Goal: Complete application form

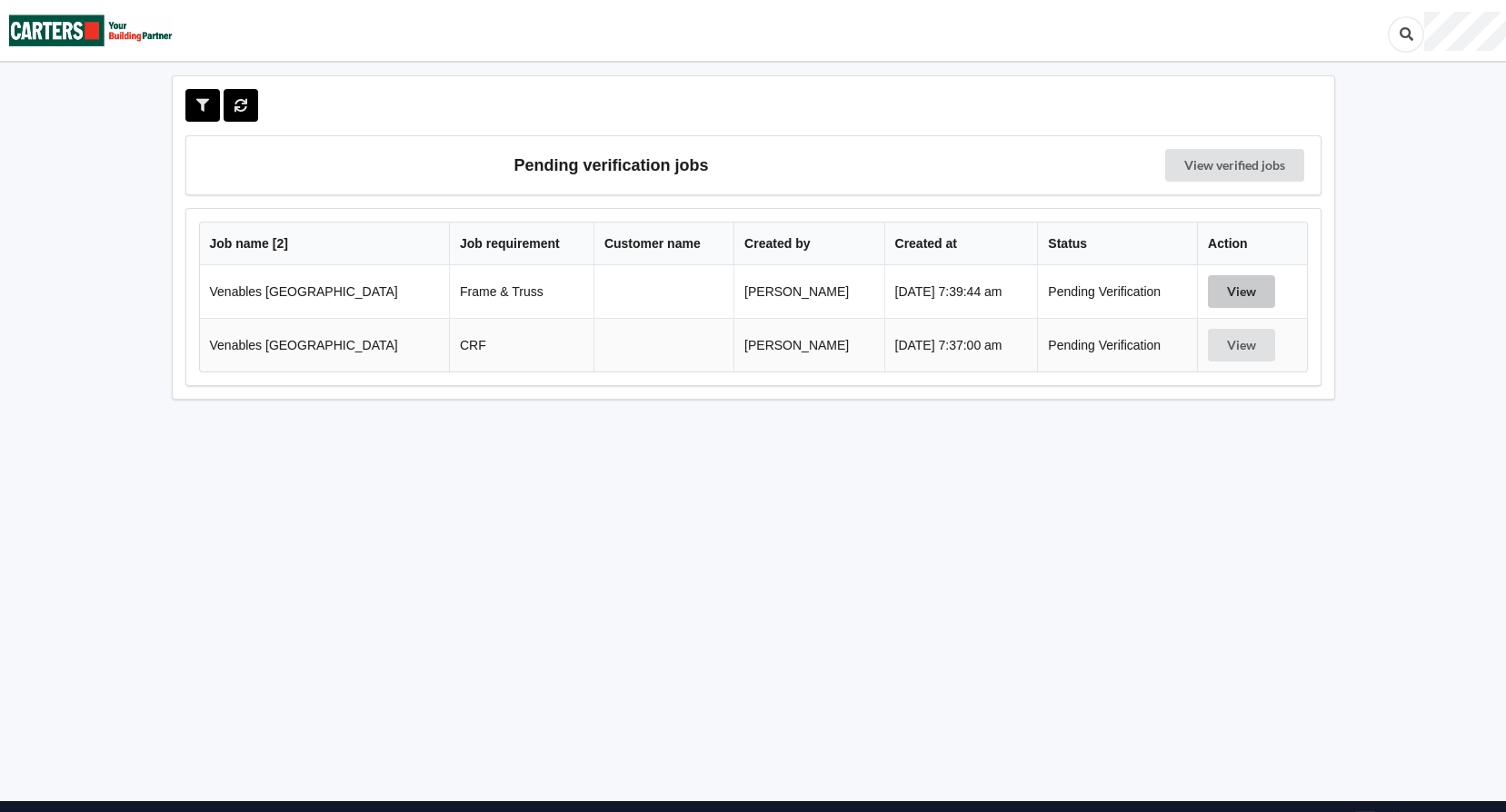
click at [1251, 288] on button "View" at bounding box center [1241, 291] width 67 height 33
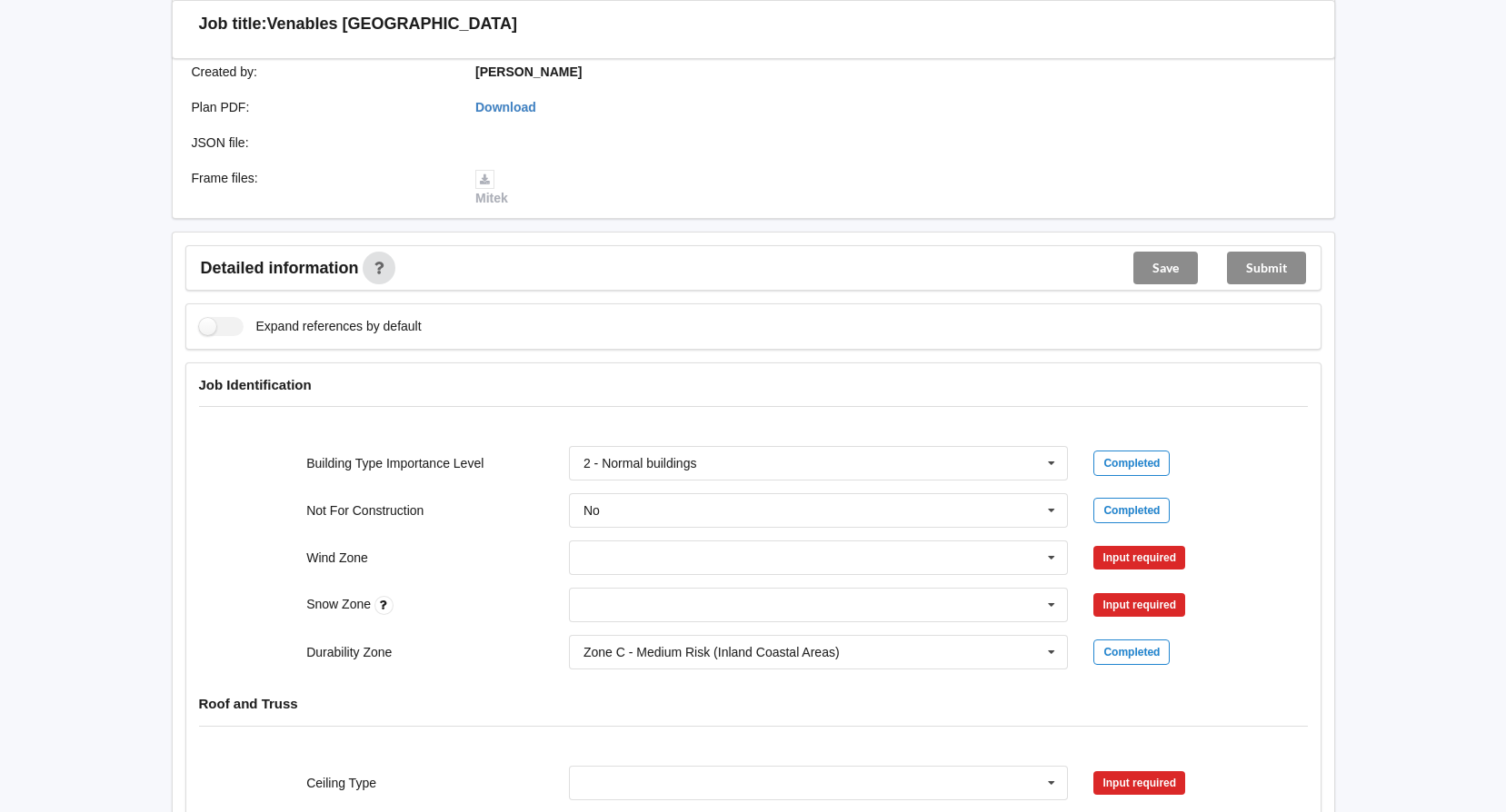
scroll to position [454, 0]
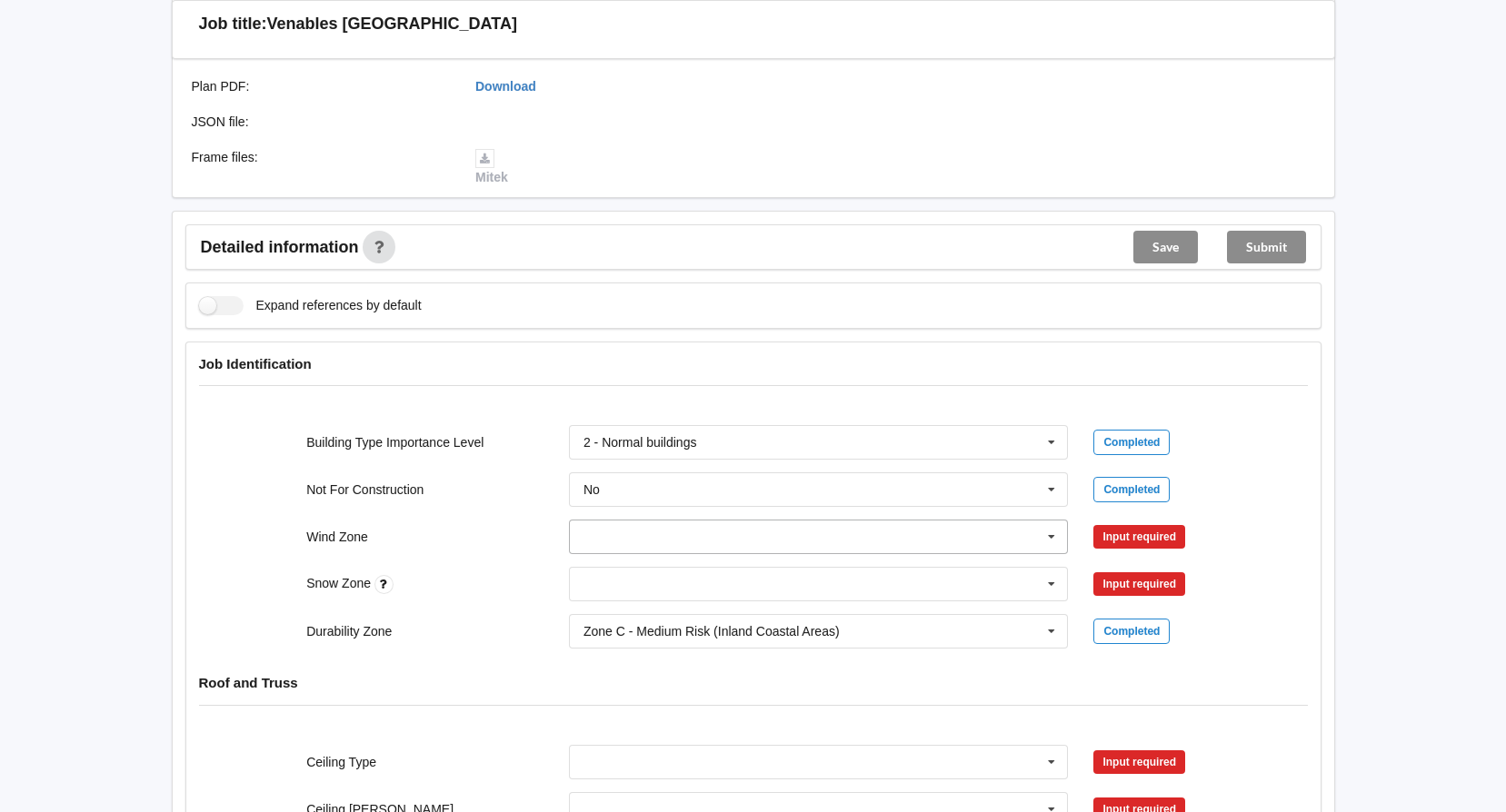
click at [1047, 534] on icon at bounding box center [1051, 538] width 27 height 33
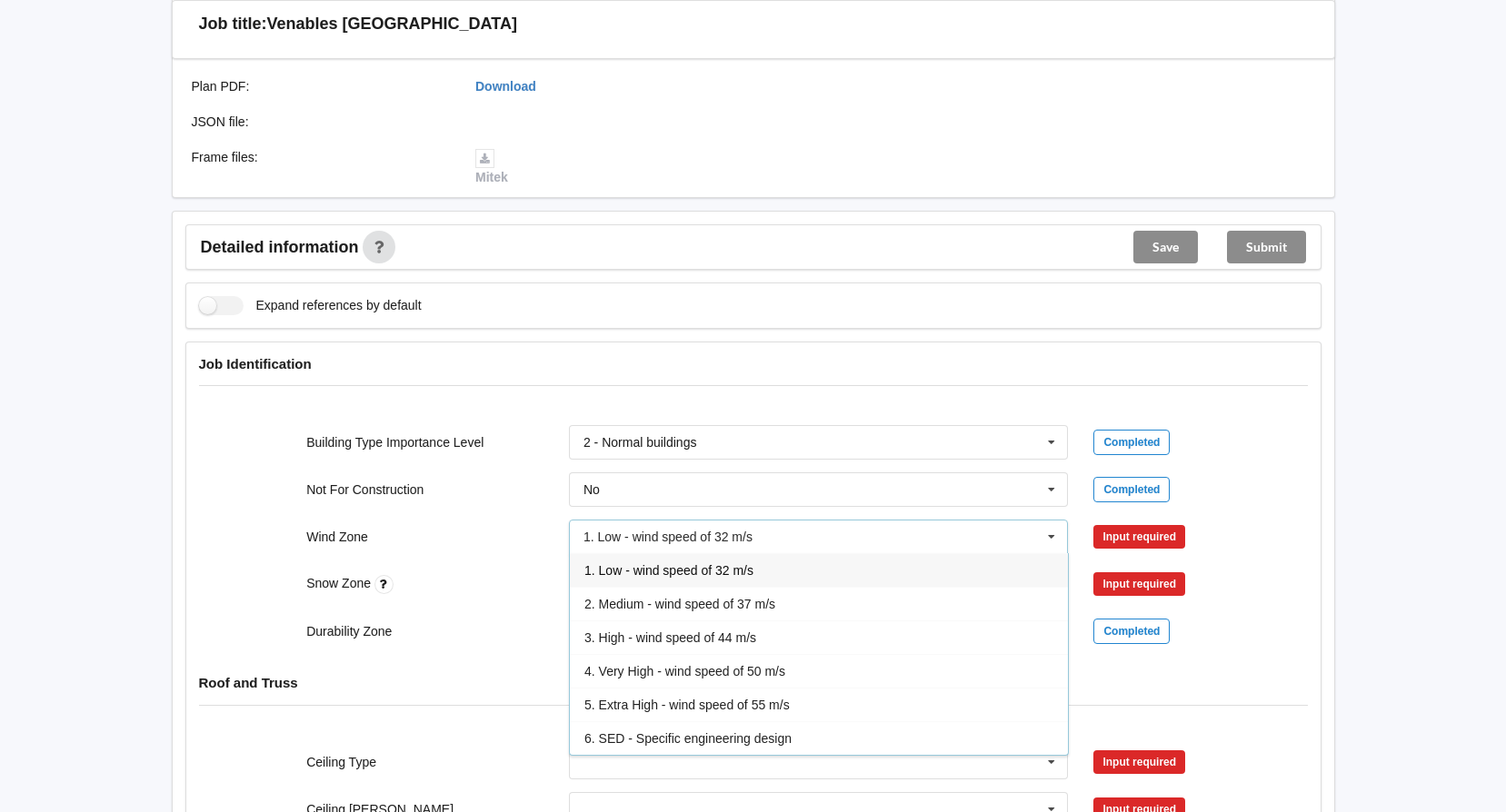
click at [642, 638] on span "3. High - wind speed of 44 m/s" at bounding box center [670, 638] width 172 height 15
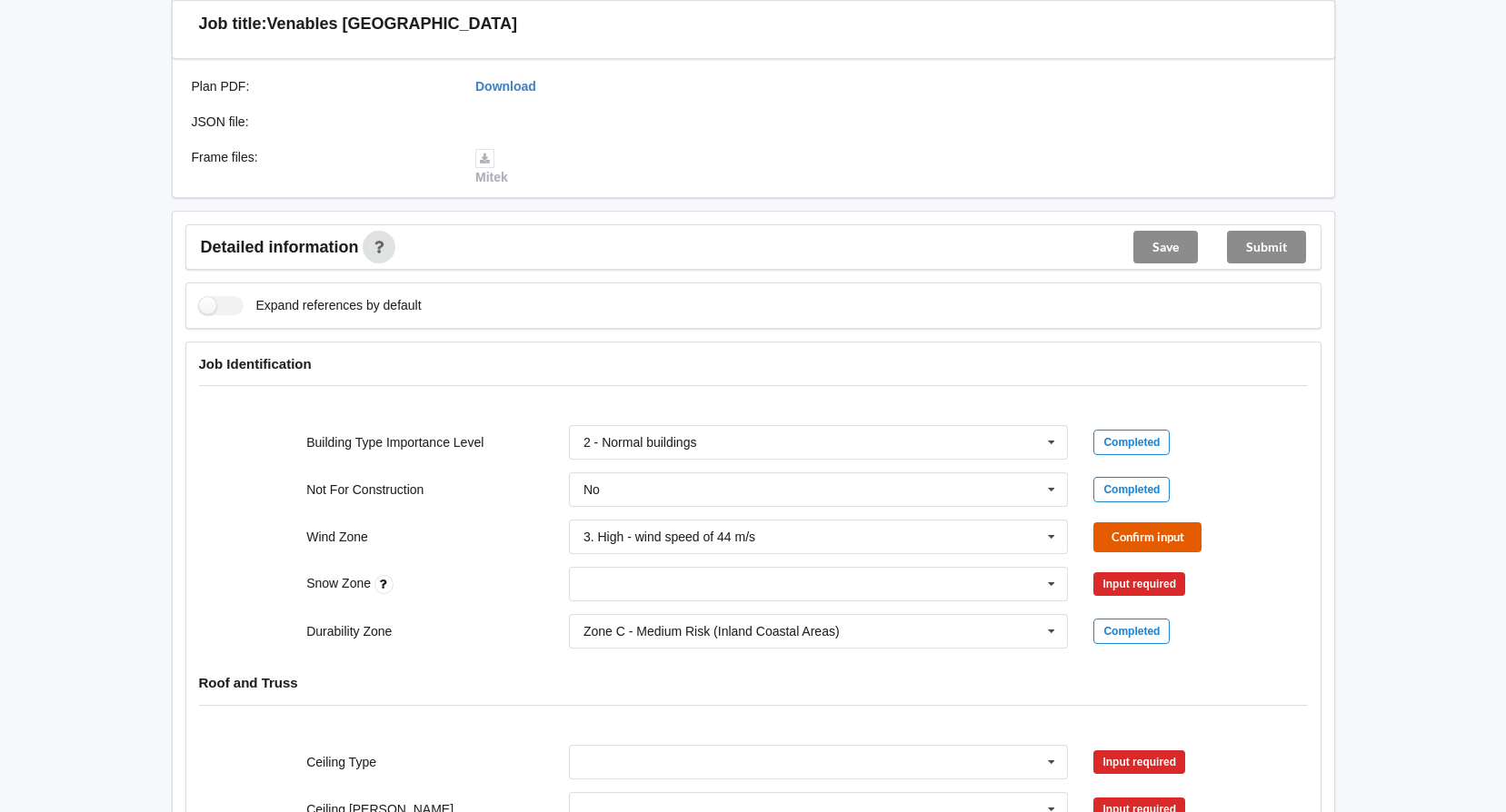
click at [1133, 526] on button "Confirm input" at bounding box center [1147, 538] width 108 height 30
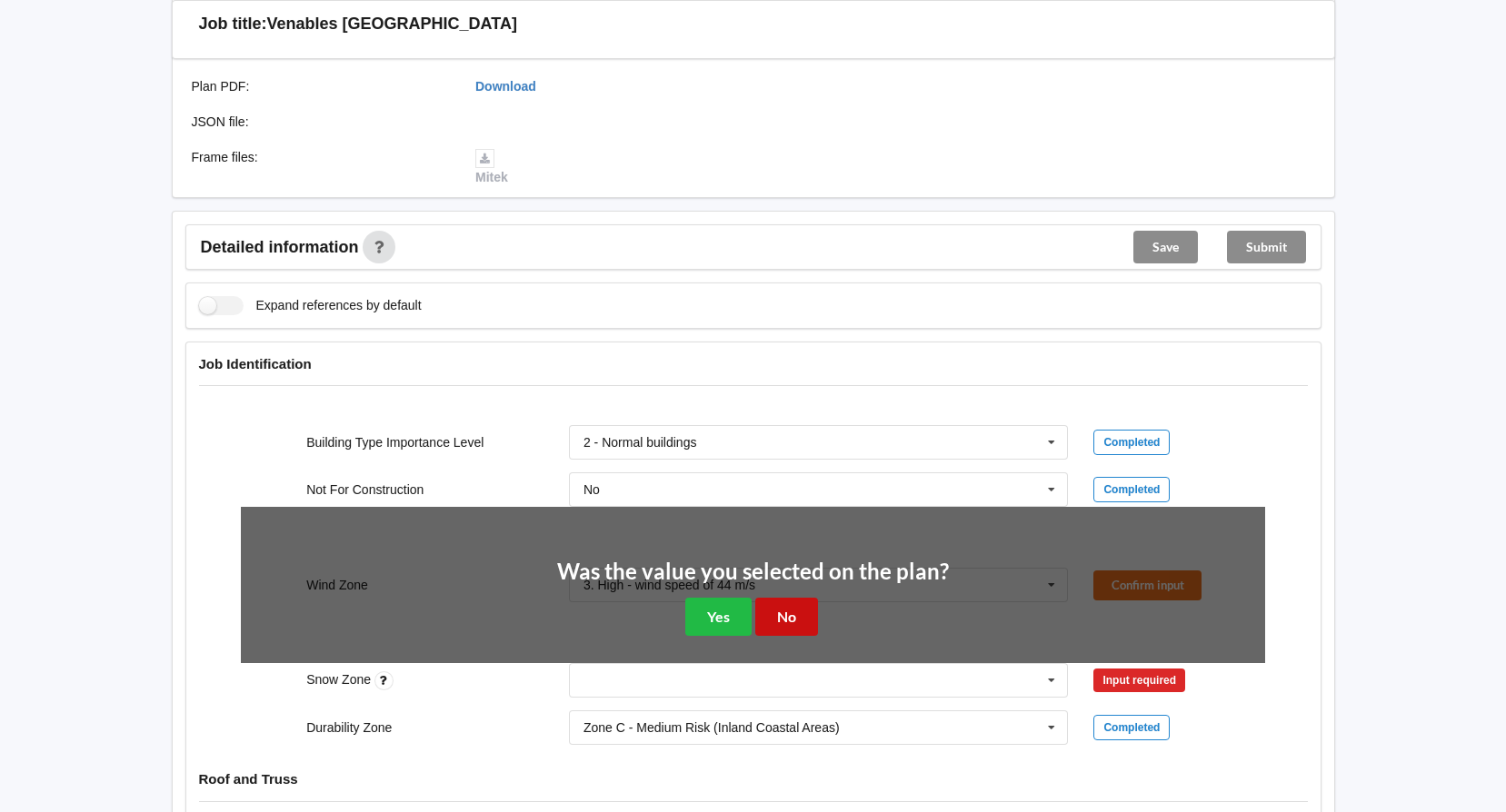
click at [791, 619] on button "No" at bounding box center [786, 617] width 62 height 37
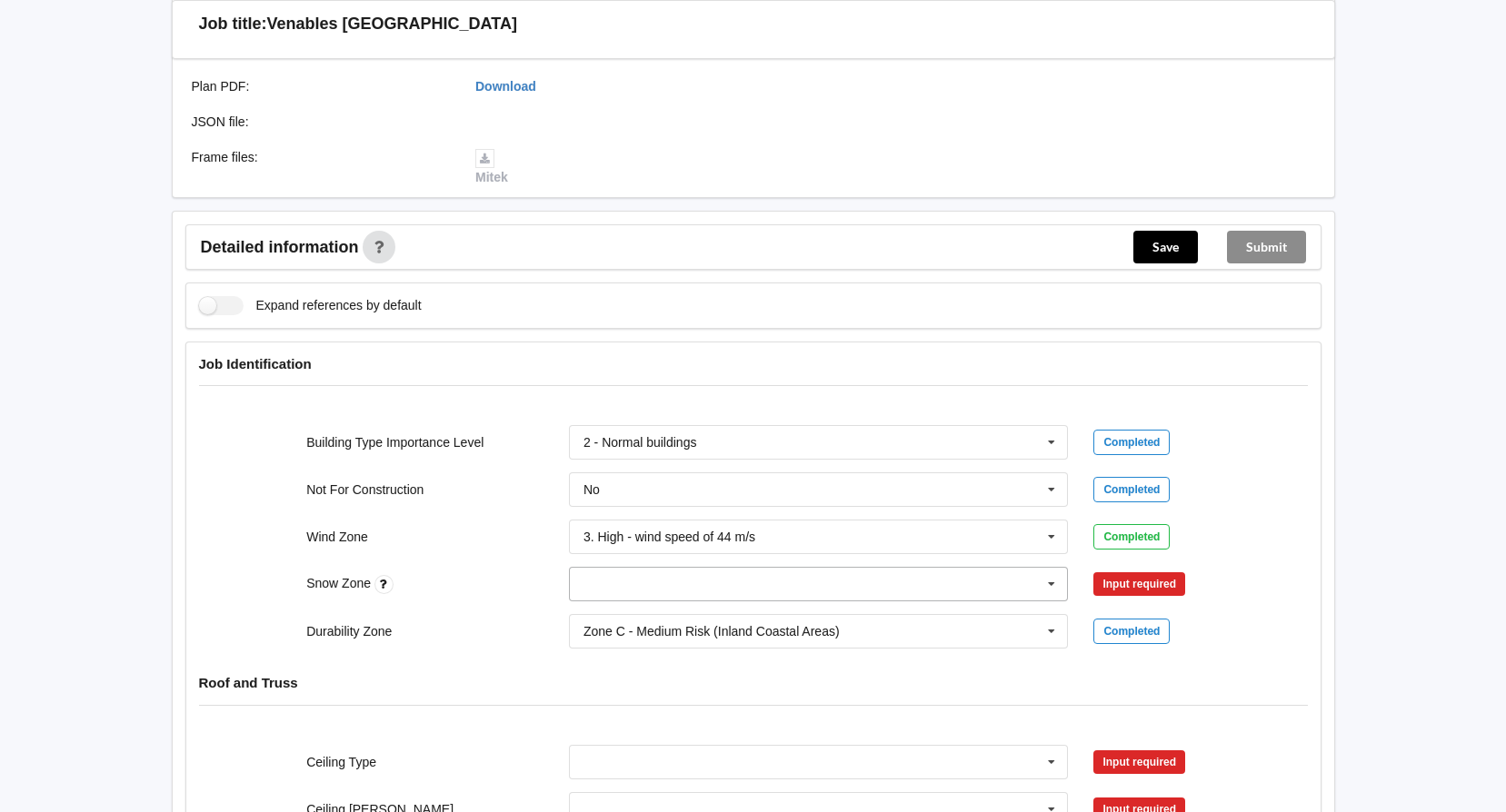
click at [1048, 580] on icon at bounding box center [1051, 585] width 27 height 33
click at [638, 619] on div "N0" at bounding box center [819, 618] width 498 height 33
click at [1173, 585] on button "Confirm input" at bounding box center [1147, 585] width 108 height 30
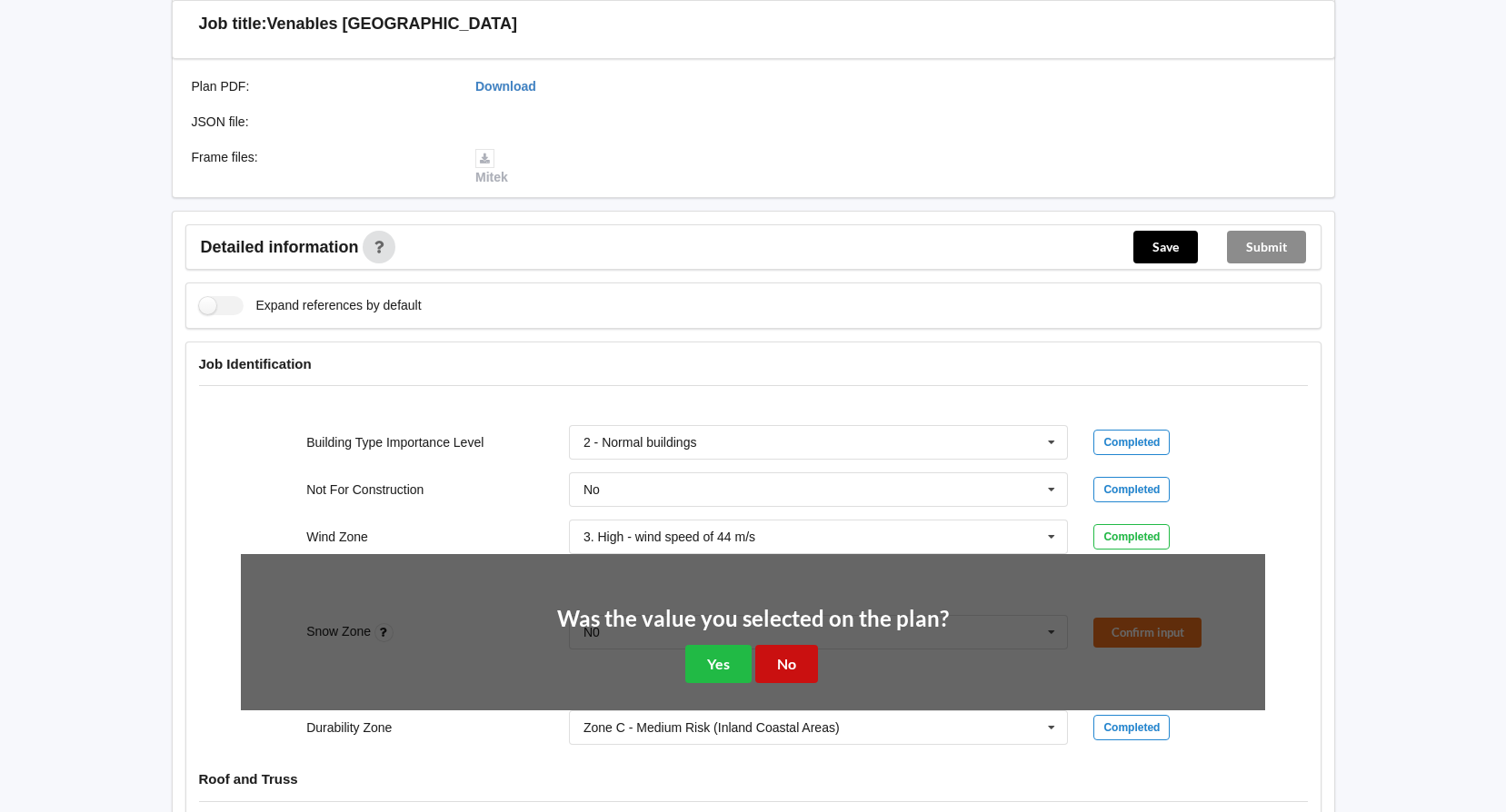
click at [803, 662] on button "No" at bounding box center [786, 664] width 62 height 37
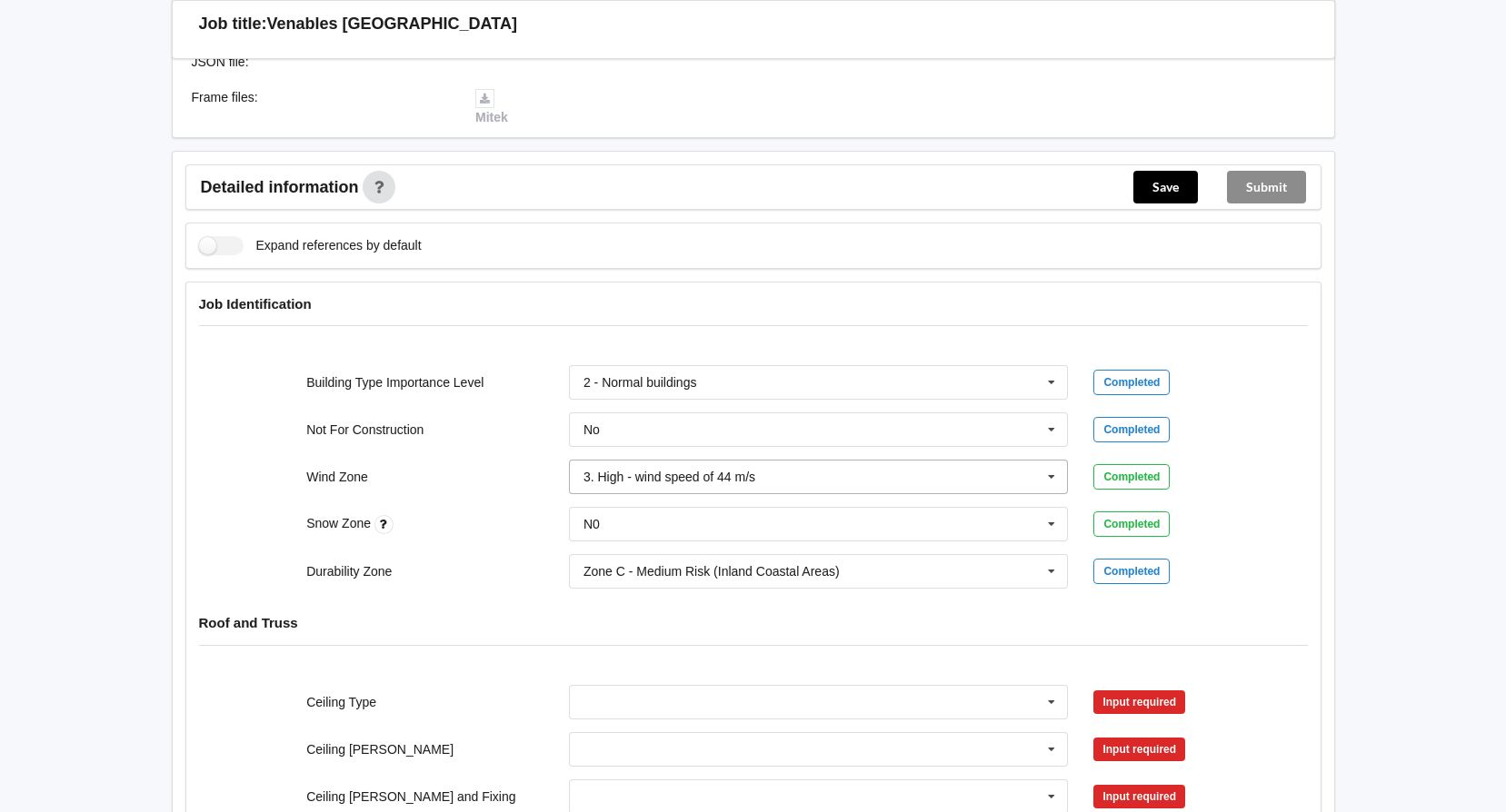
scroll to position [545, 0]
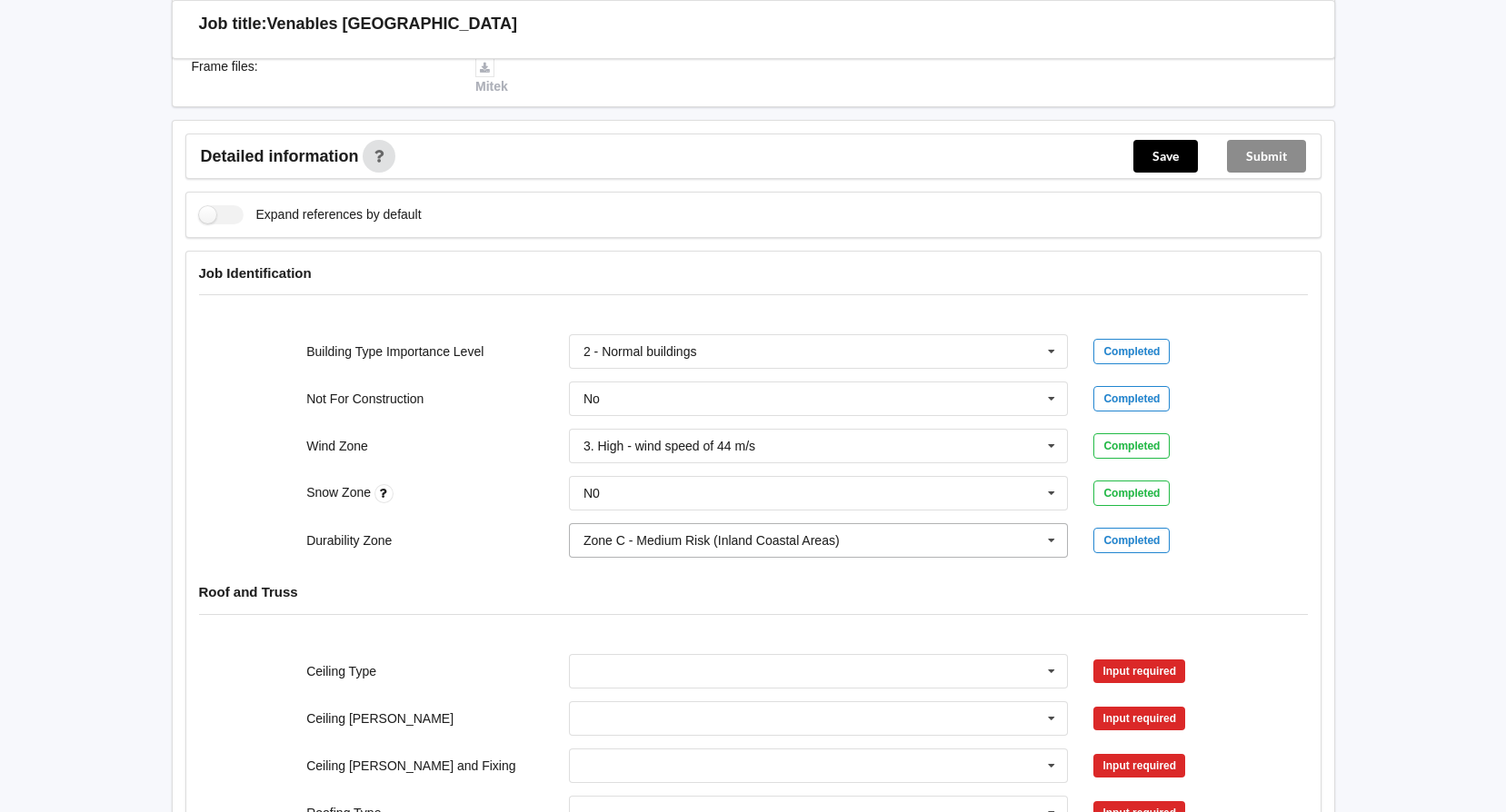
click at [1057, 540] on icon at bounding box center [1051, 541] width 27 height 33
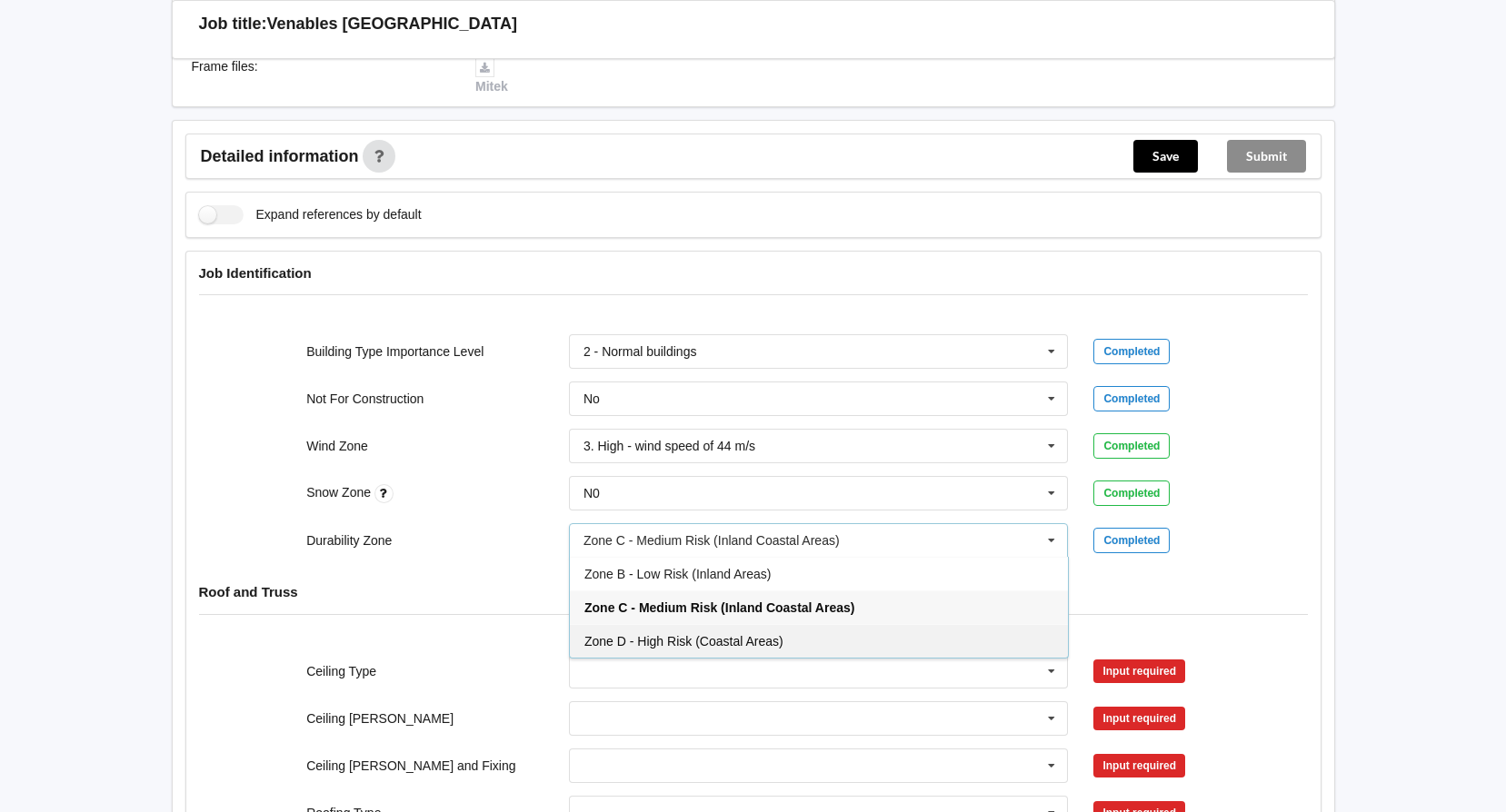
click at [633, 642] on span "Zone D - High Risk (Coastal Areas)" at bounding box center [684, 642] width 199 height 15
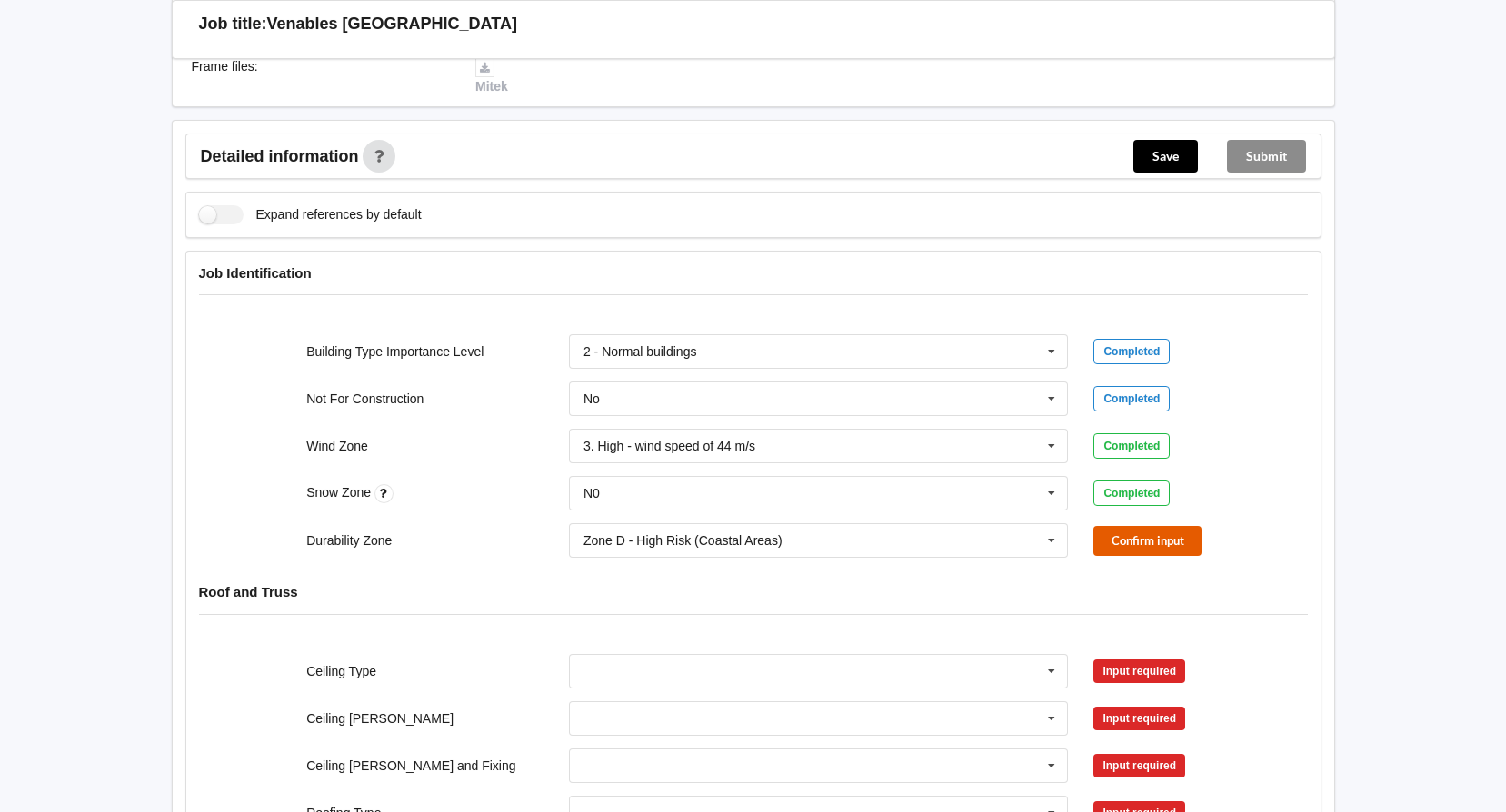
click at [1112, 539] on button "Confirm input" at bounding box center [1147, 541] width 108 height 30
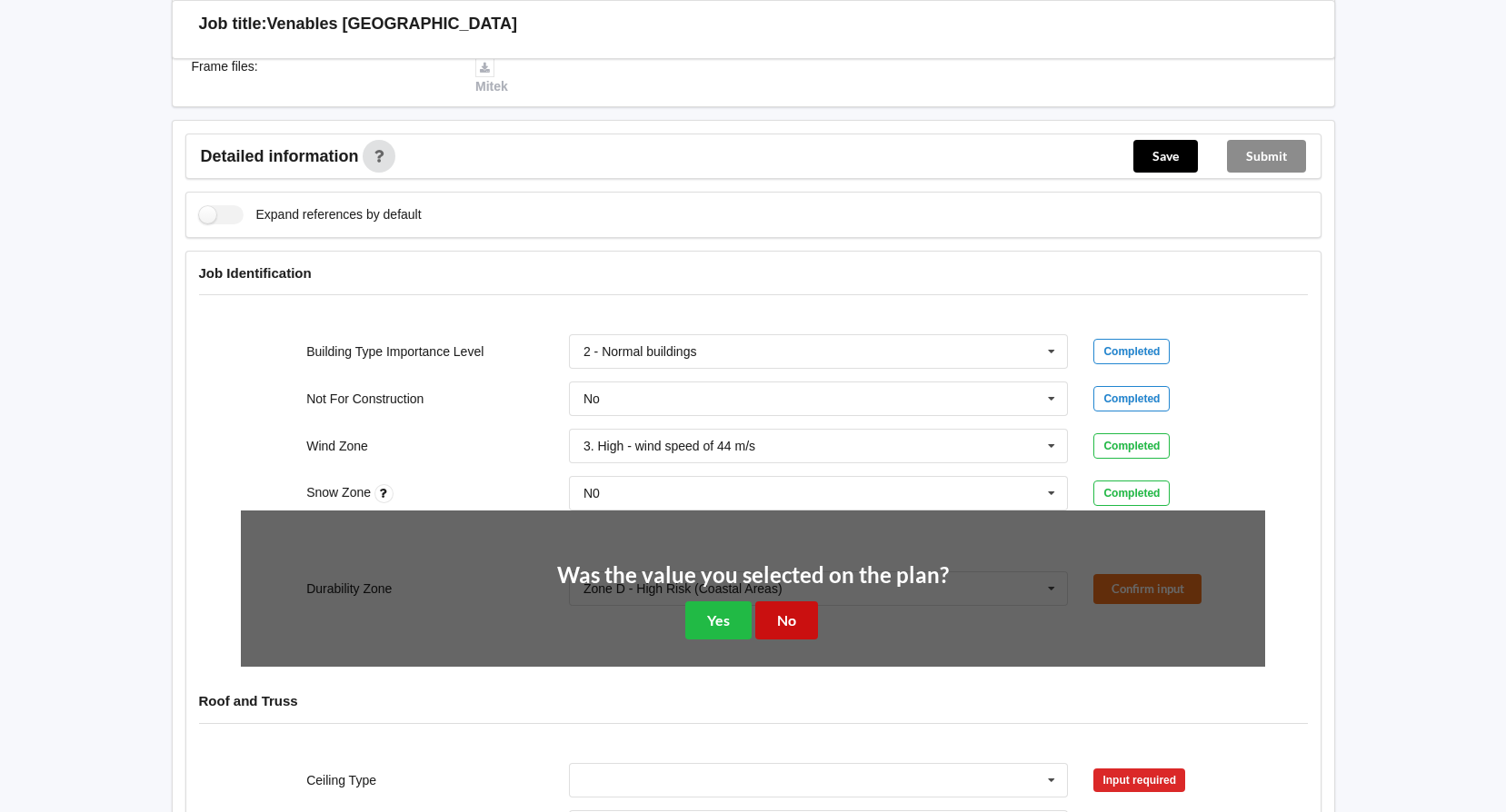
click at [792, 615] on button "No" at bounding box center [786, 620] width 62 height 37
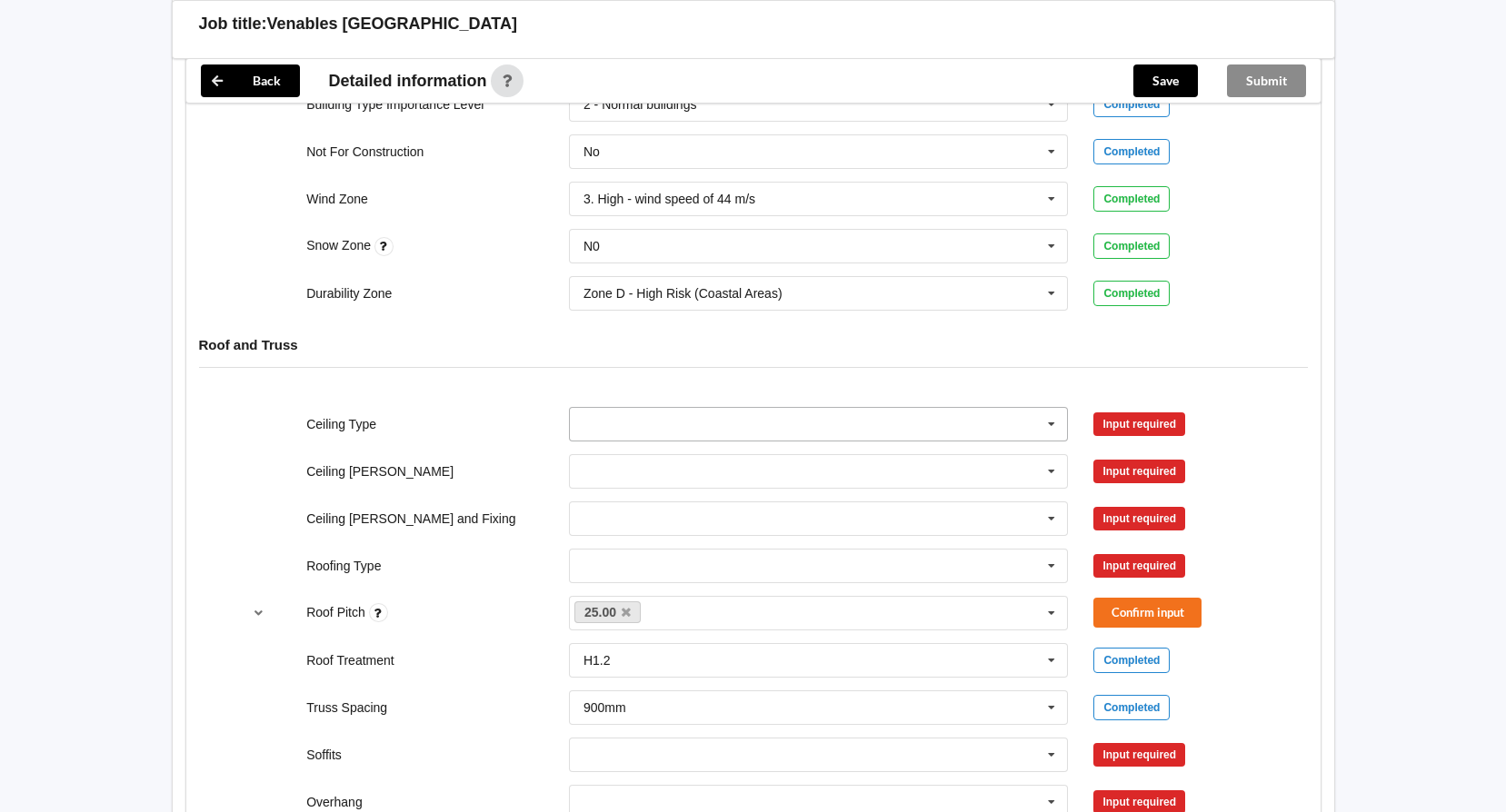
scroll to position [818, 0]
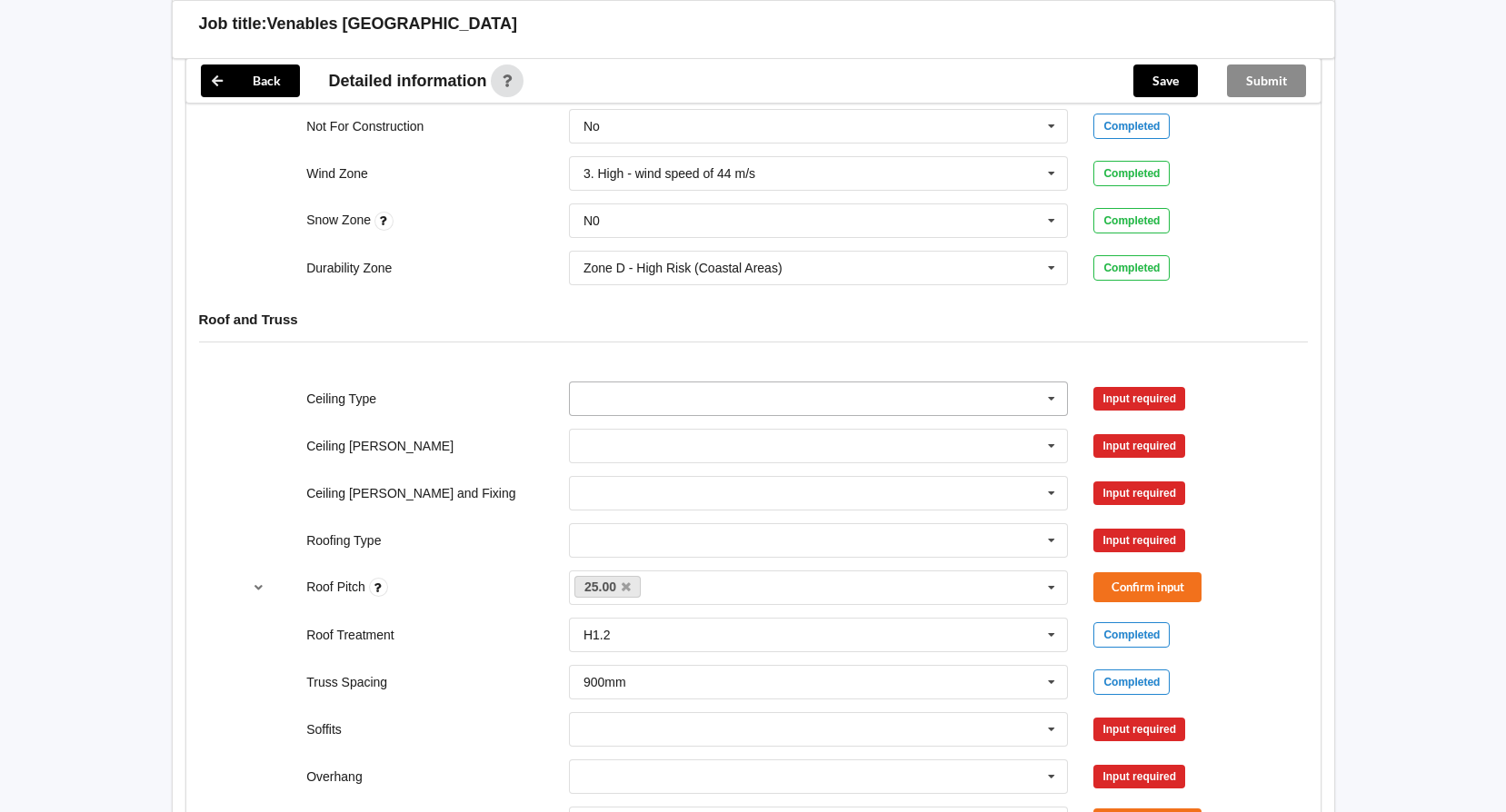
click at [1044, 396] on icon at bounding box center [1051, 399] width 27 height 33
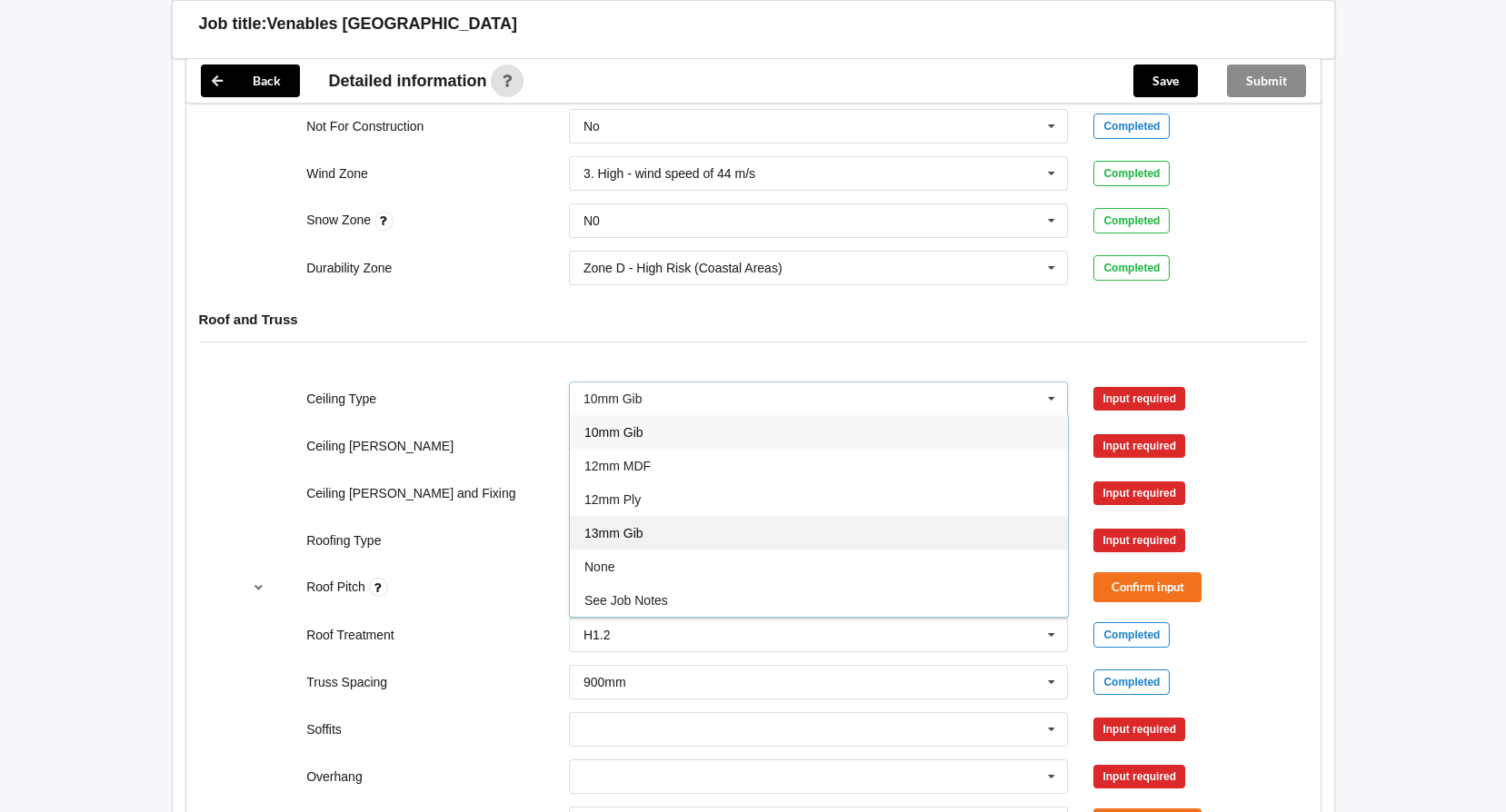
click at [620, 531] on span "13mm Gib" at bounding box center [613, 534] width 59 height 15
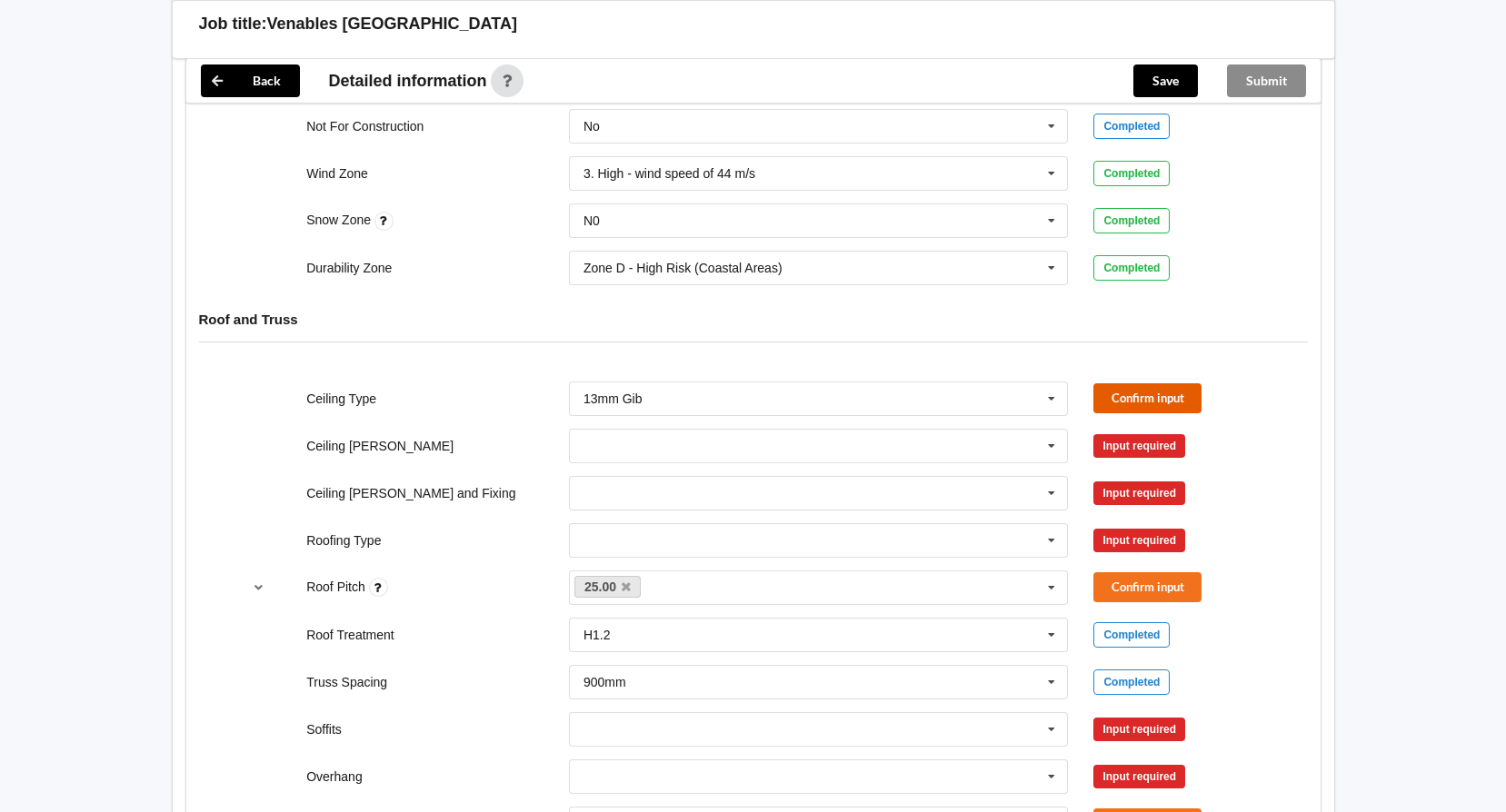
click at [1181, 403] on button "Confirm input" at bounding box center [1147, 398] width 108 height 30
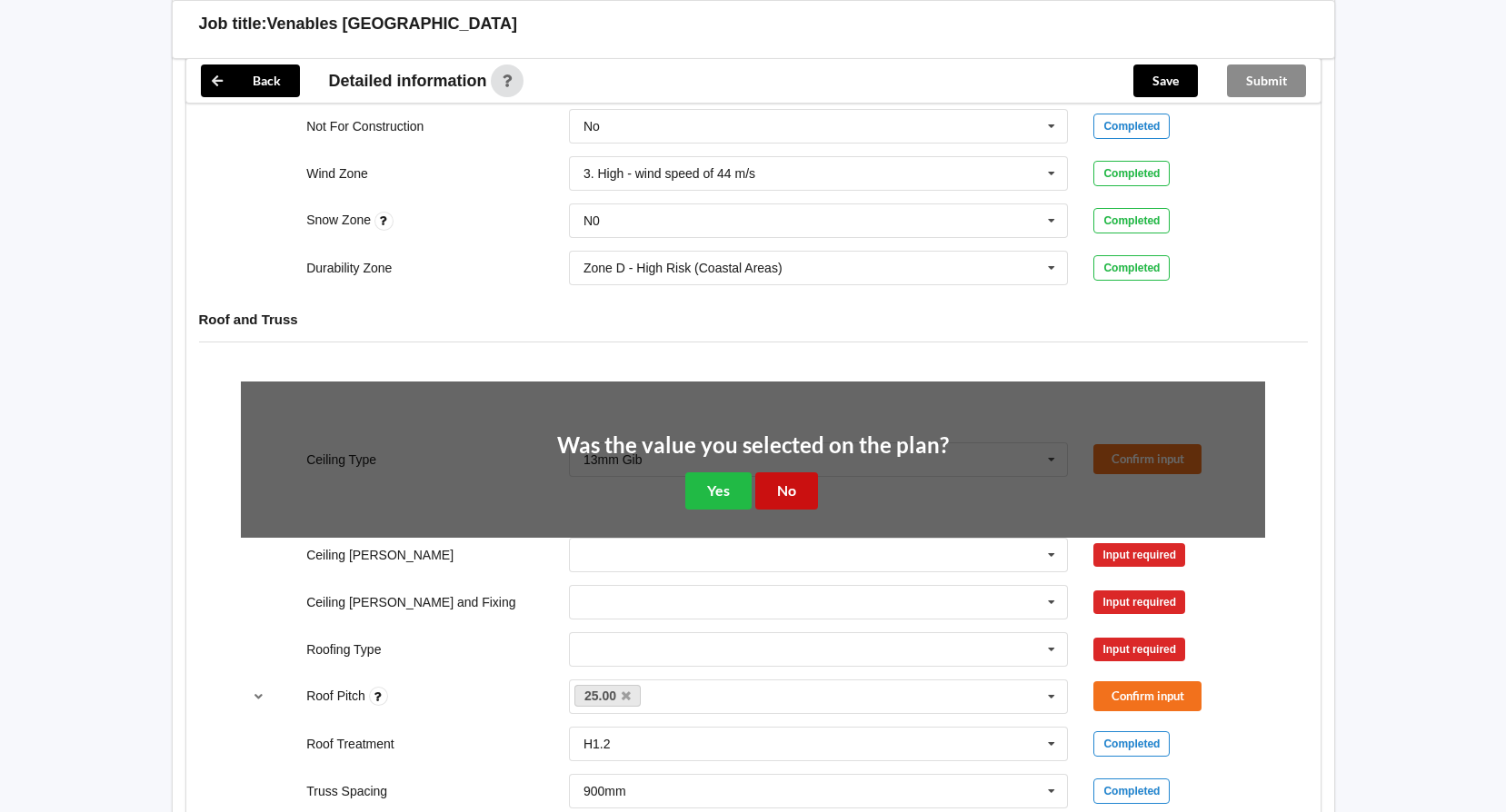
click at [795, 494] on button "No" at bounding box center [786, 491] width 62 height 37
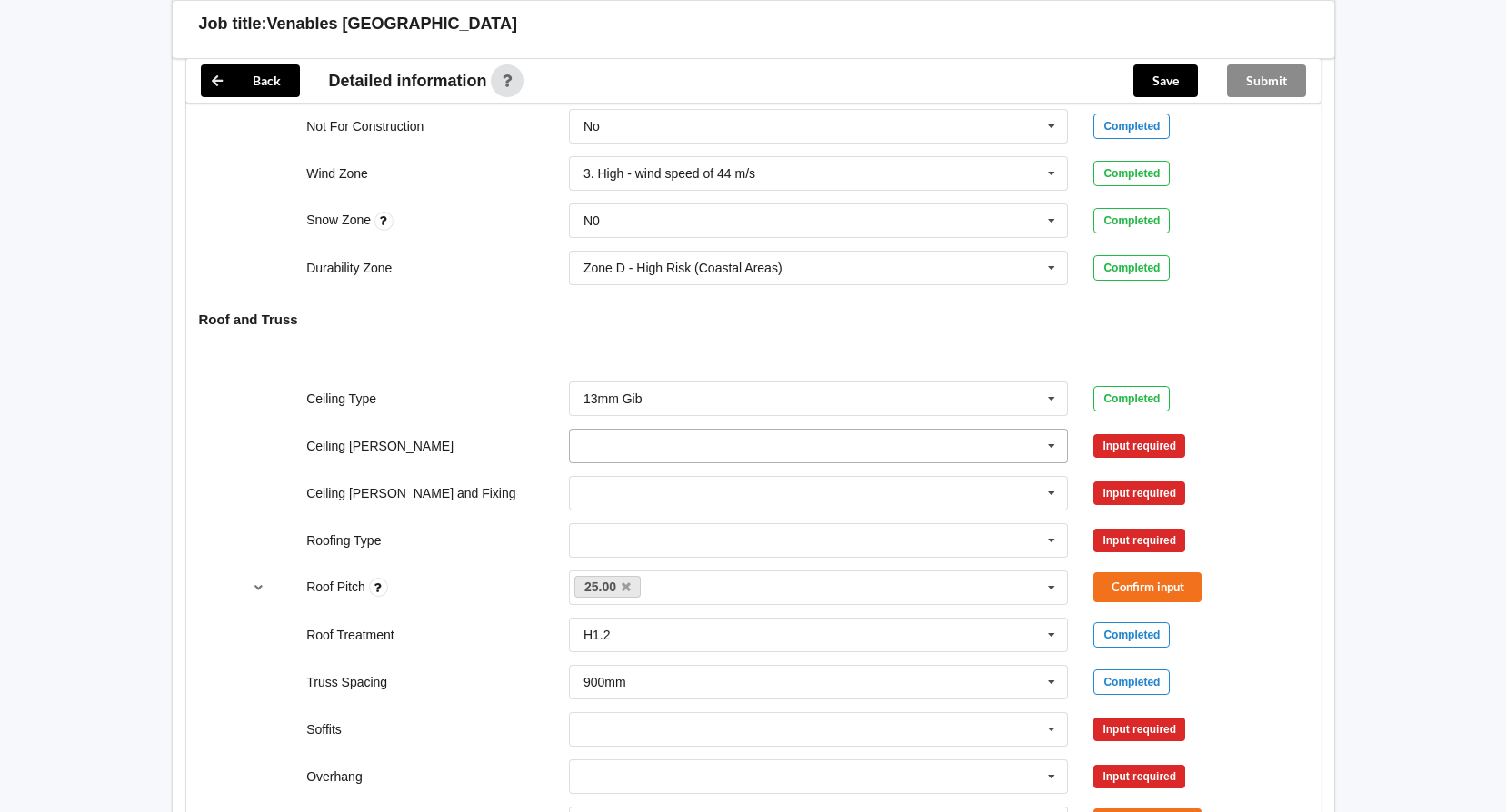
click at [1058, 445] on icon at bounding box center [1051, 446] width 27 height 33
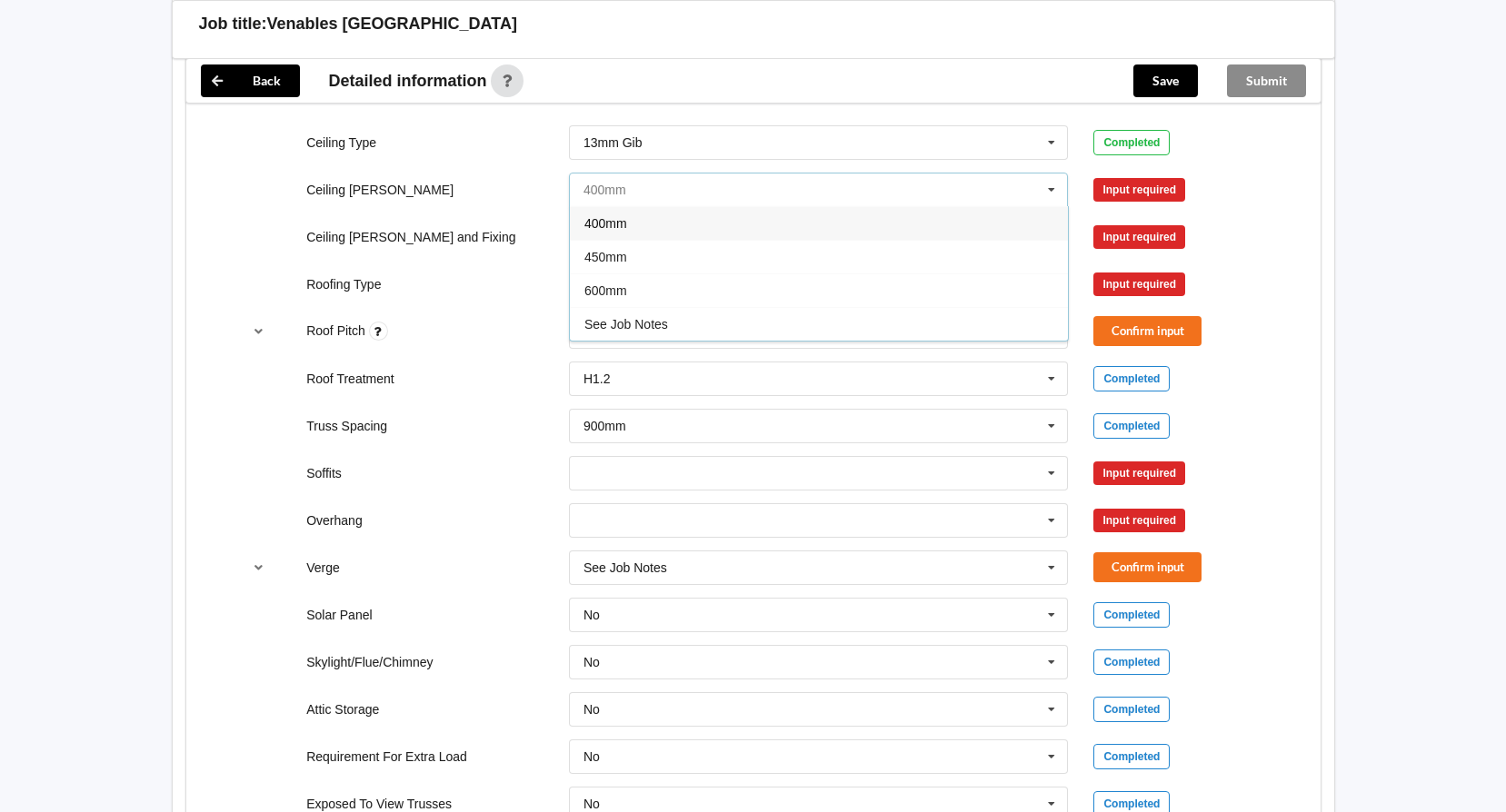
scroll to position [1090, 0]
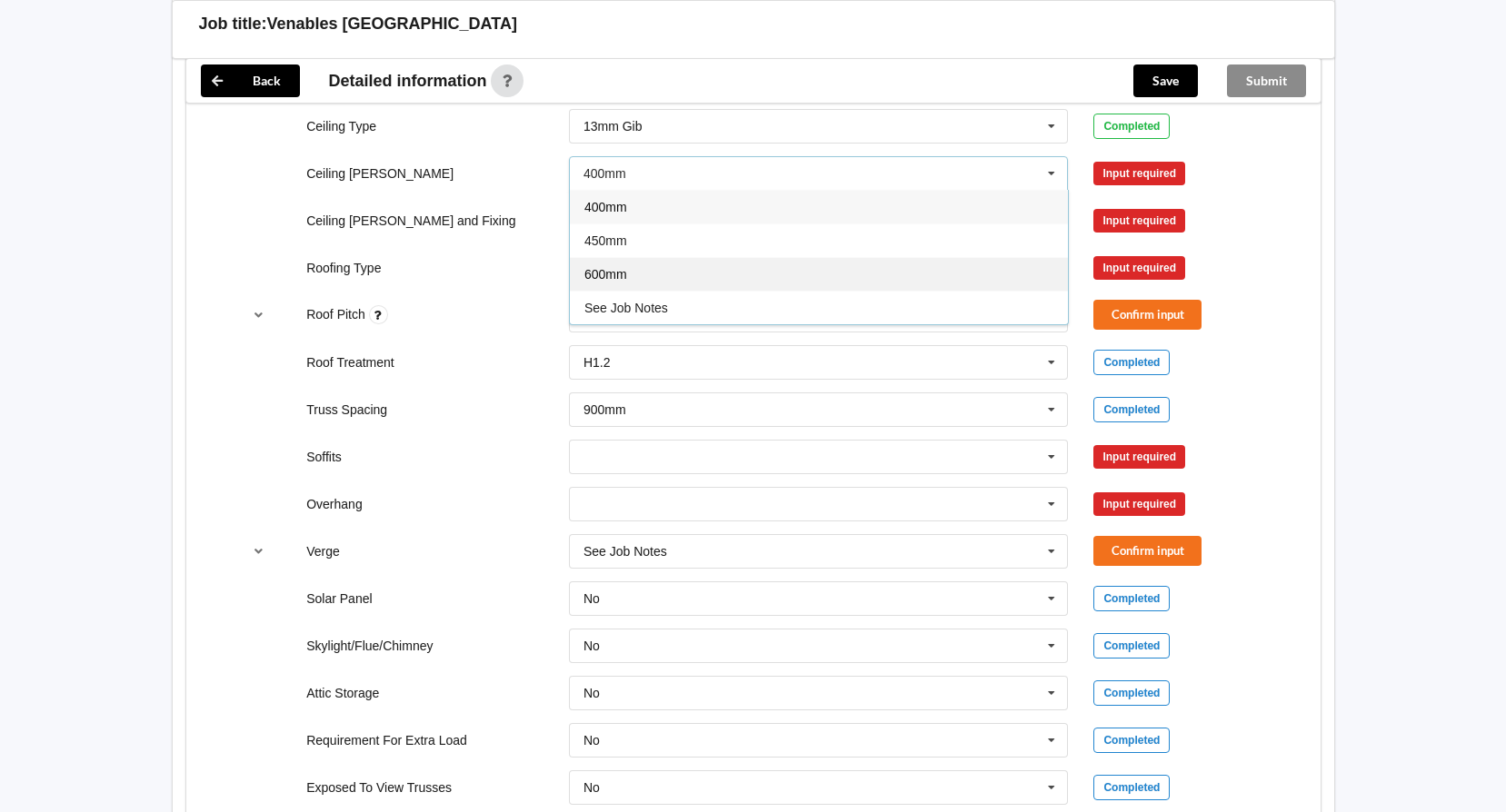
click at [610, 274] on span "600mm" at bounding box center [606, 274] width 43 height 15
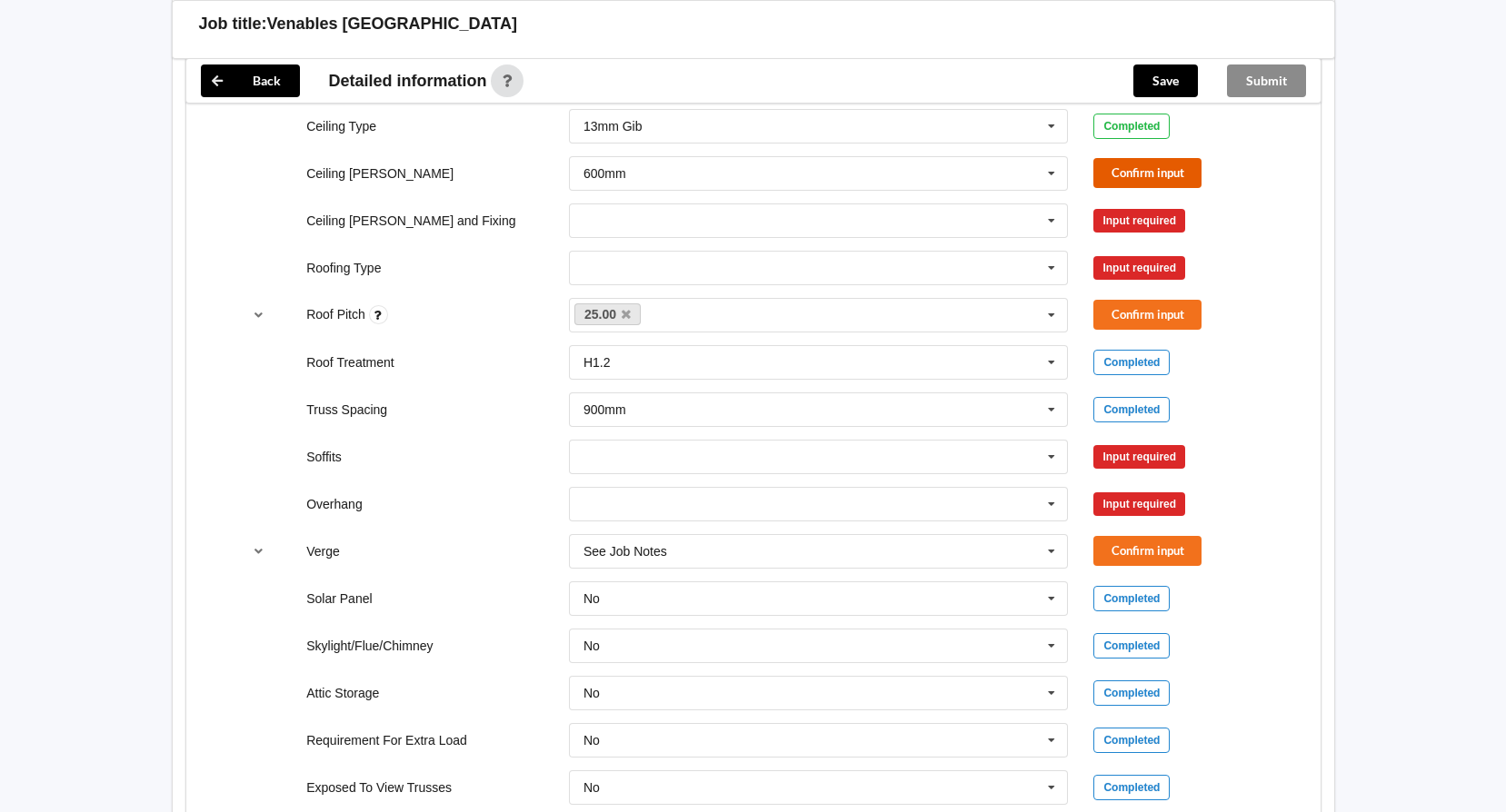
click at [1156, 175] on button "Confirm input" at bounding box center [1147, 173] width 108 height 30
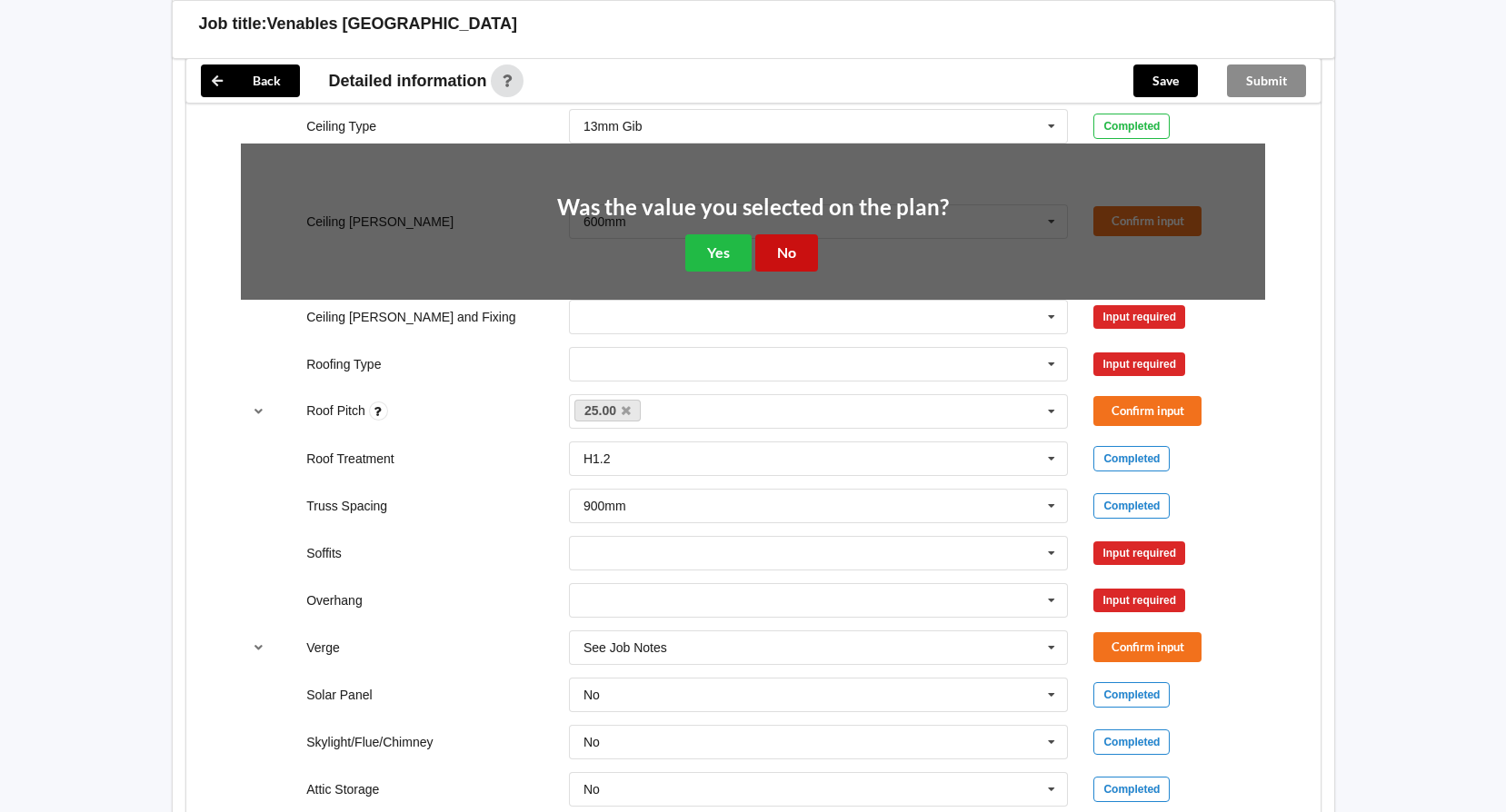
click at [794, 258] on button "No" at bounding box center [786, 253] width 62 height 37
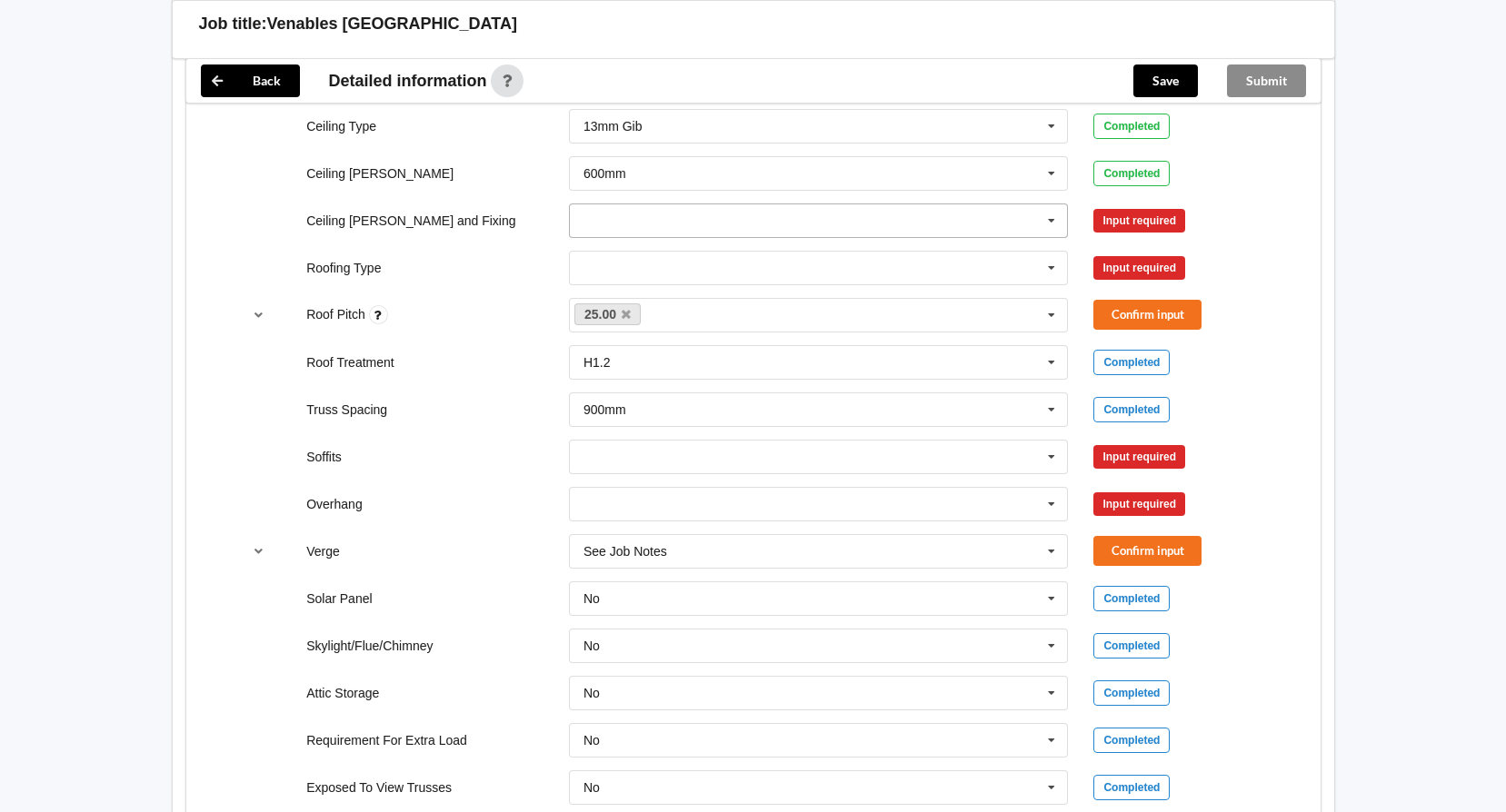
click at [1048, 217] on icon at bounding box center [1051, 221] width 27 height 33
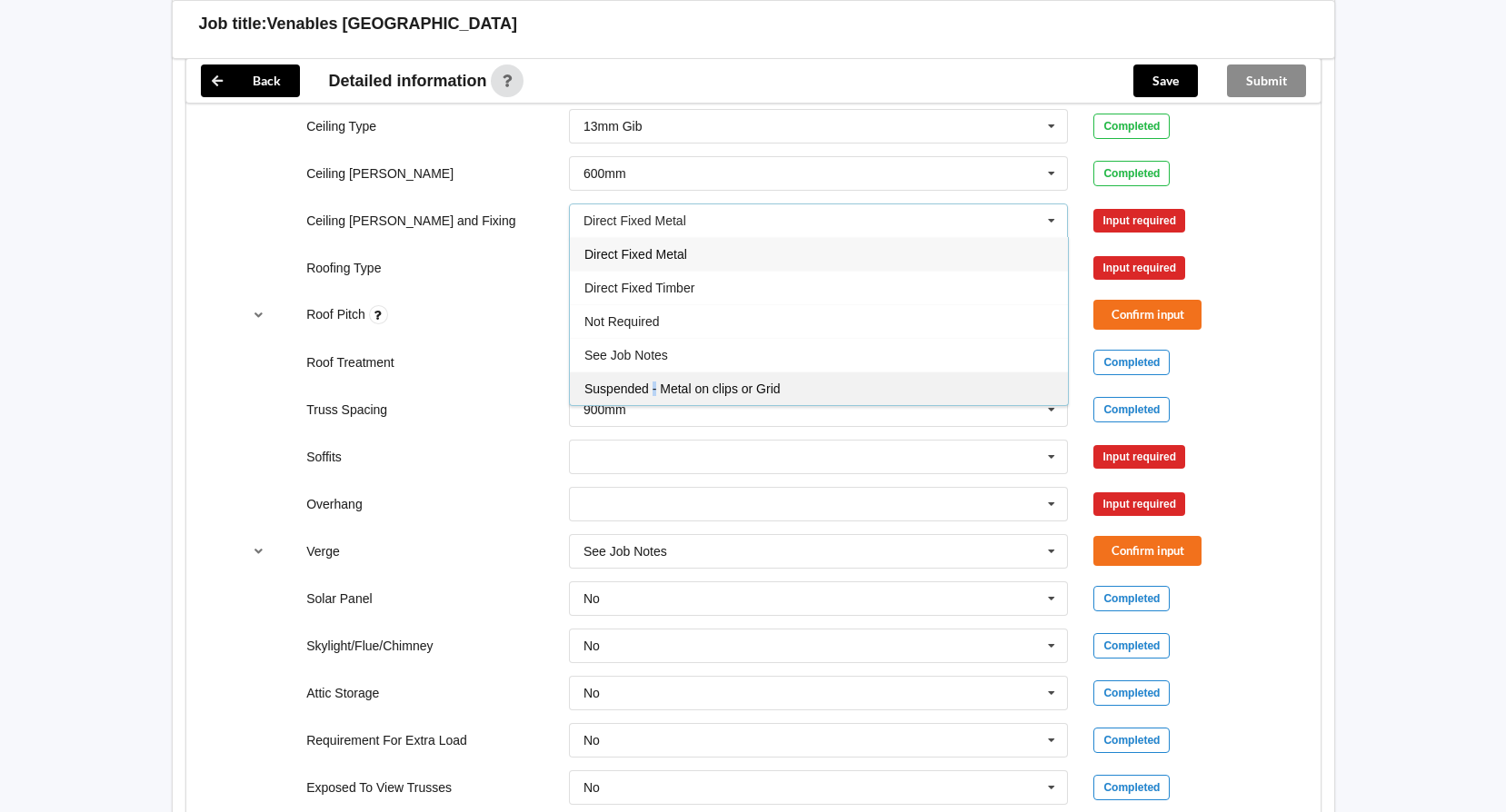
click at [655, 387] on span "Suspended - Metal on clips or Grid" at bounding box center [682, 389] width 196 height 15
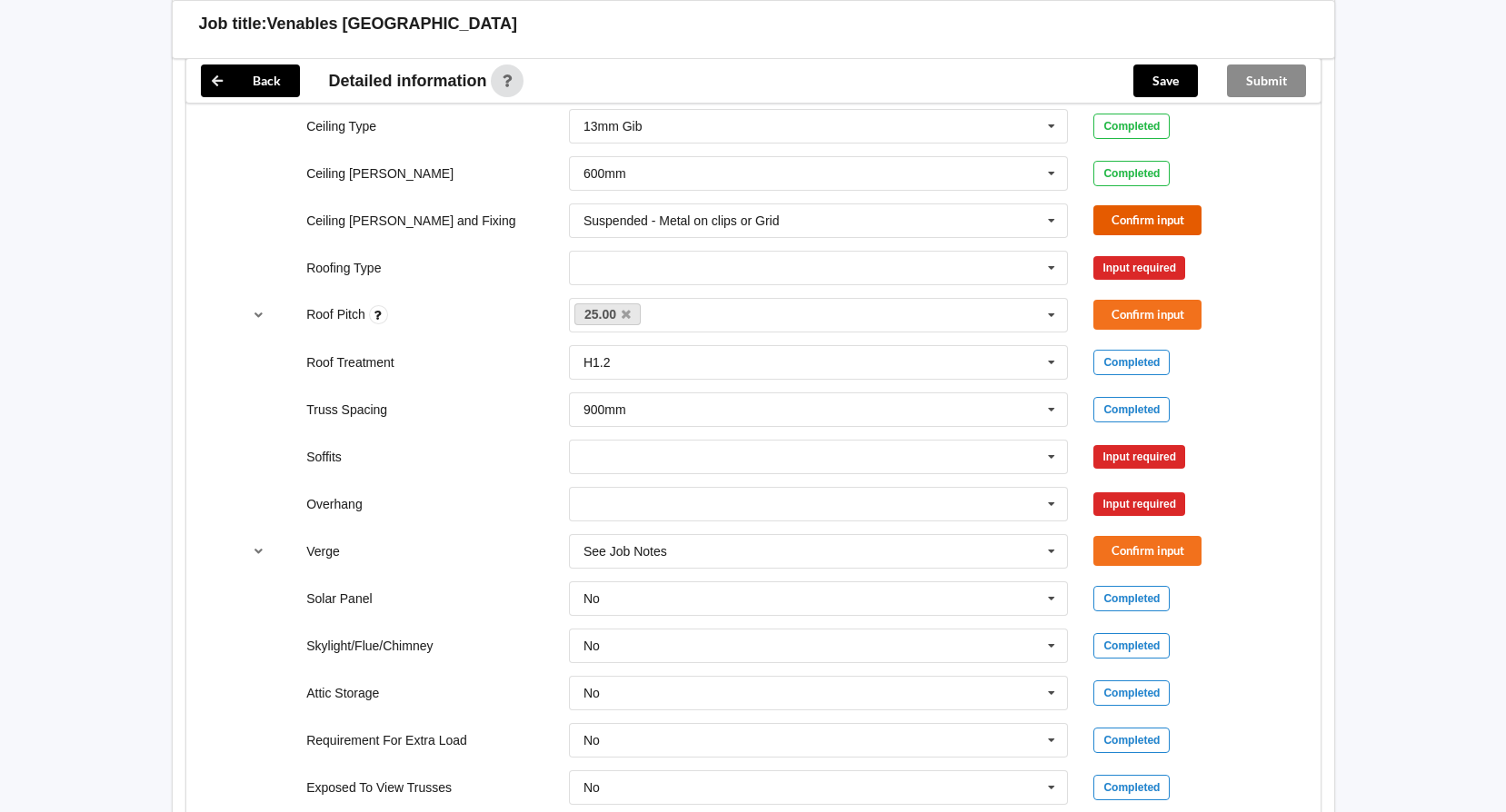
click at [1162, 220] on button "Confirm input" at bounding box center [1147, 220] width 108 height 30
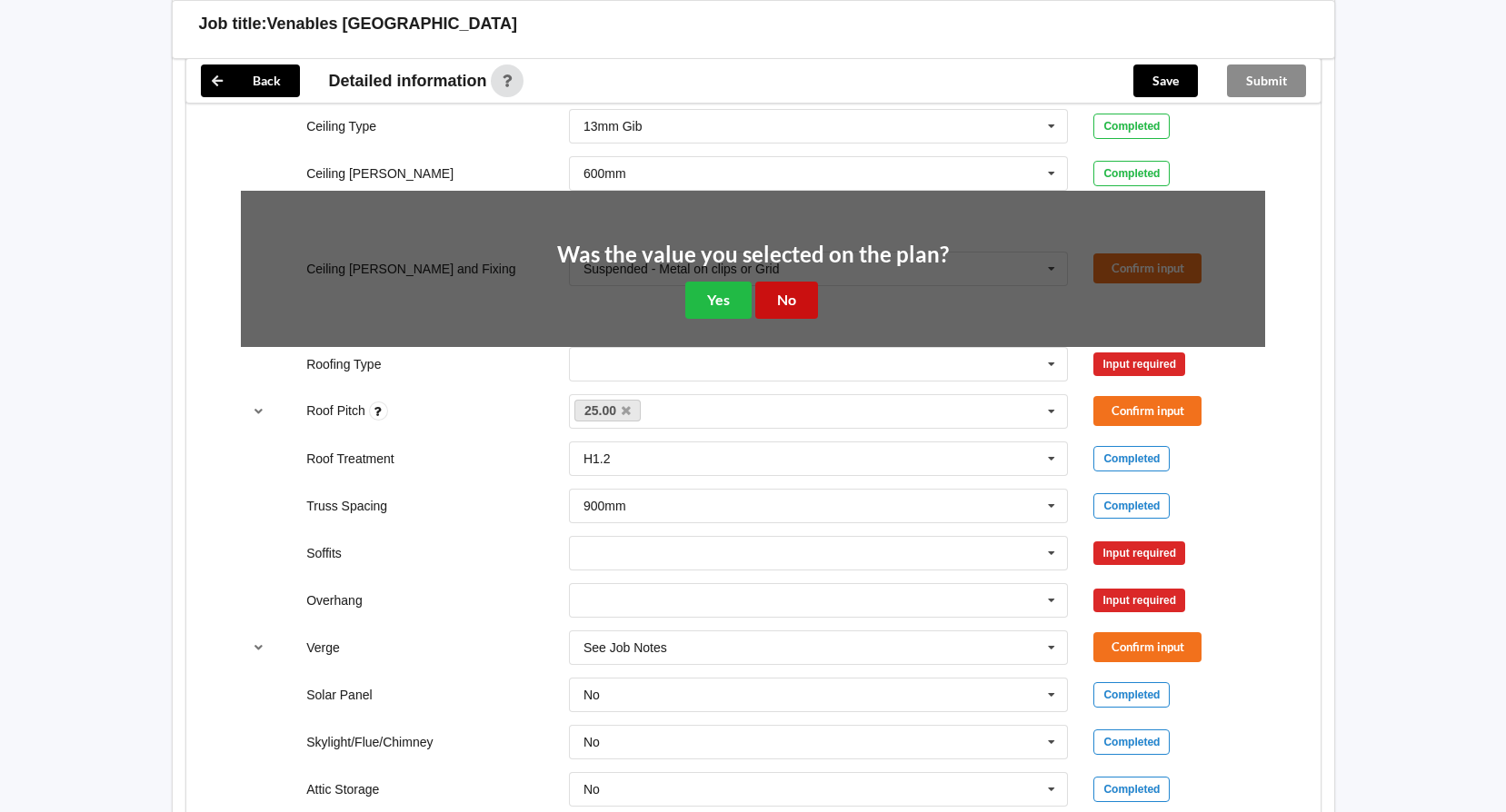
click at [806, 300] on button "No" at bounding box center [786, 300] width 62 height 37
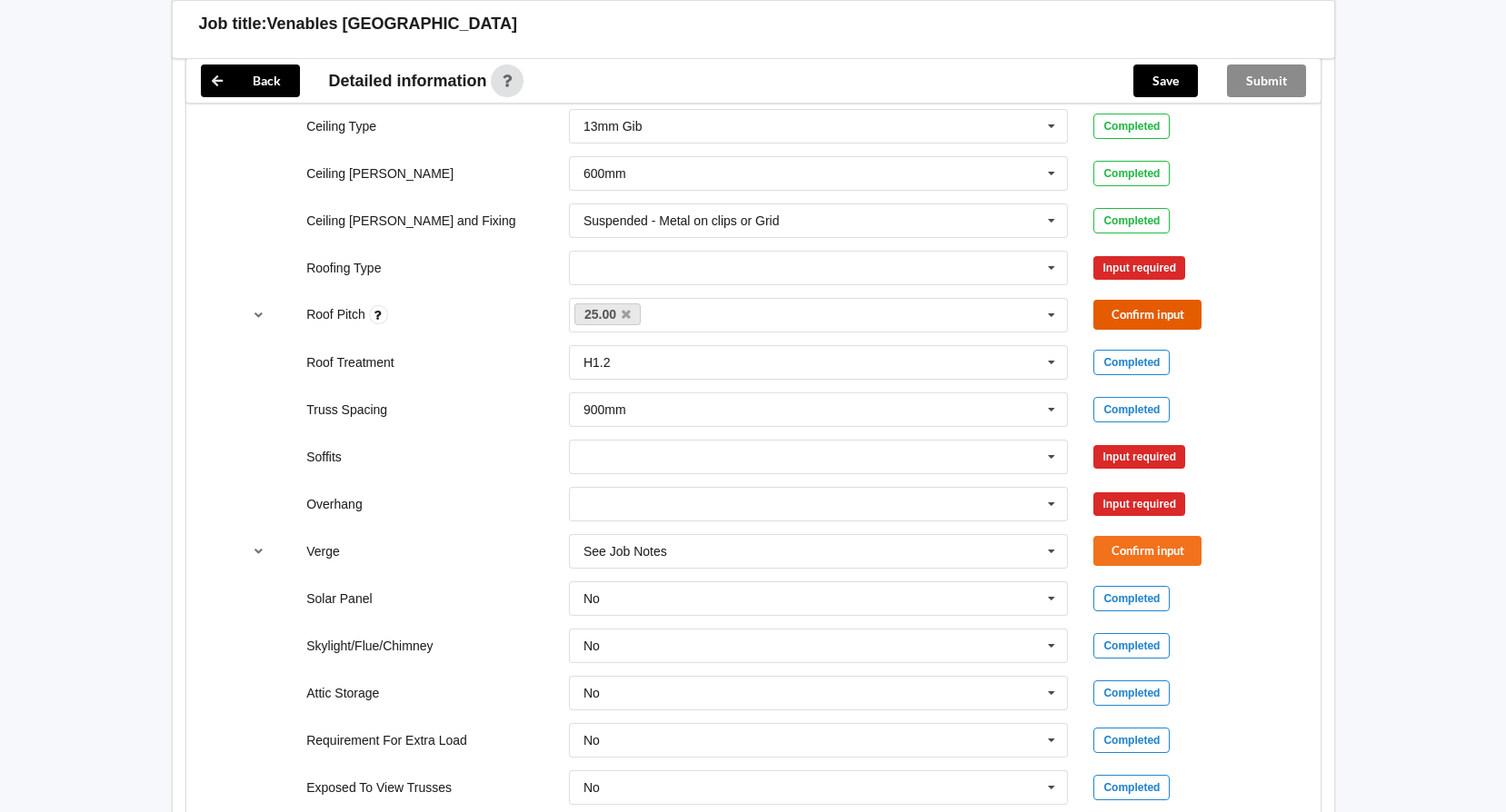
click at [1116, 313] on button "Confirm input" at bounding box center [1147, 314] width 108 height 30
click at [1055, 266] on icon at bounding box center [1051, 269] width 27 height 33
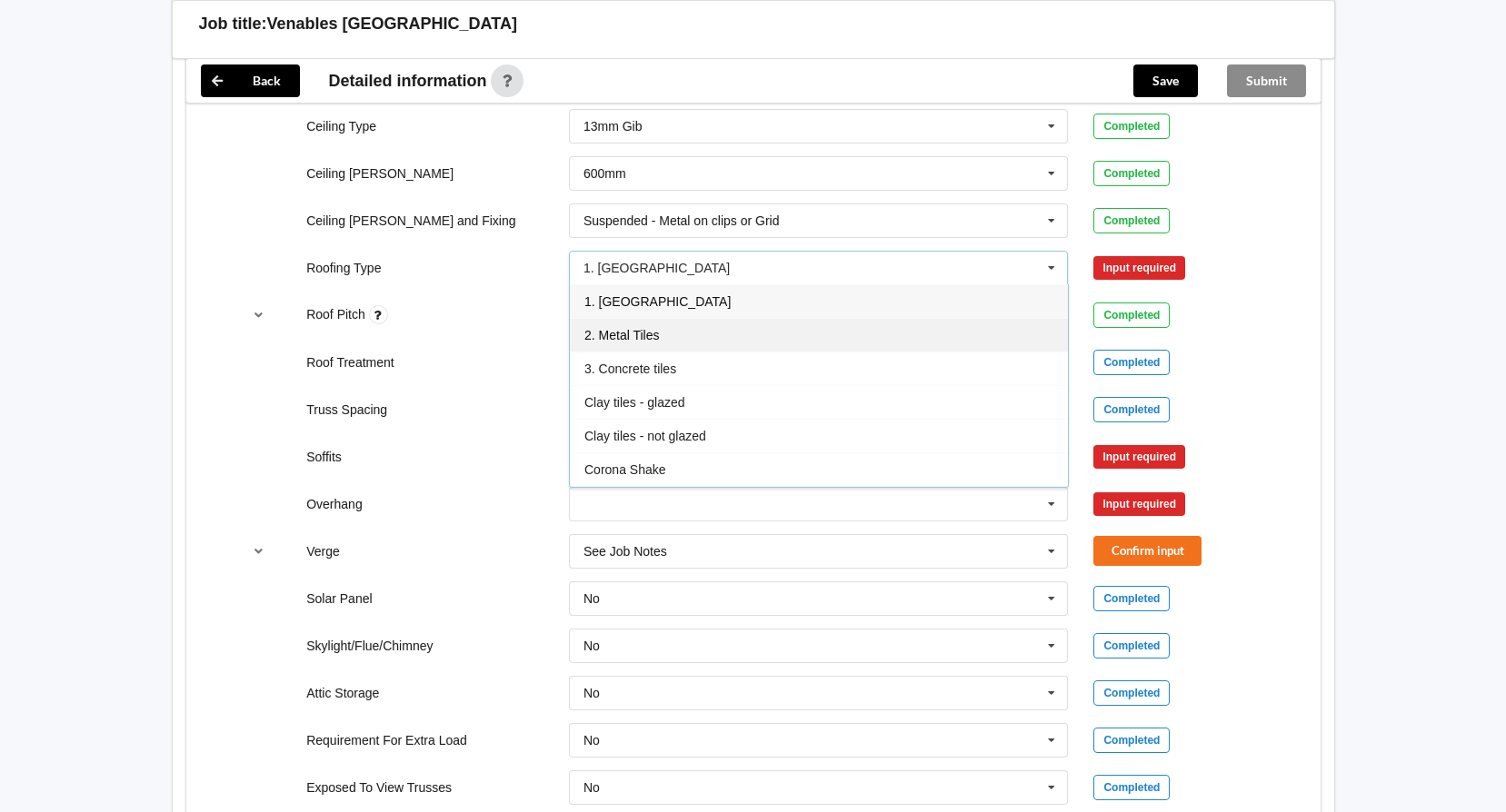
click at [636, 336] on span "2. Metal Tiles" at bounding box center [621, 336] width 74 height 15
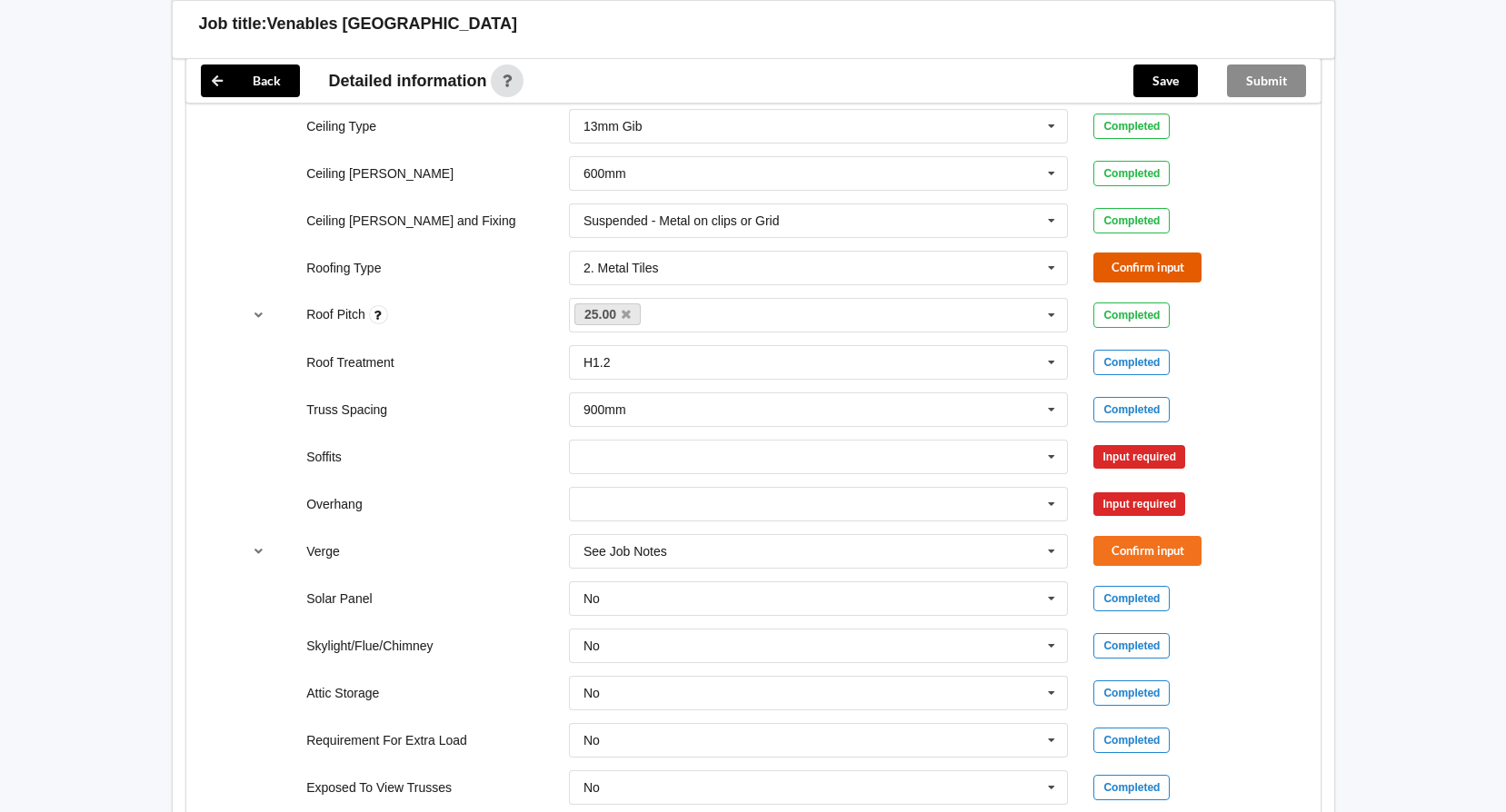
click at [1131, 269] on button "Confirm input" at bounding box center [1147, 268] width 108 height 30
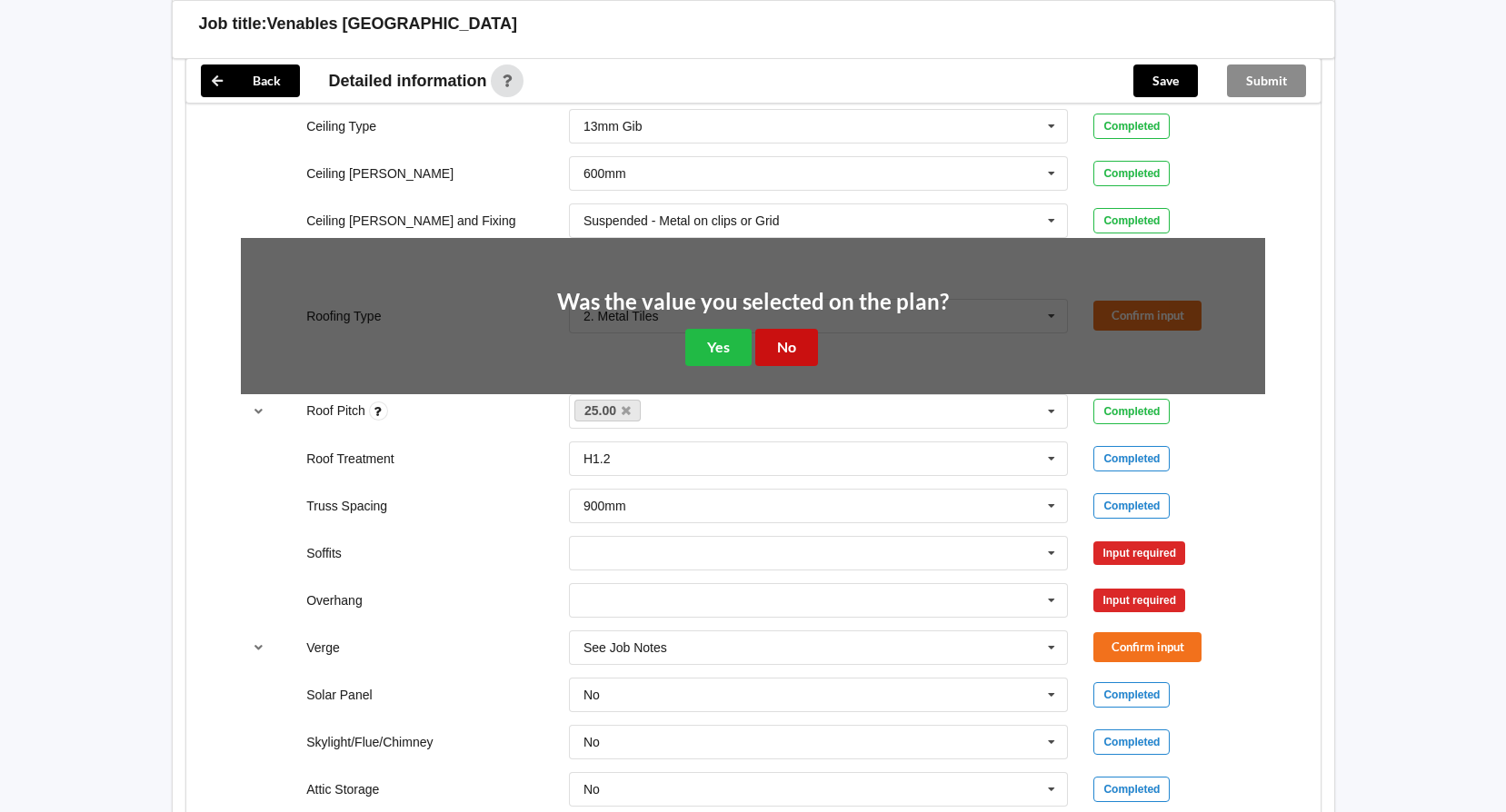
click at [771, 347] on button "No" at bounding box center [786, 348] width 62 height 37
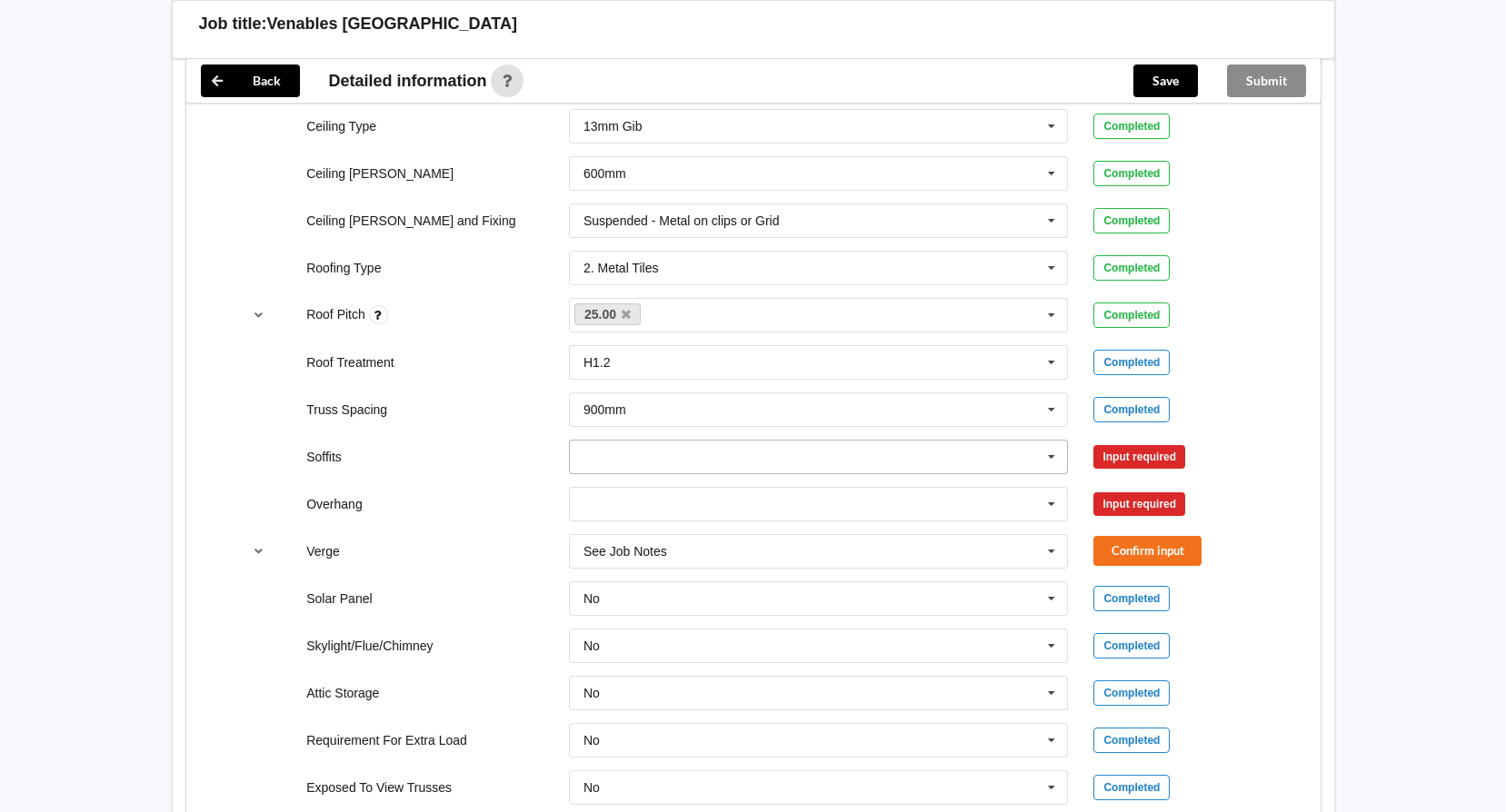
click at [1050, 458] on icon at bounding box center [1051, 458] width 27 height 33
click at [608, 493] on span "Boxed" at bounding box center [602, 491] width 36 height 15
click at [1161, 460] on button "Confirm input" at bounding box center [1147, 457] width 108 height 30
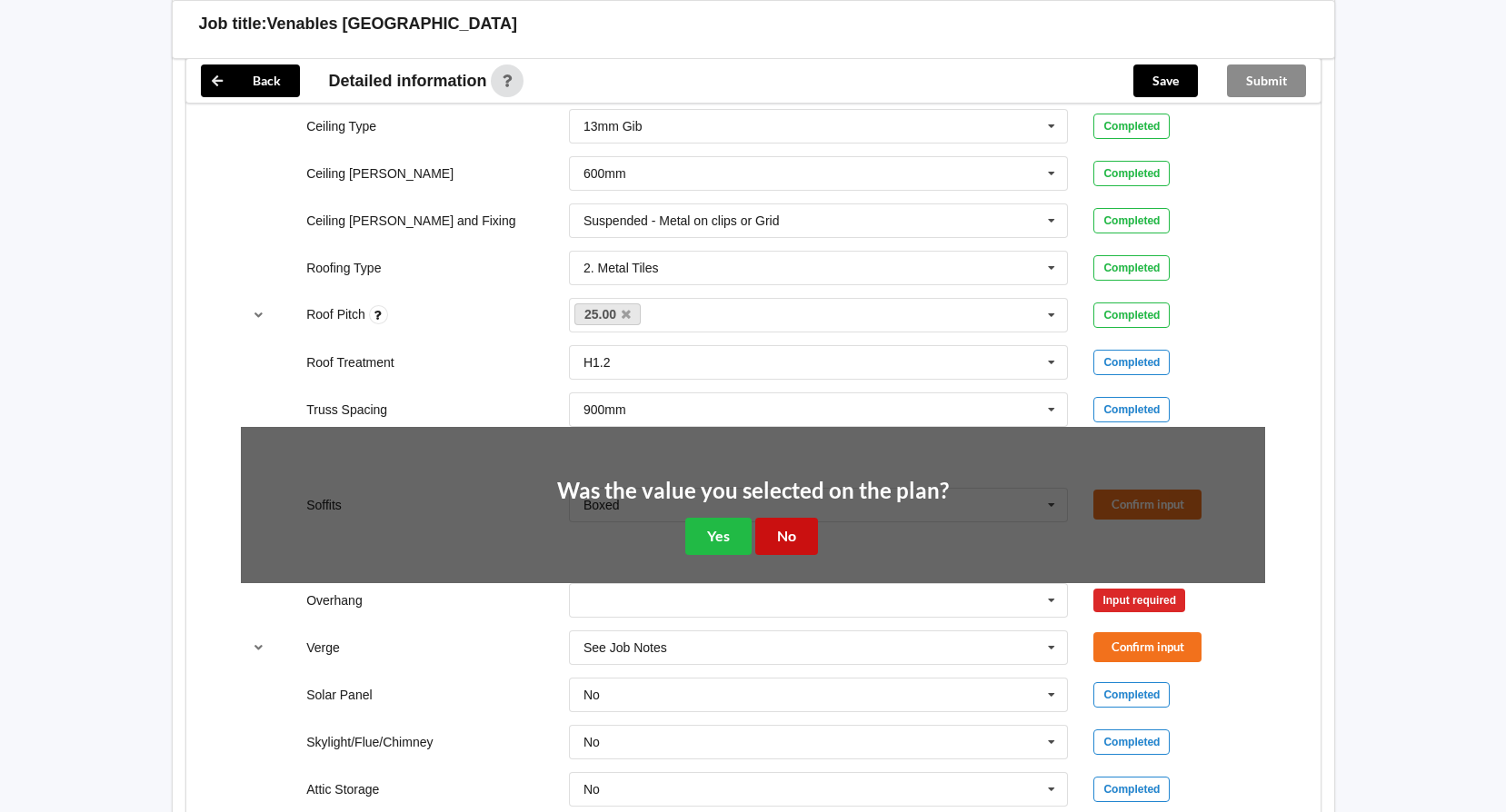
click at [790, 534] on button "No" at bounding box center [786, 537] width 62 height 37
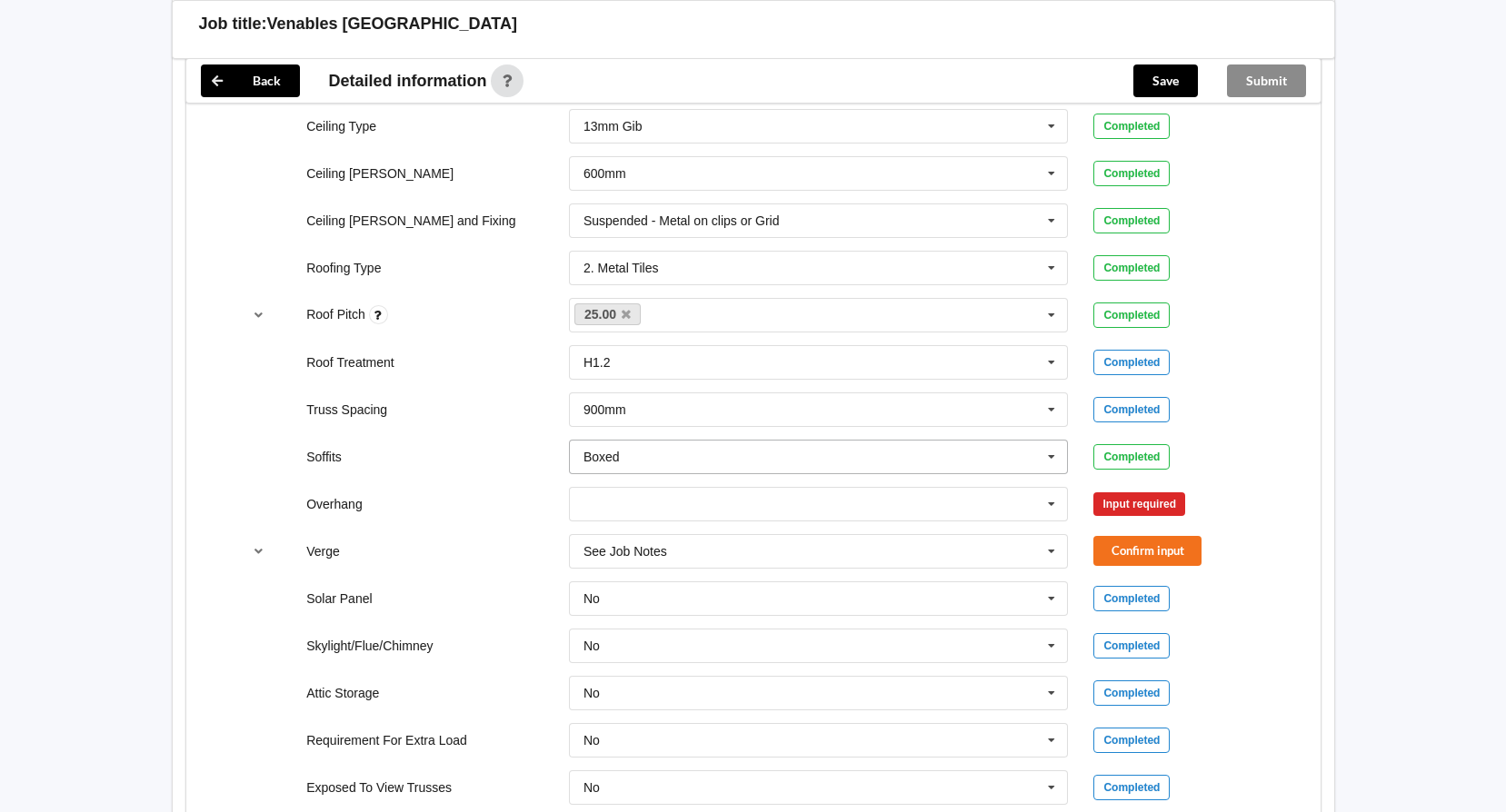
click at [1052, 455] on icon at bounding box center [1051, 458] width 27 height 33
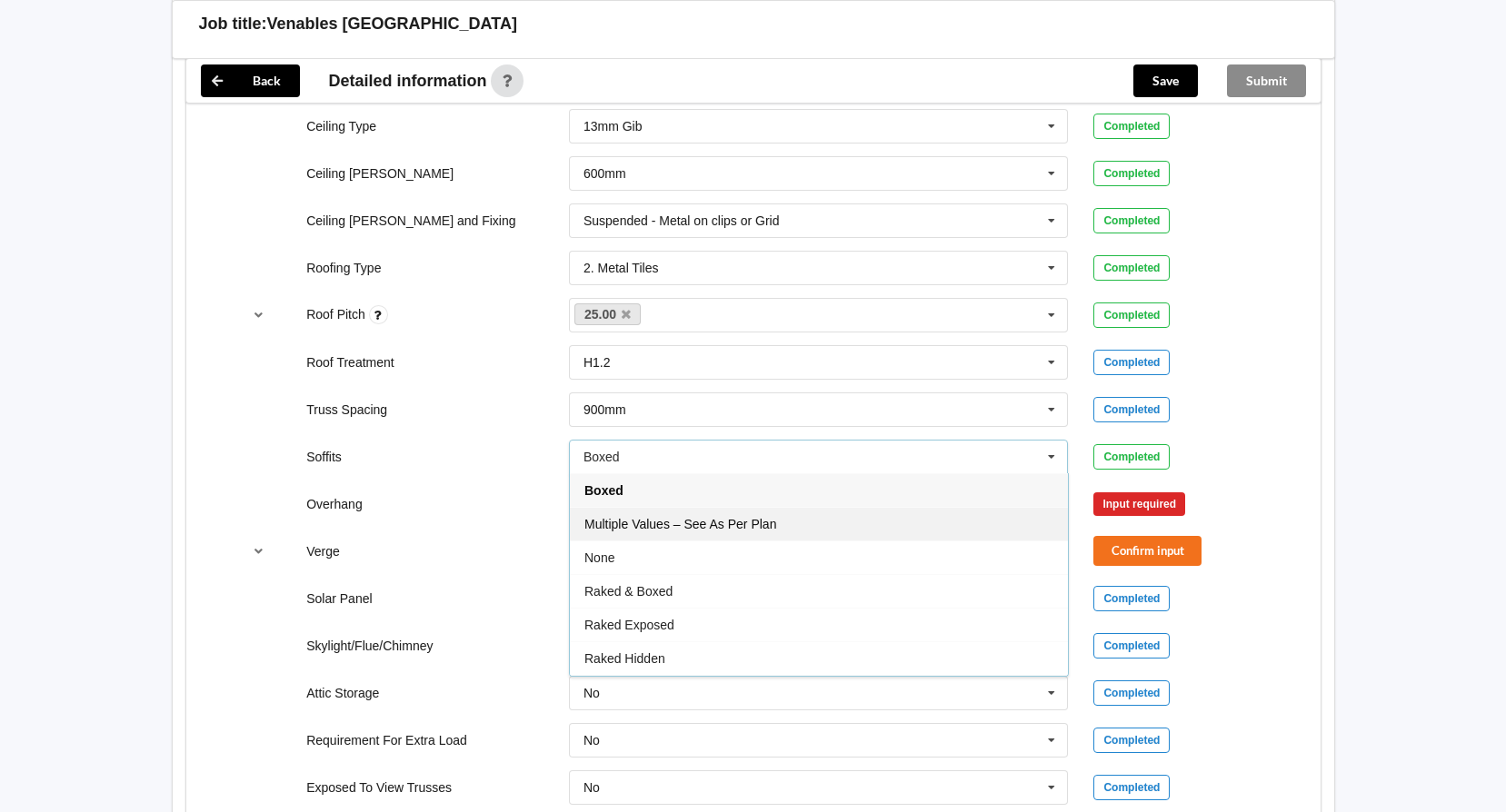
click at [644, 528] on span "Multiple Values – See As Per Plan" at bounding box center [680, 525] width 192 height 15
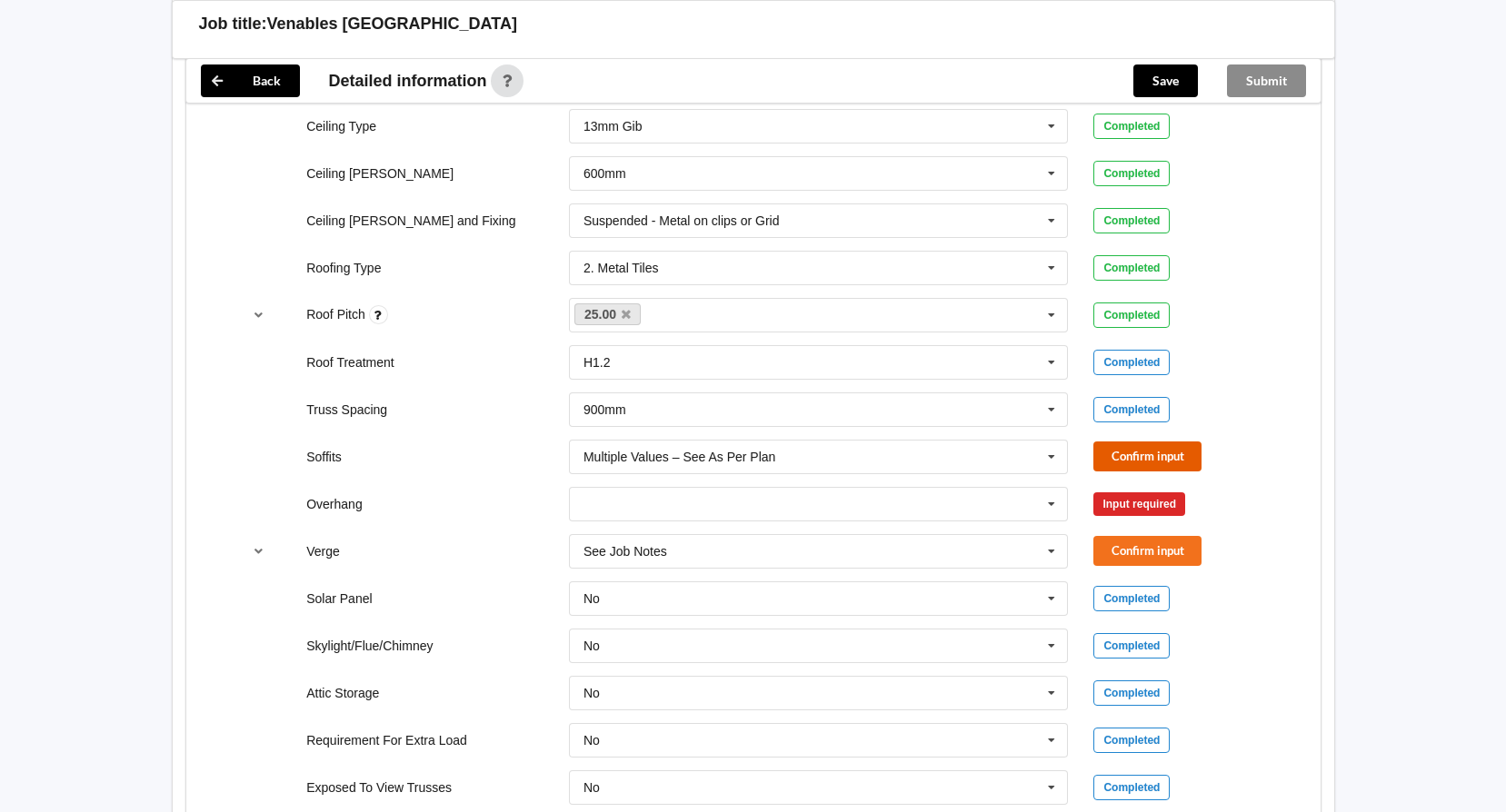
click at [1123, 452] on button "Confirm input" at bounding box center [1147, 457] width 108 height 30
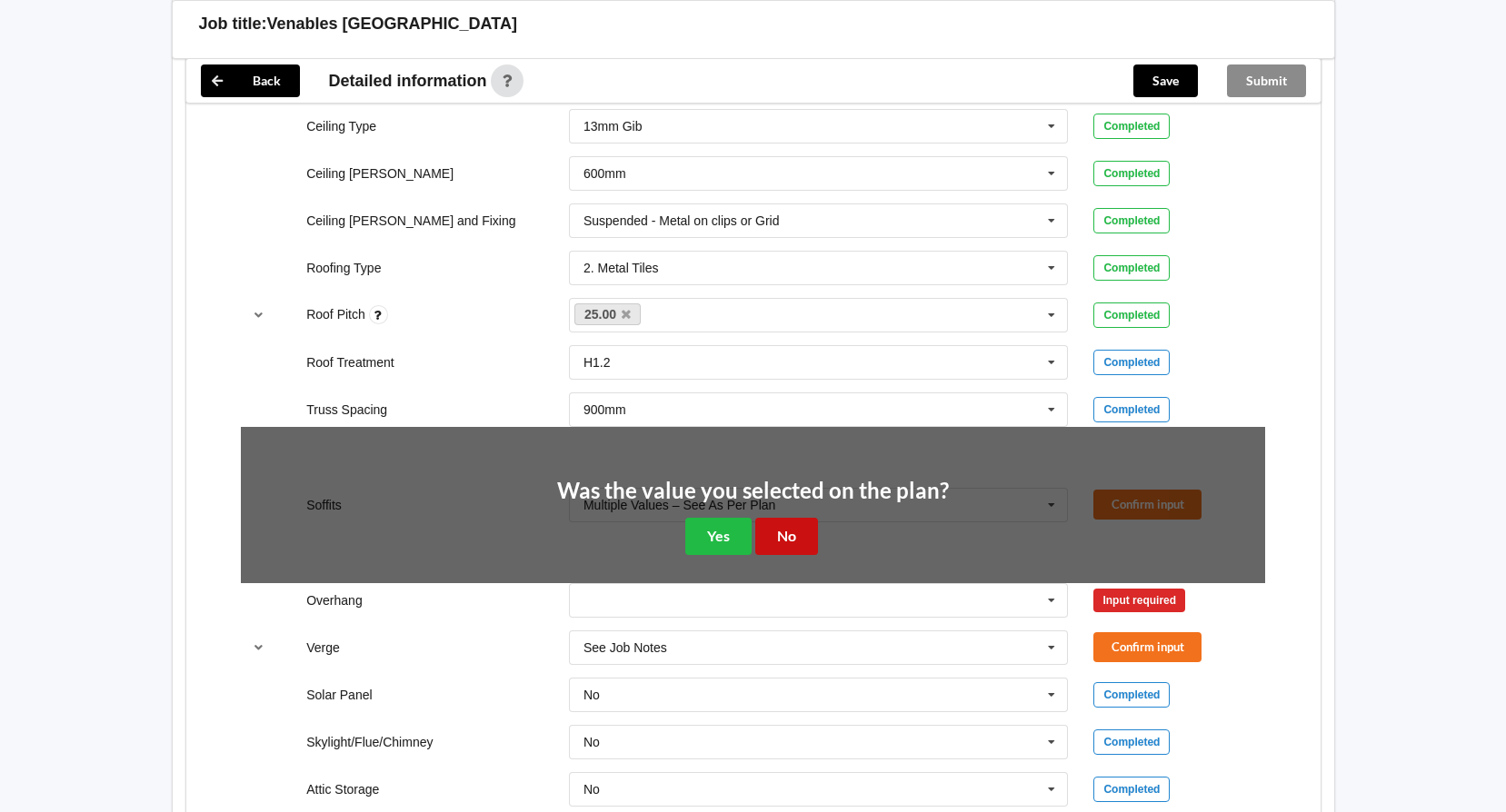
click at [784, 535] on button "No" at bounding box center [786, 537] width 62 height 37
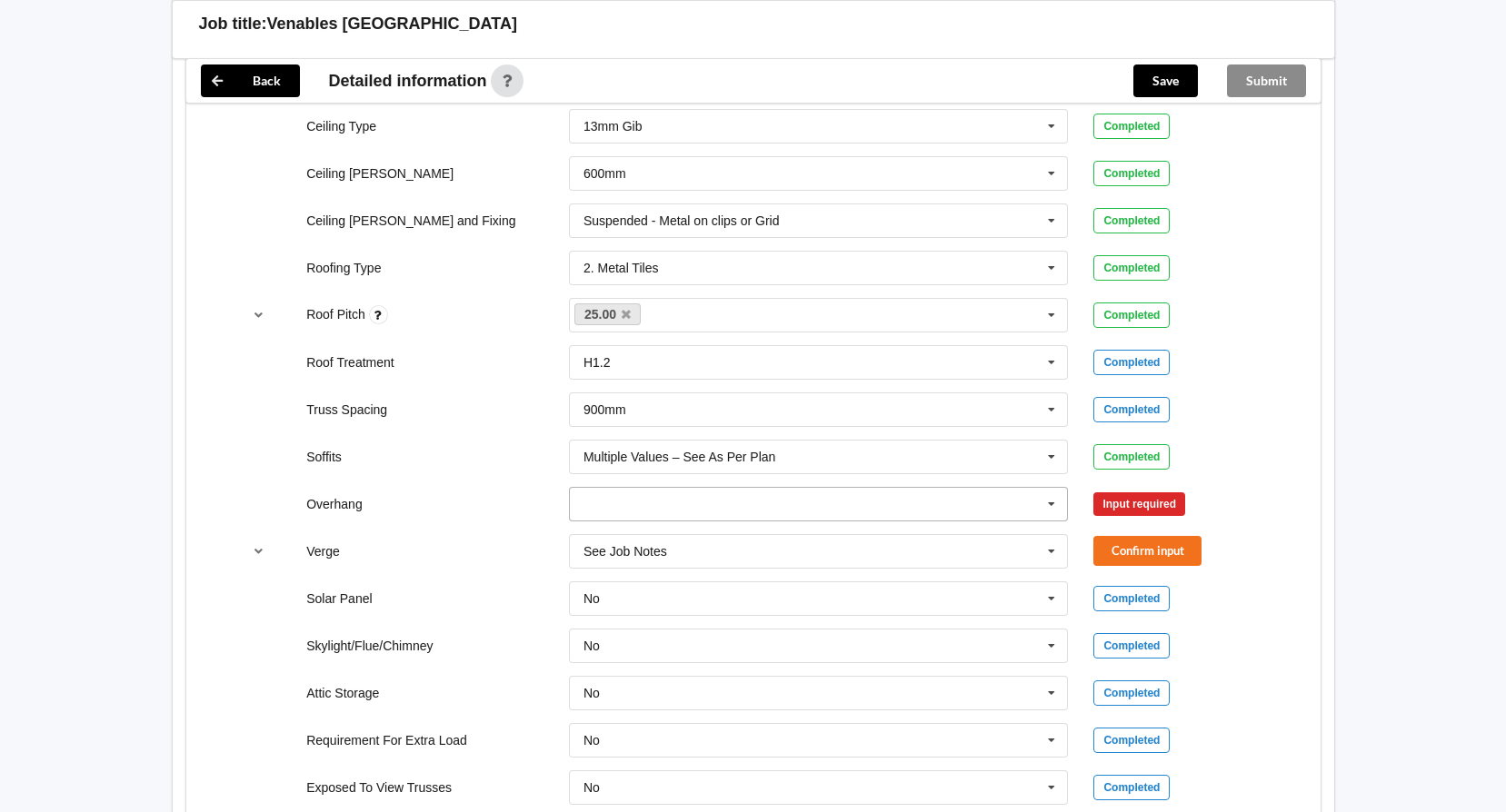
click at [1048, 500] on icon at bounding box center [1051, 505] width 27 height 33
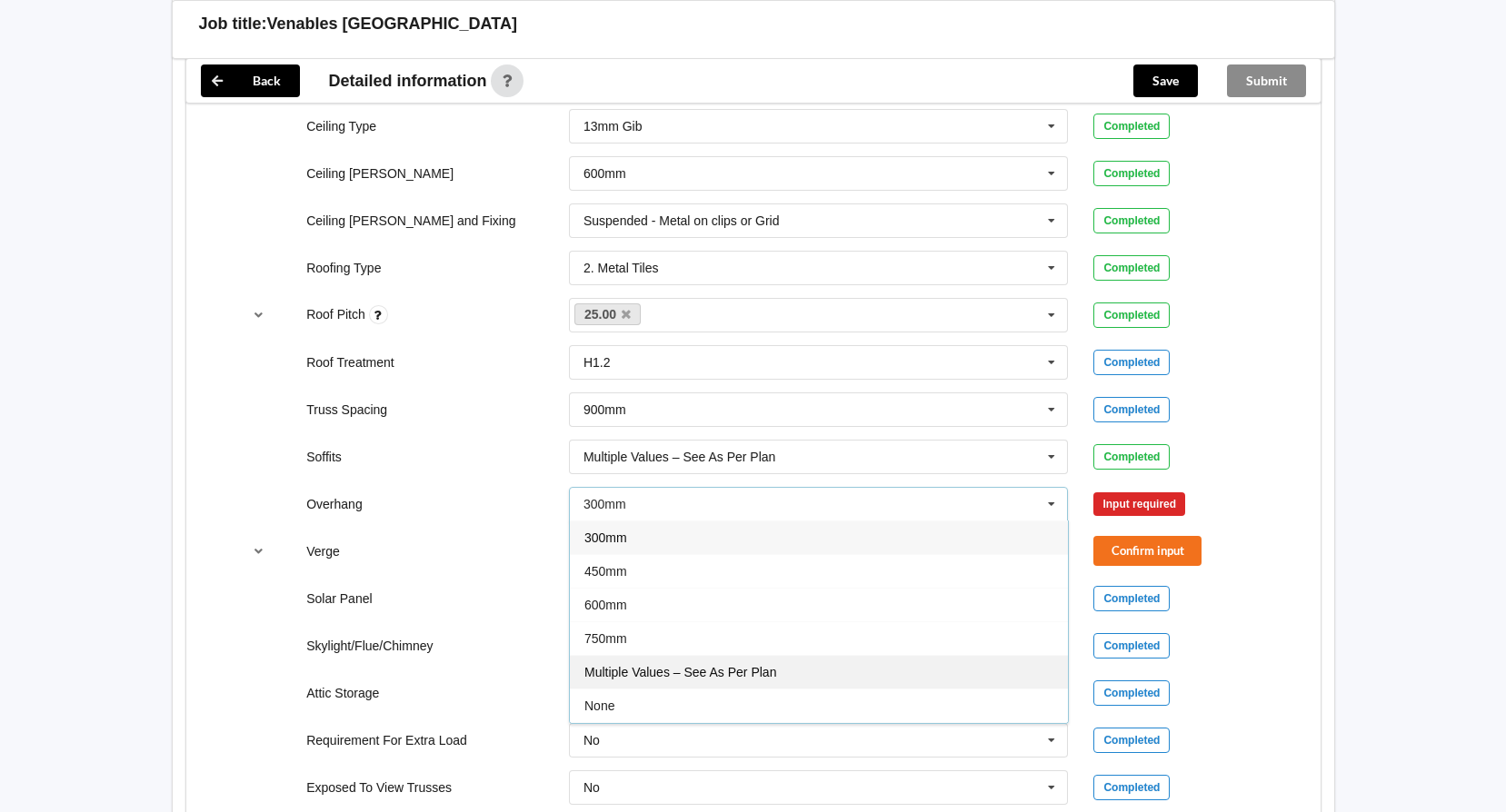
click at [644, 672] on span "Multiple Values – See As Per Plan" at bounding box center [680, 672] width 192 height 15
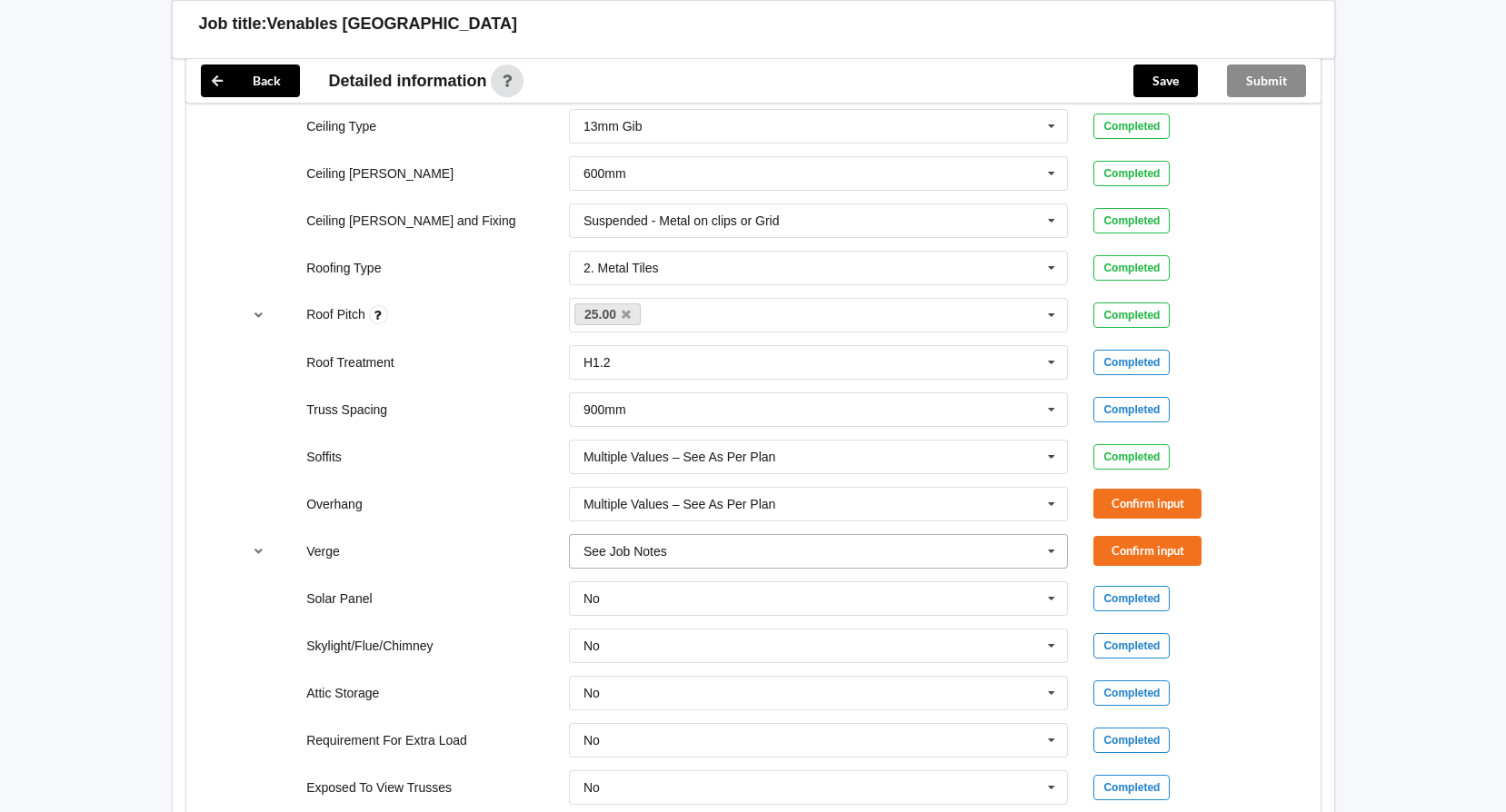
click at [763, 558] on input "text" at bounding box center [819, 551] width 498 height 33
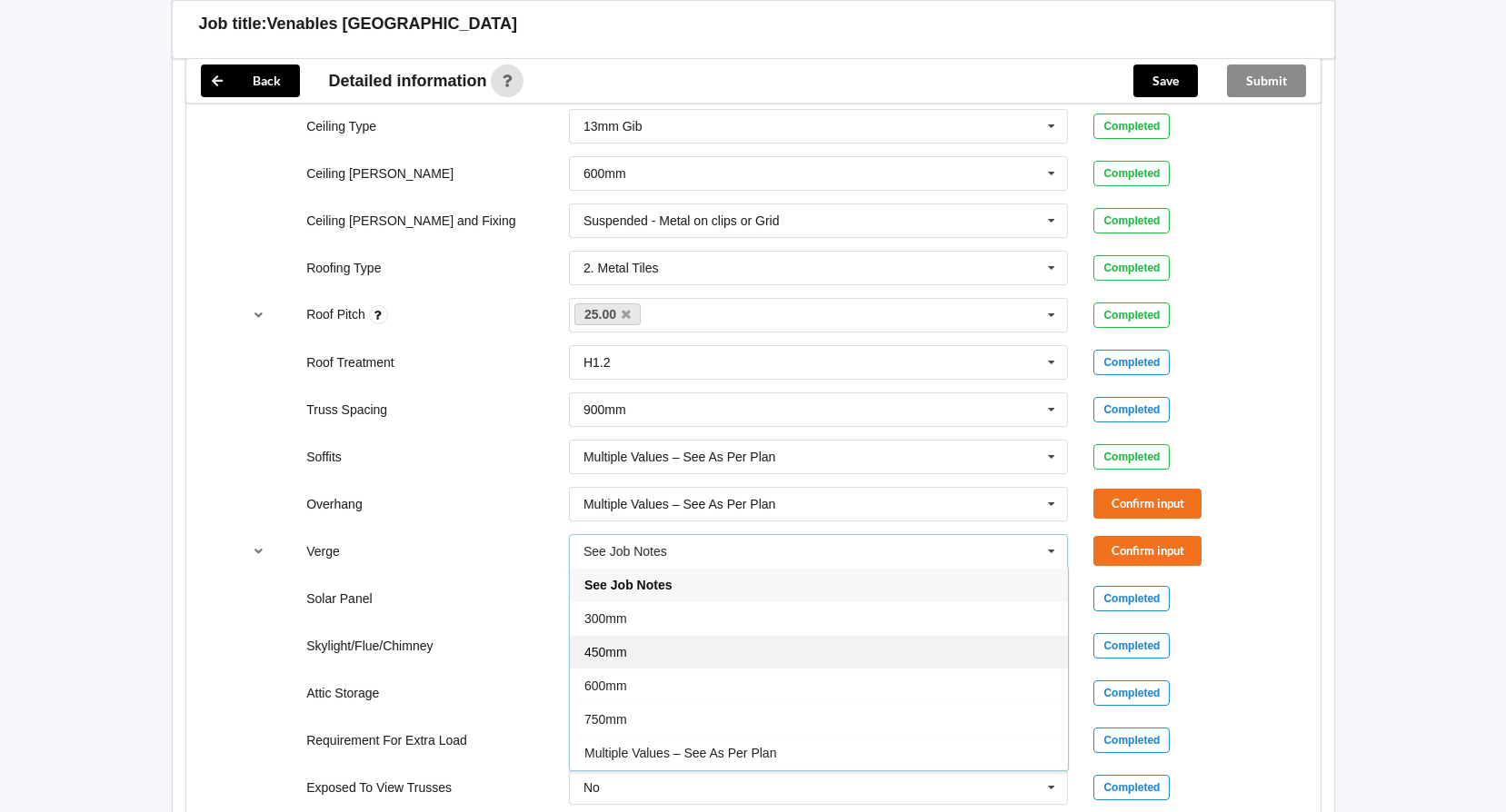
click at [598, 649] on span "450mm" at bounding box center [606, 653] width 43 height 15
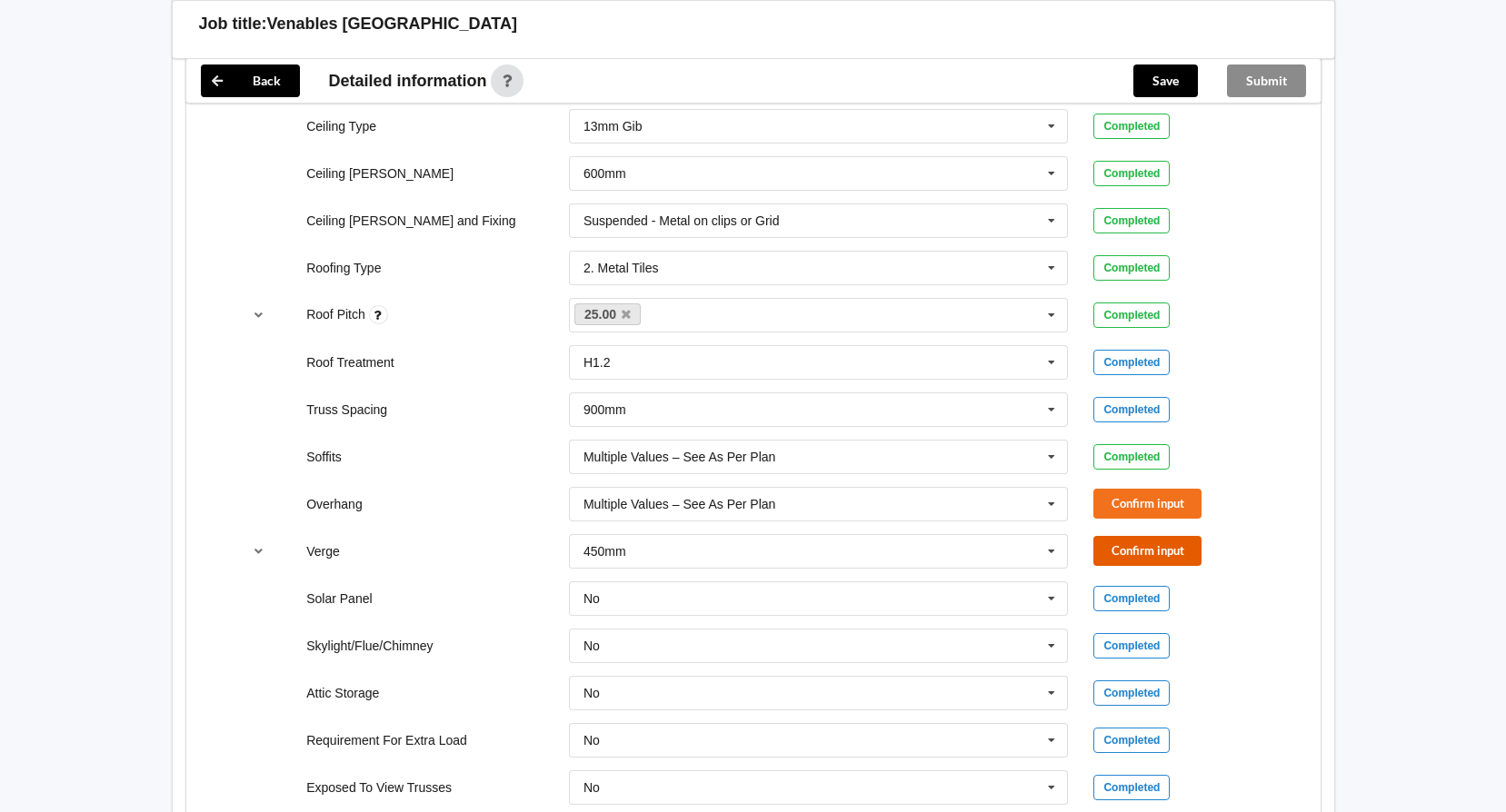
click at [1121, 546] on button "Confirm input" at bounding box center [1147, 551] width 108 height 30
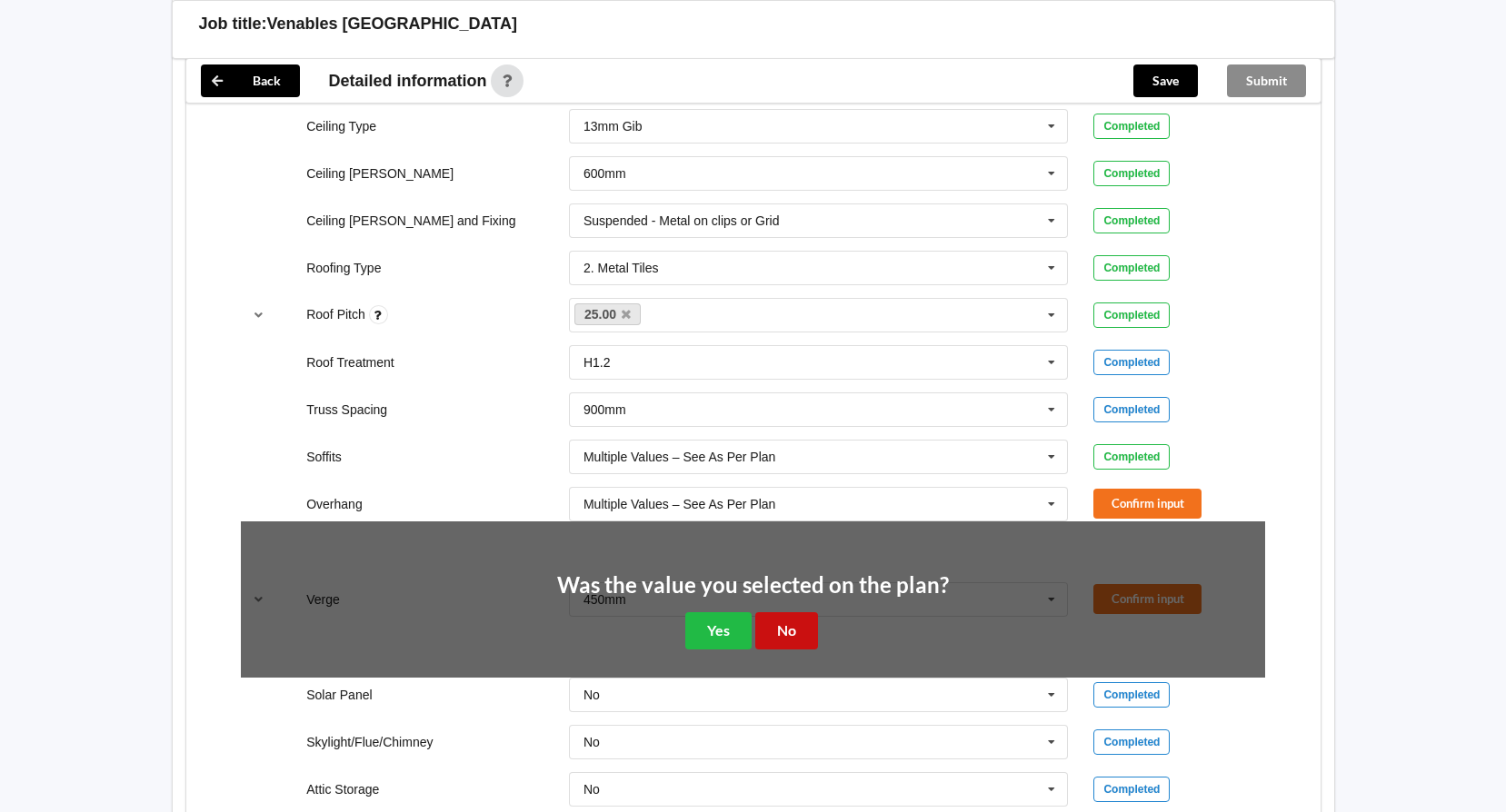
click at [780, 632] on button "No" at bounding box center [786, 631] width 62 height 37
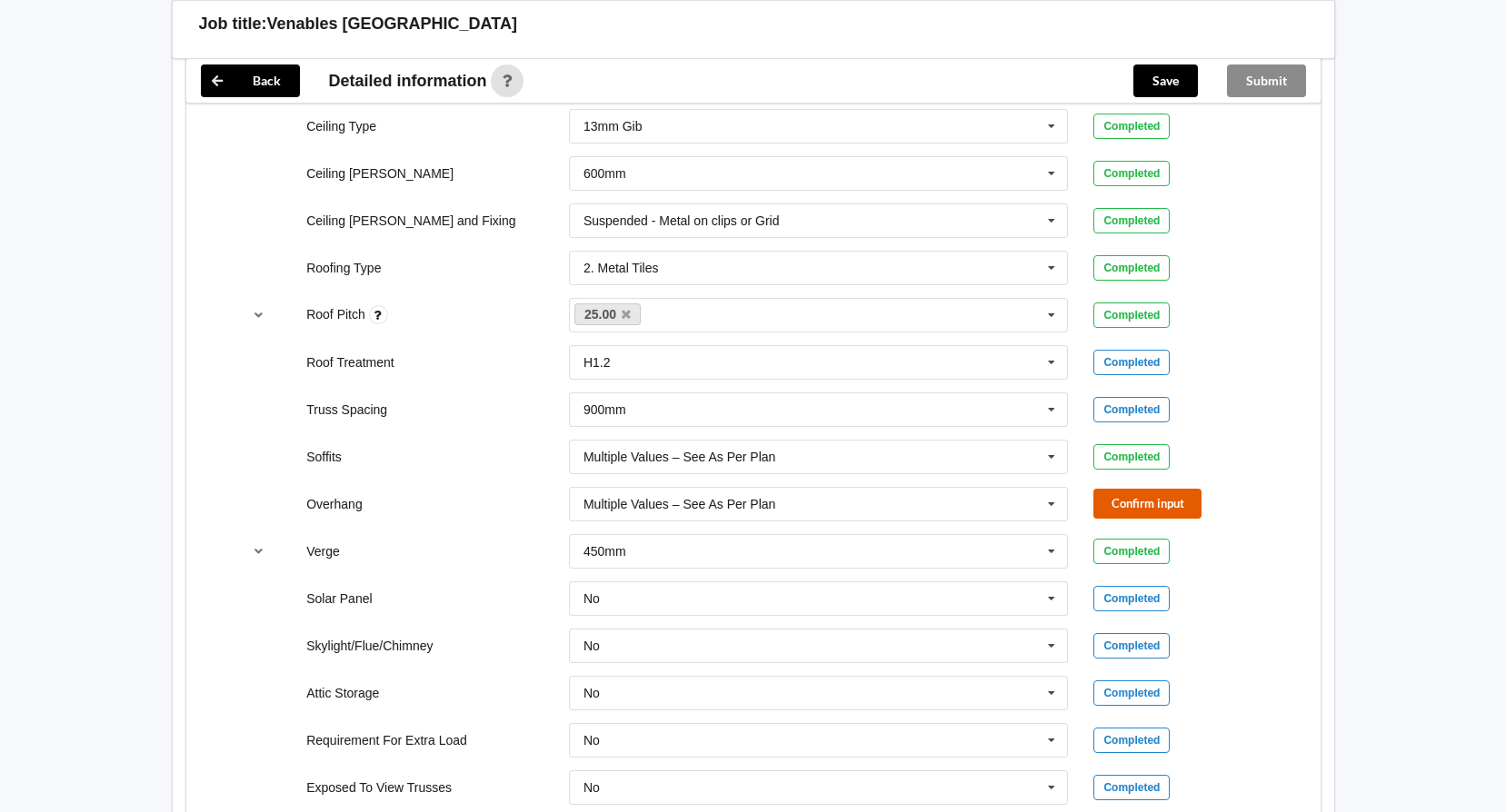
click at [1173, 504] on button "Confirm input" at bounding box center [1147, 504] width 108 height 30
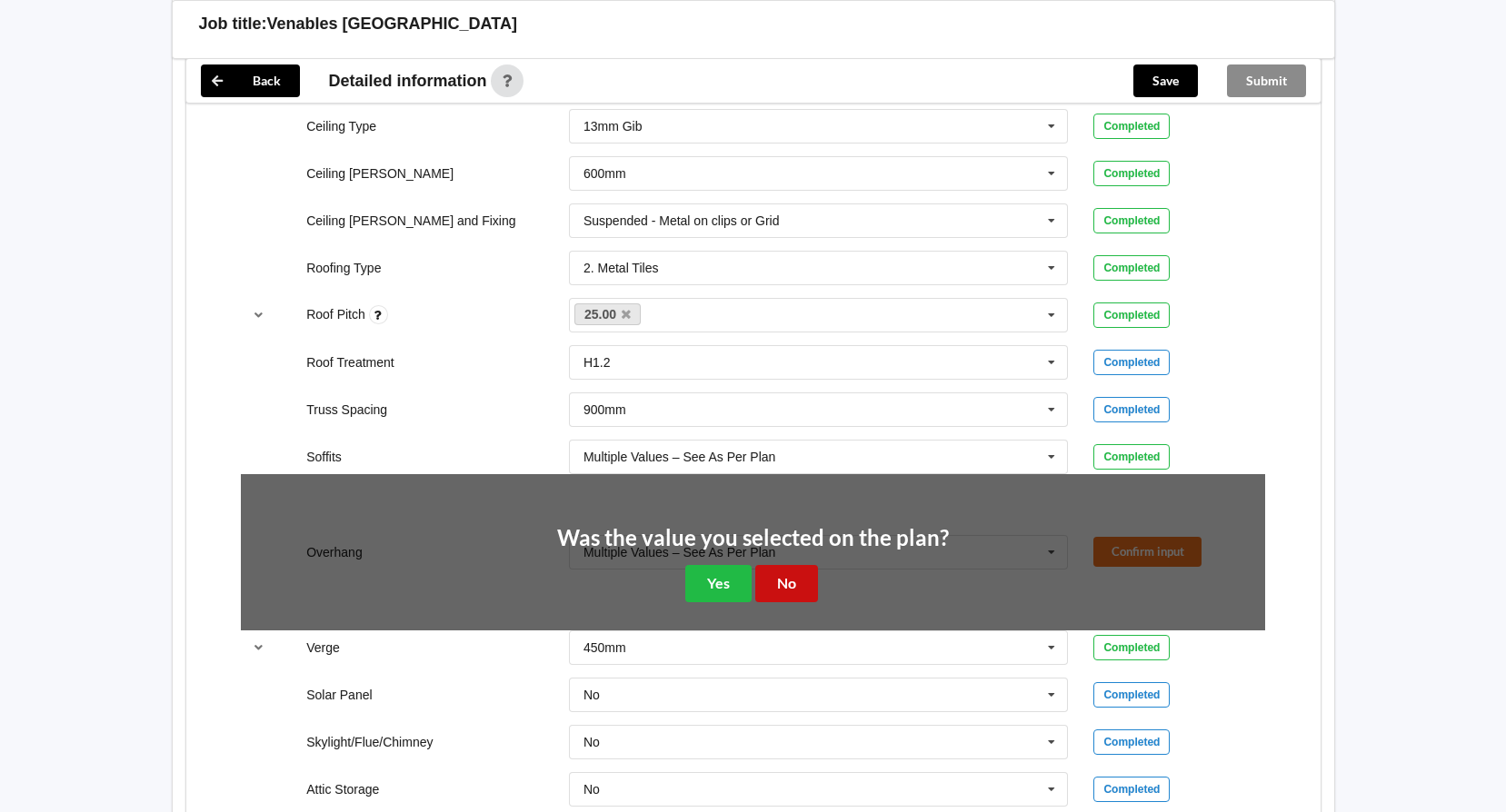
click at [774, 576] on button "No" at bounding box center [786, 584] width 62 height 37
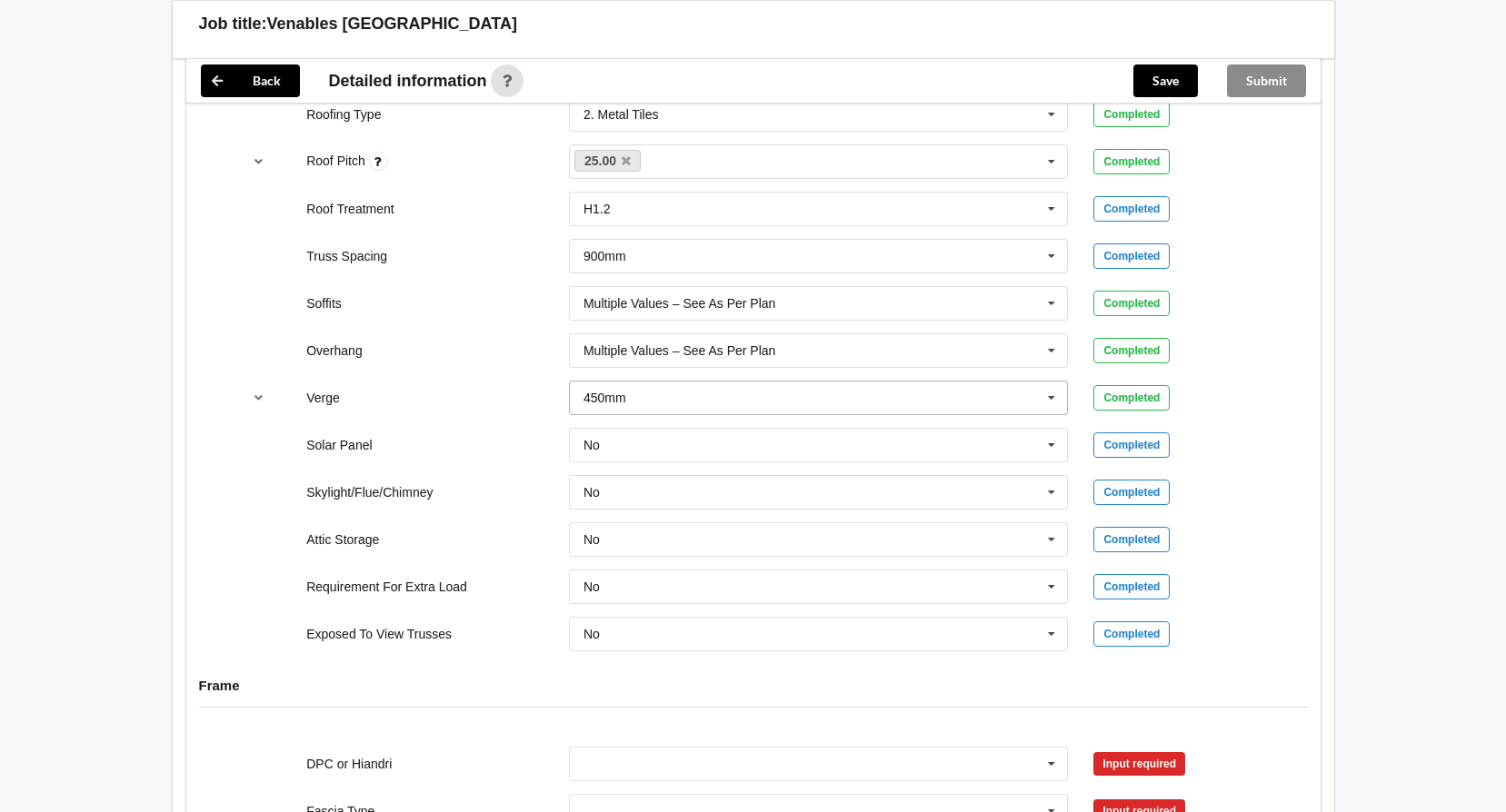
scroll to position [1454, 0]
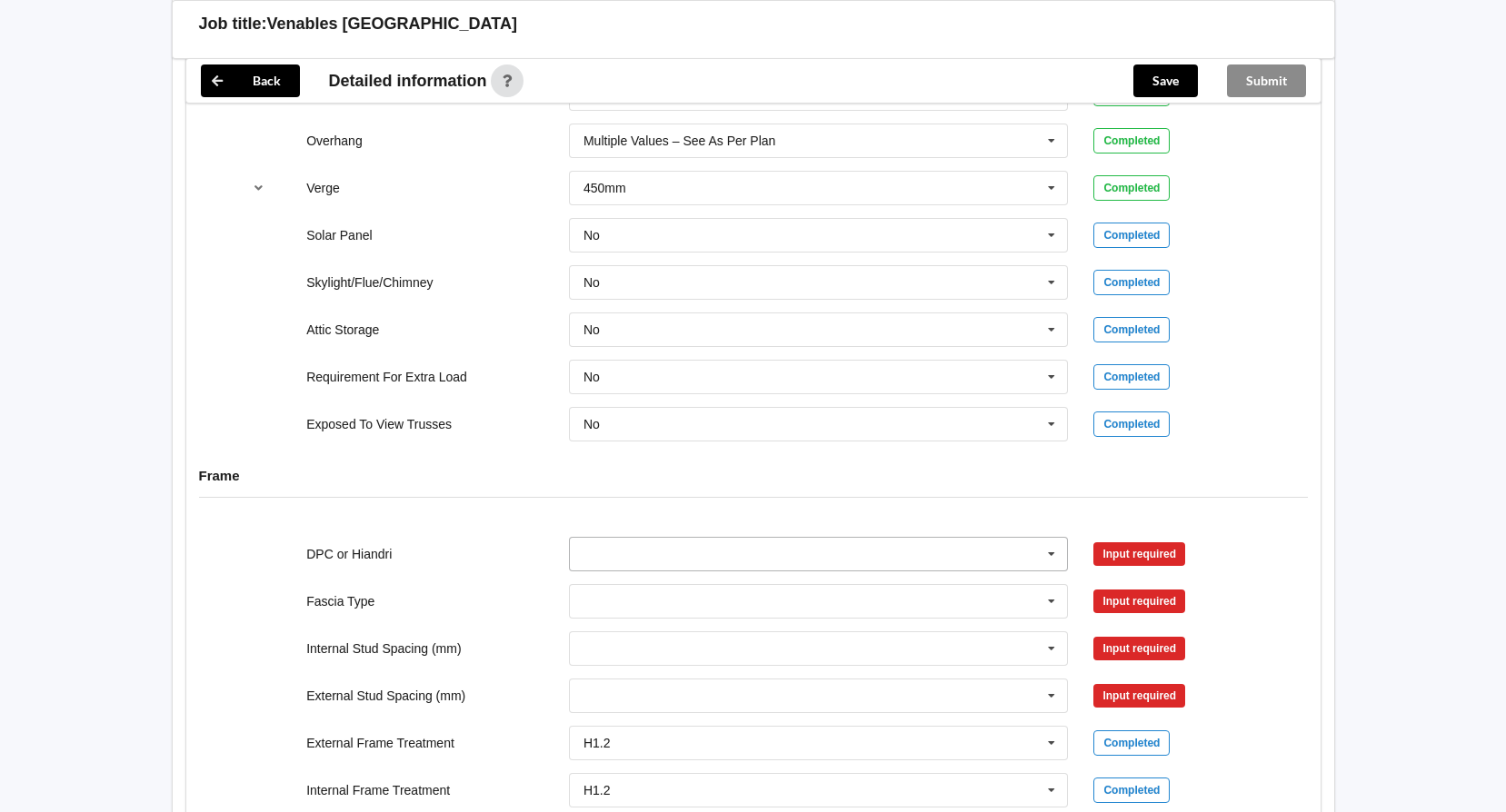
click at [1048, 549] on icon at bounding box center [1051, 554] width 27 height 33
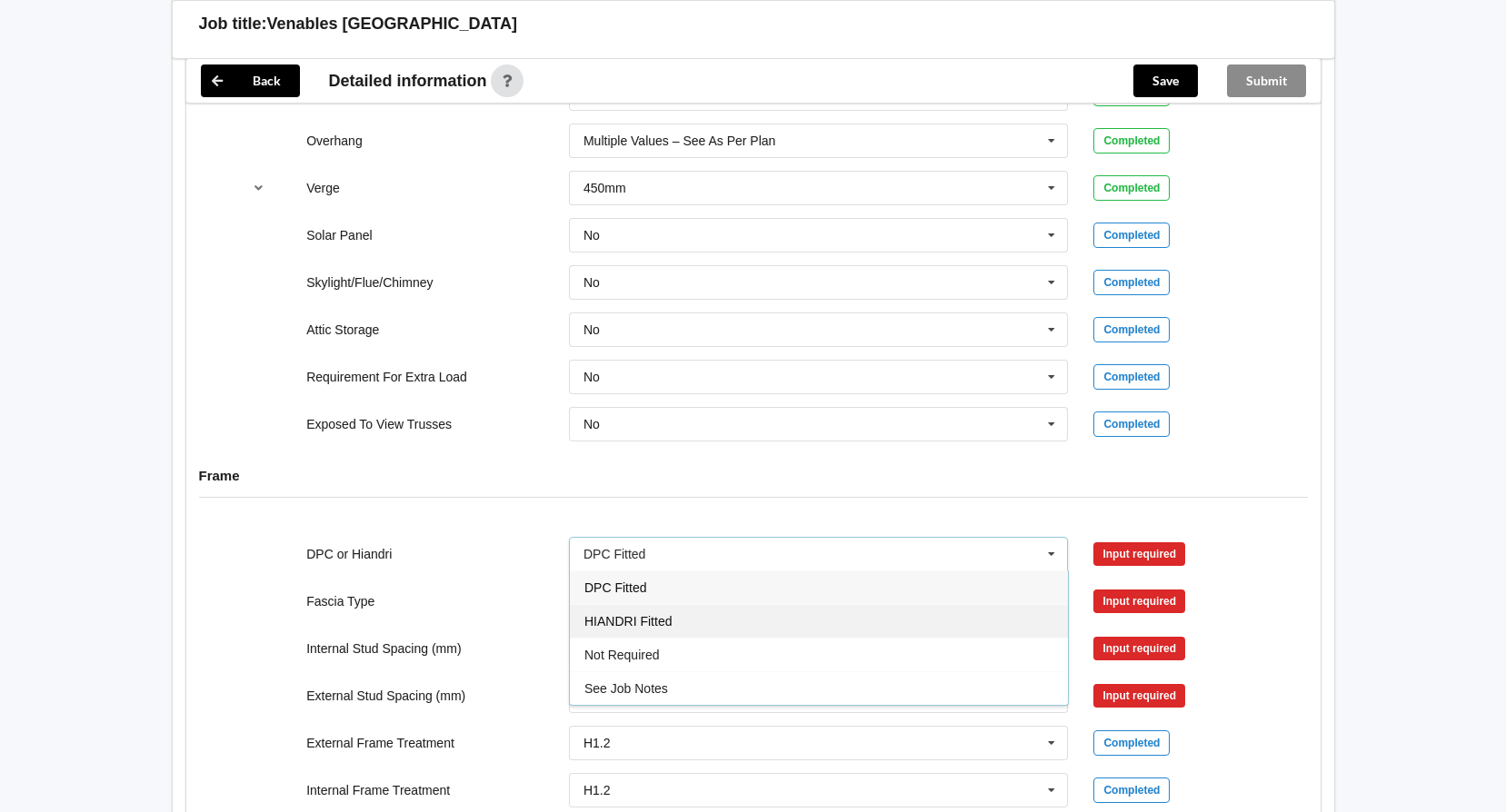
click at [606, 617] on span "HIANDRI Fitted" at bounding box center [628, 621] width 87 height 15
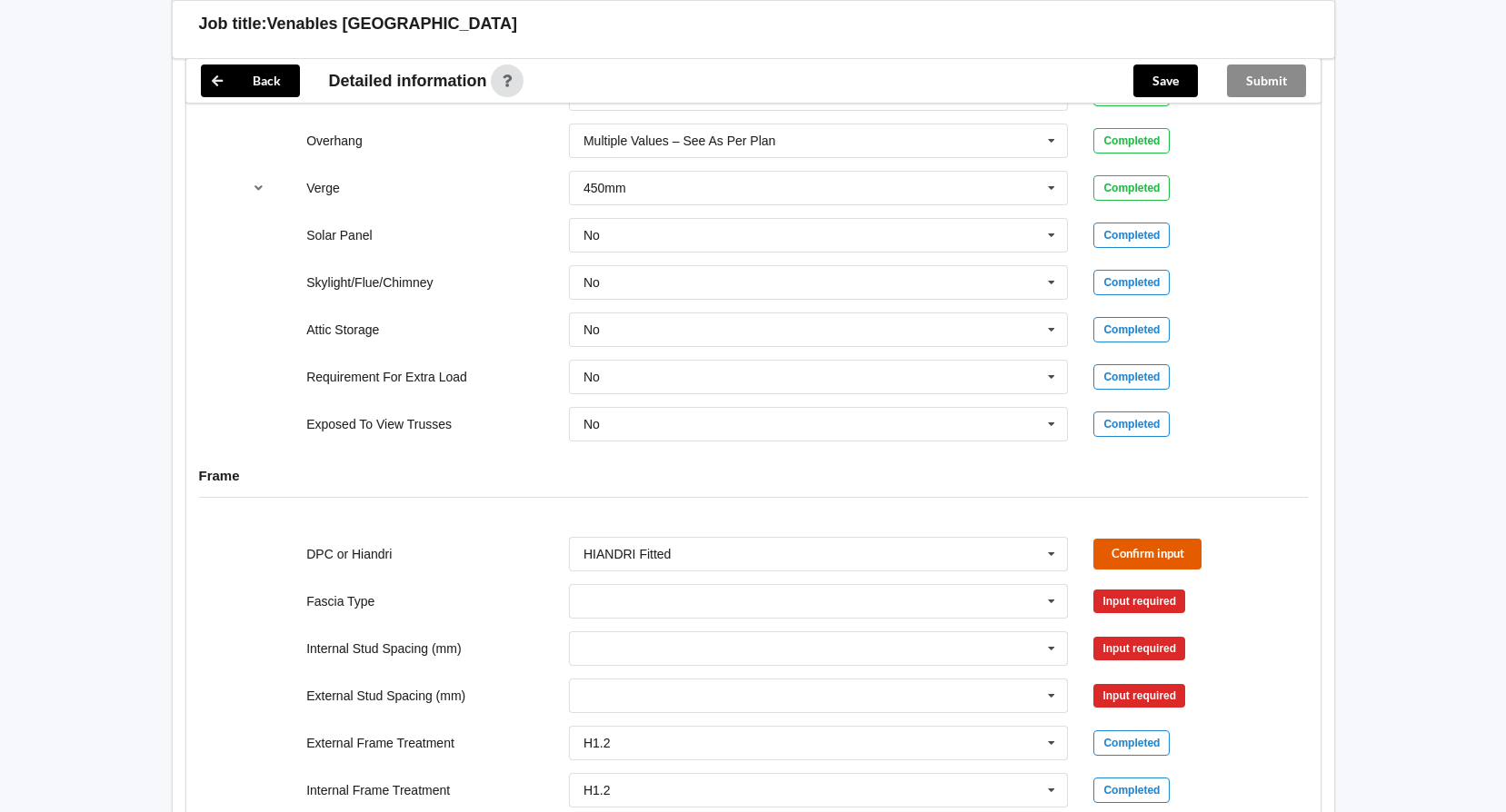
click at [1116, 550] on button "Confirm input" at bounding box center [1147, 553] width 108 height 30
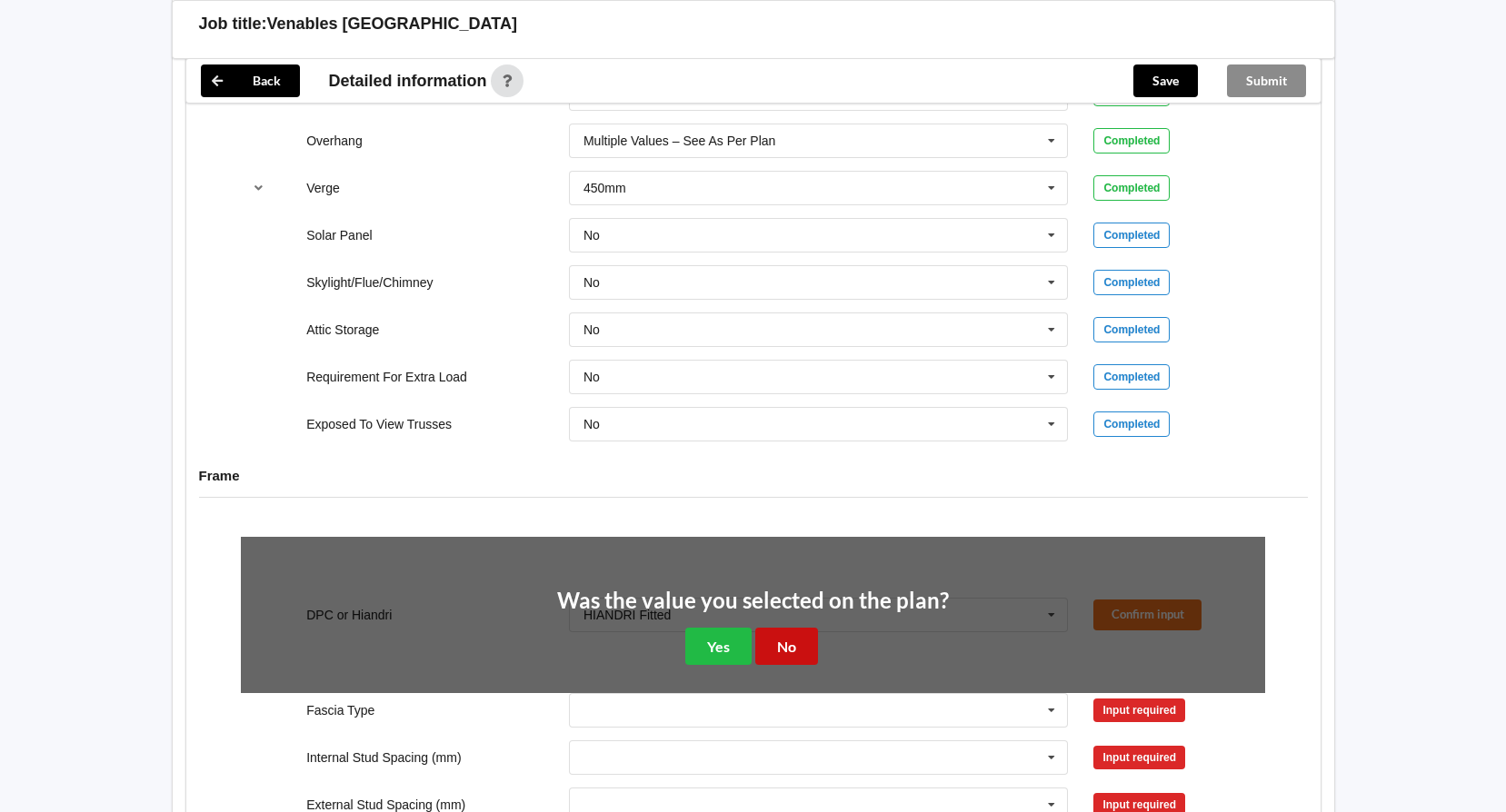
click at [778, 644] on button "No" at bounding box center [786, 646] width 62 height 37
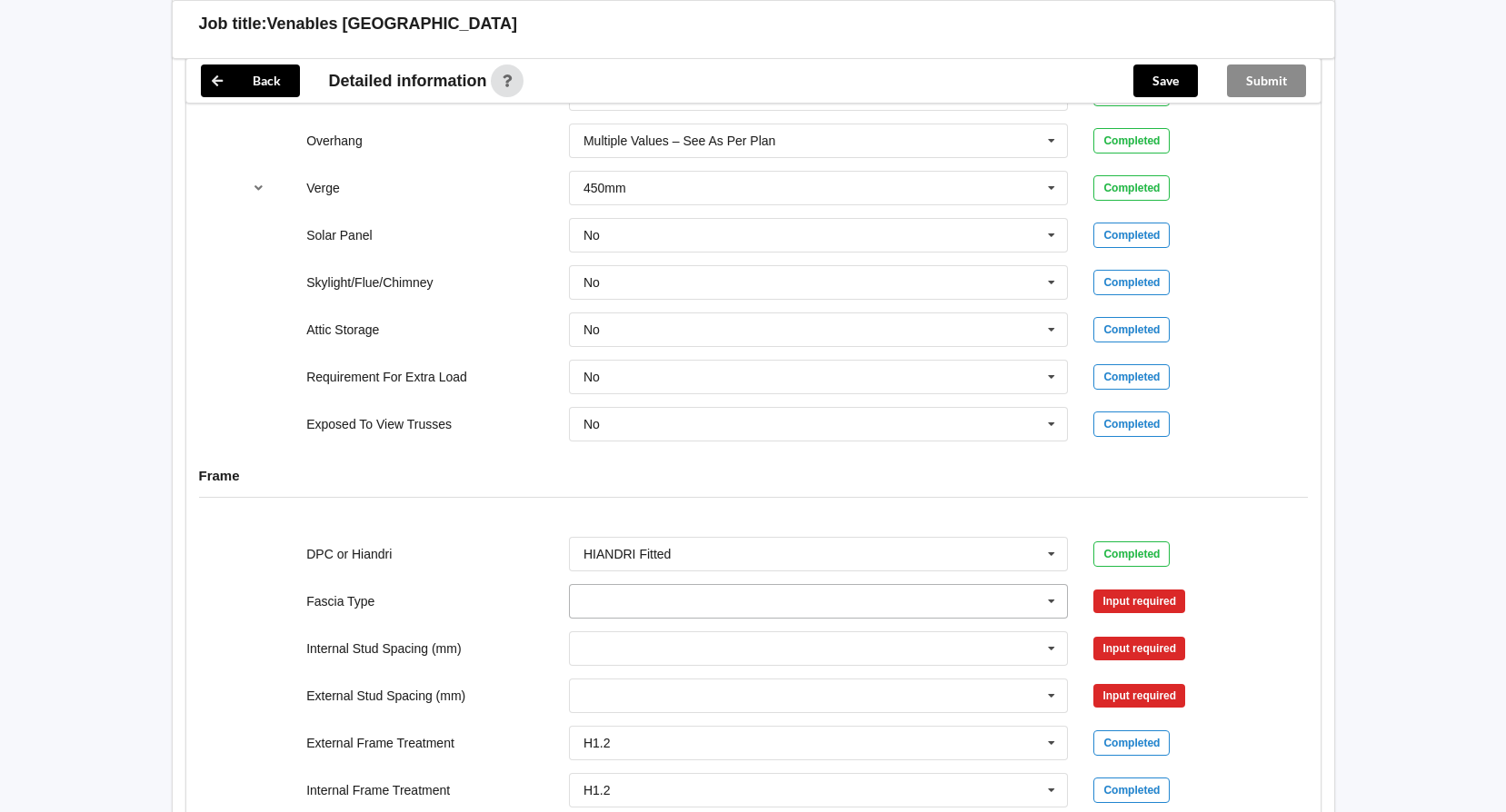
click at [1046, 601] on icon at bounding box center [1051, 602] width 27 height 33
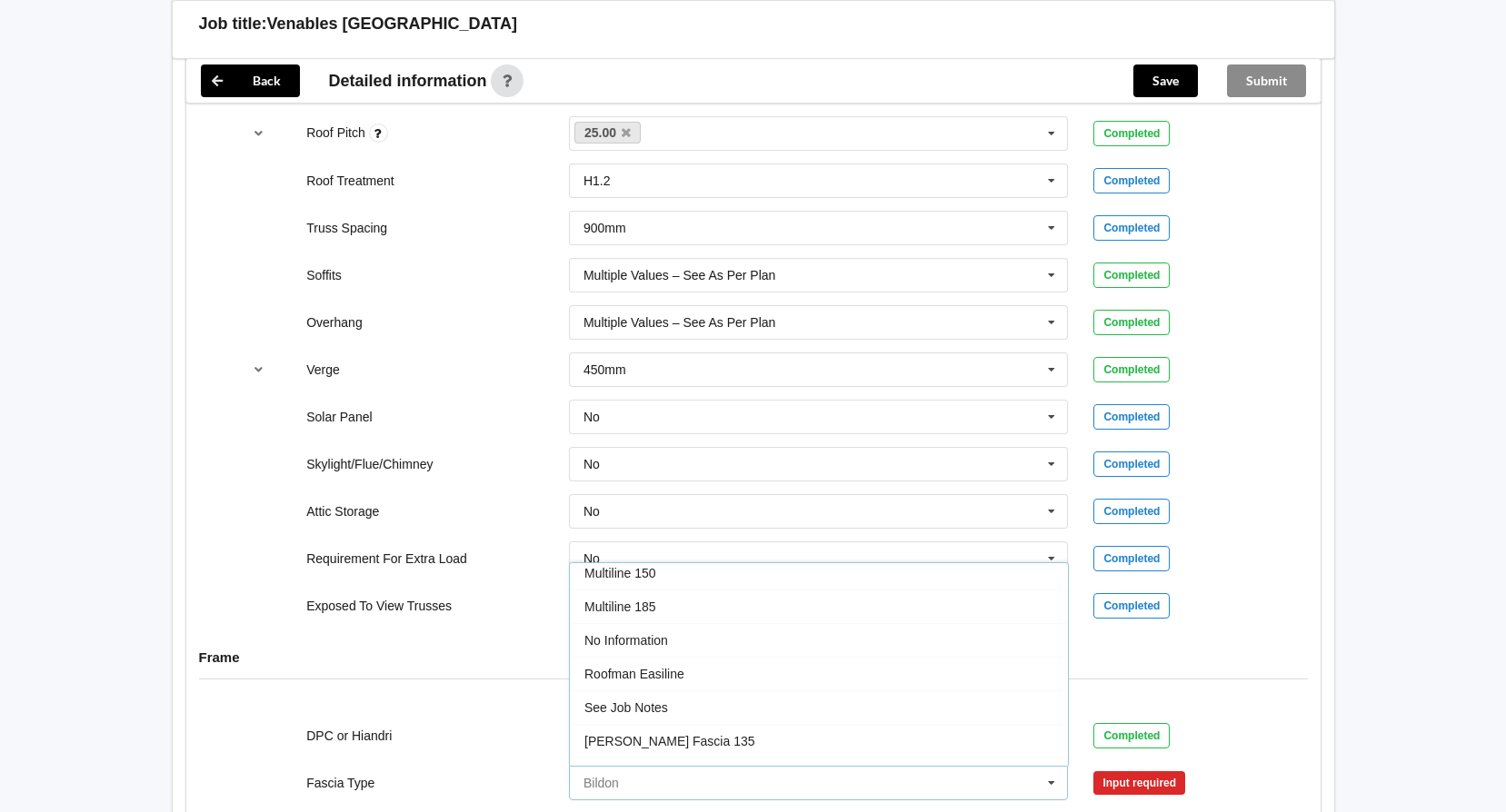
scroll to position [364, 0]
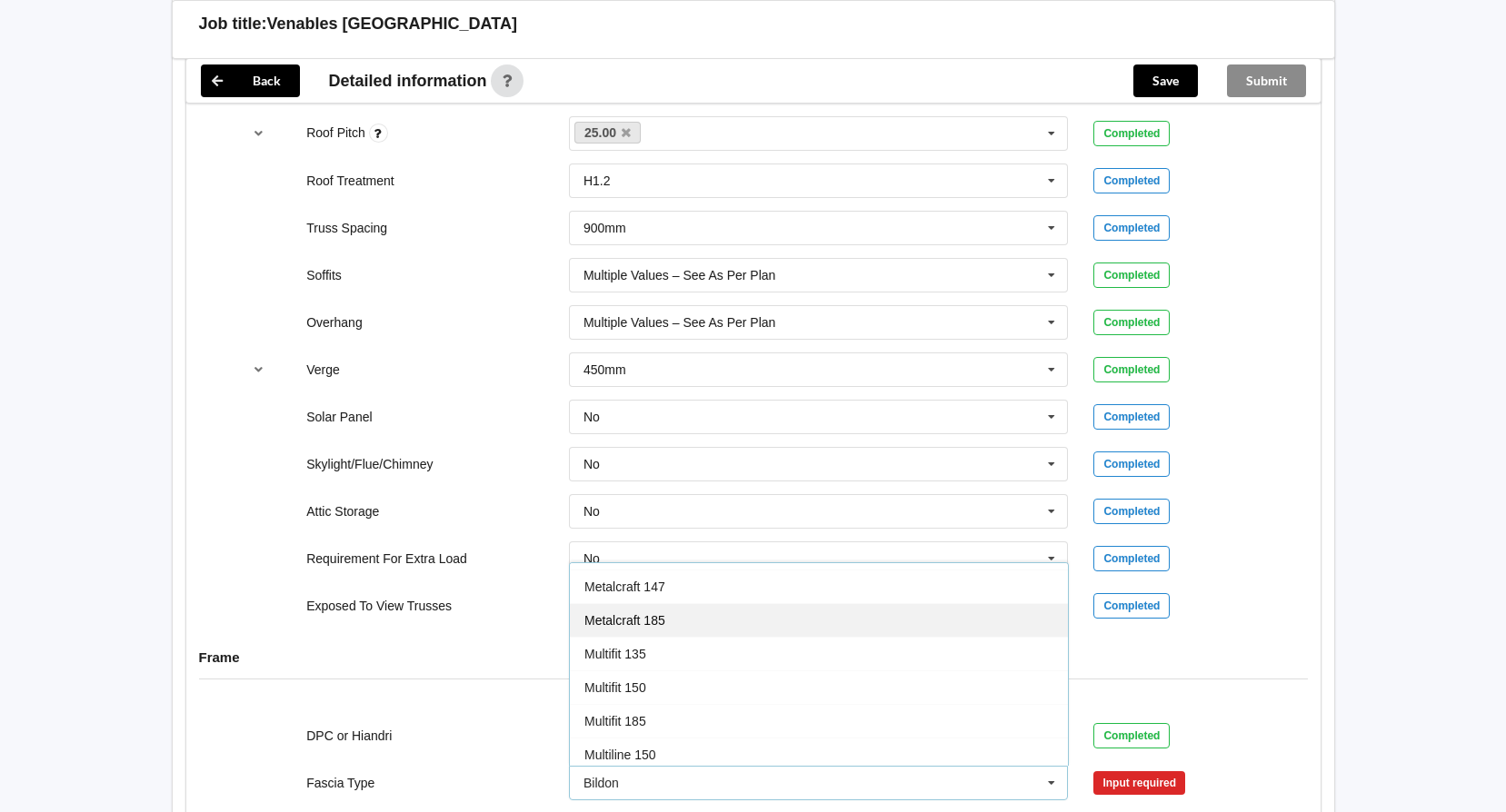
click at [651, 620] on span "Metalcraft 185" at bounding box center [624, 620] width 81 height 15
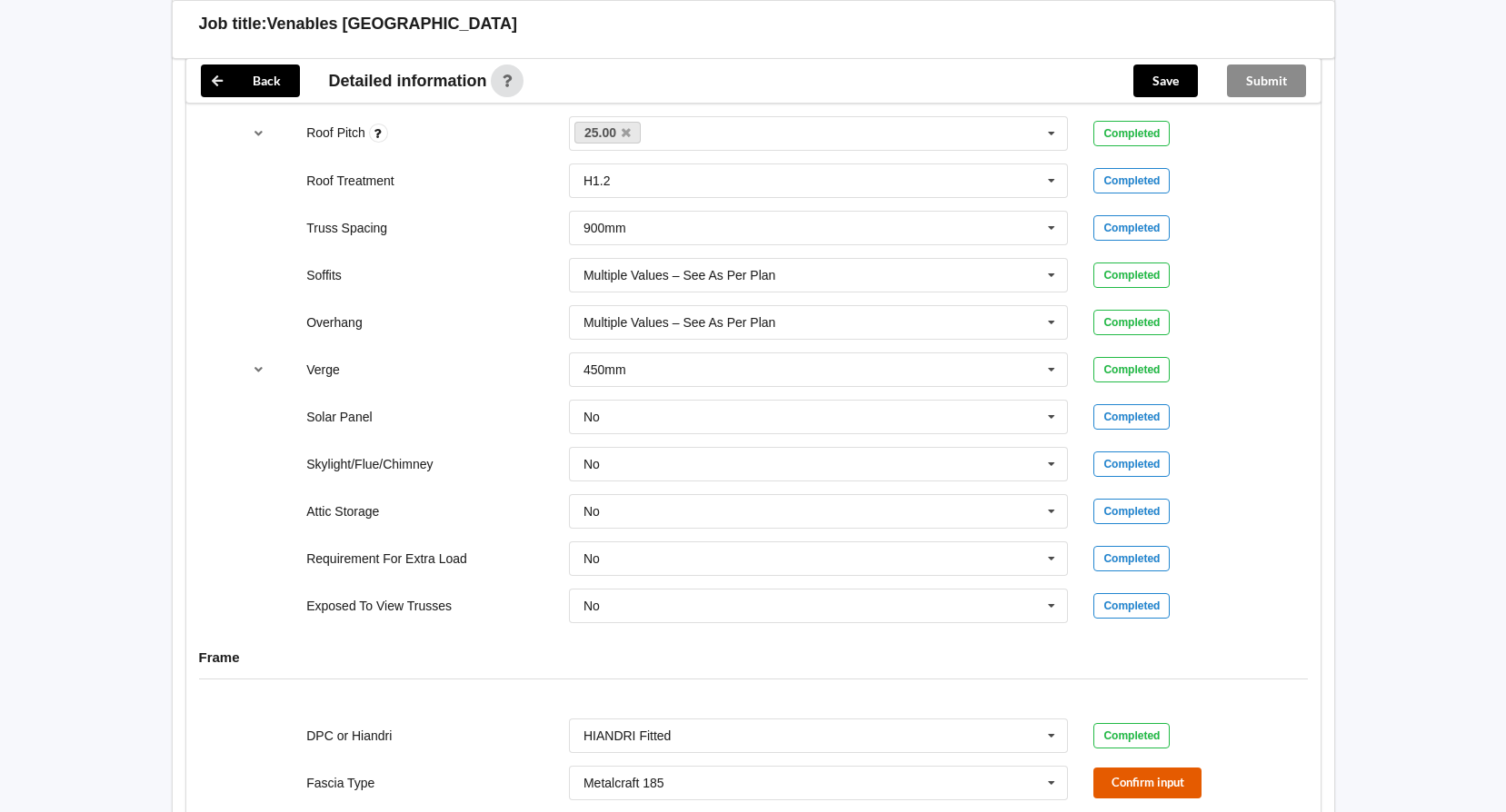
click at [1133, 779] on button "Confirm input" at bounding box center [1147, 782] width 108 height 30
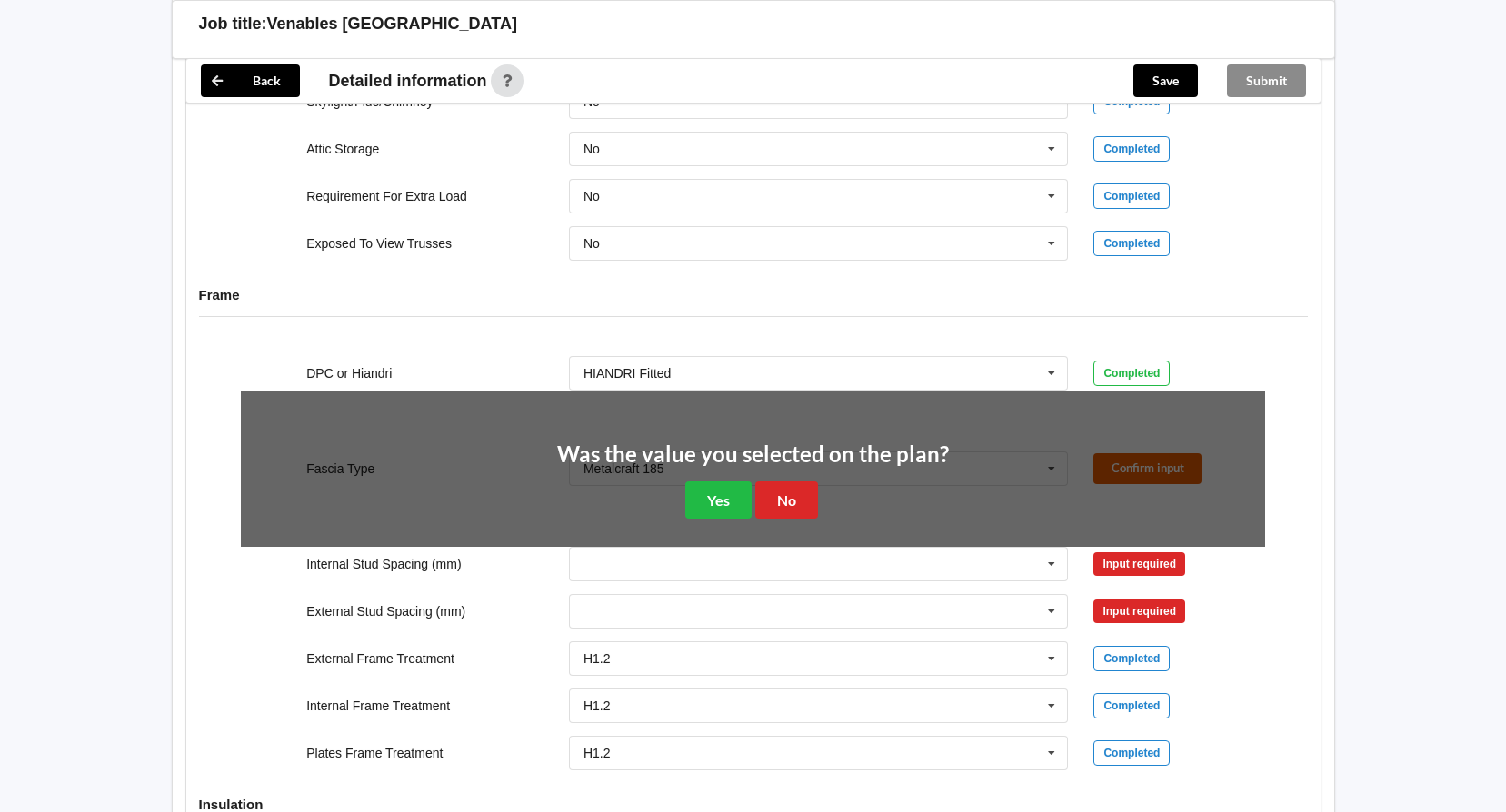
scroll to position [1635, 0]
click at [786, 492] on button "No" at bounding box center [786, 499] width 62 height 37
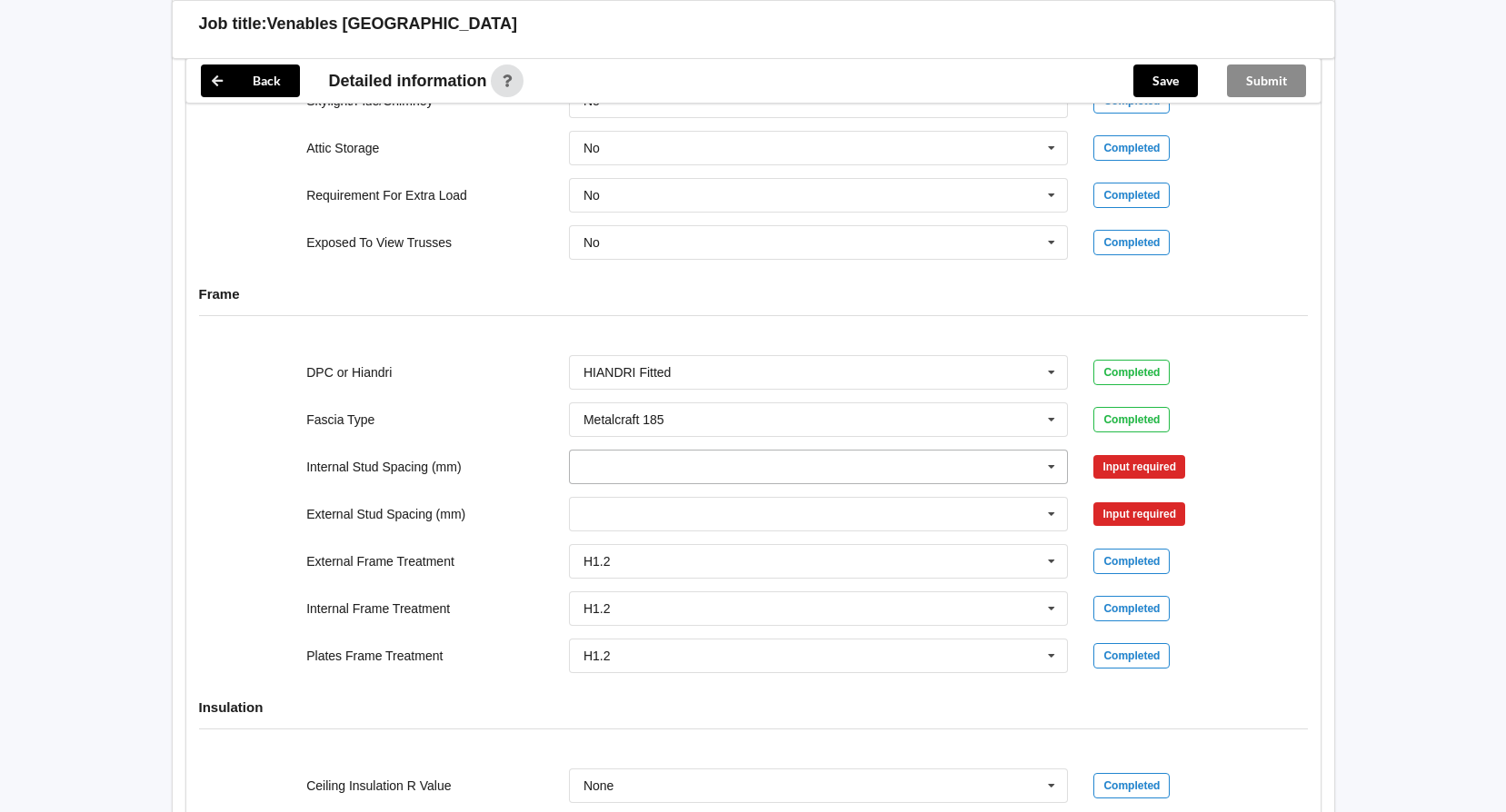
click at [1050, 465] on icon at bounding box center [1051, 468] width 27 height 33
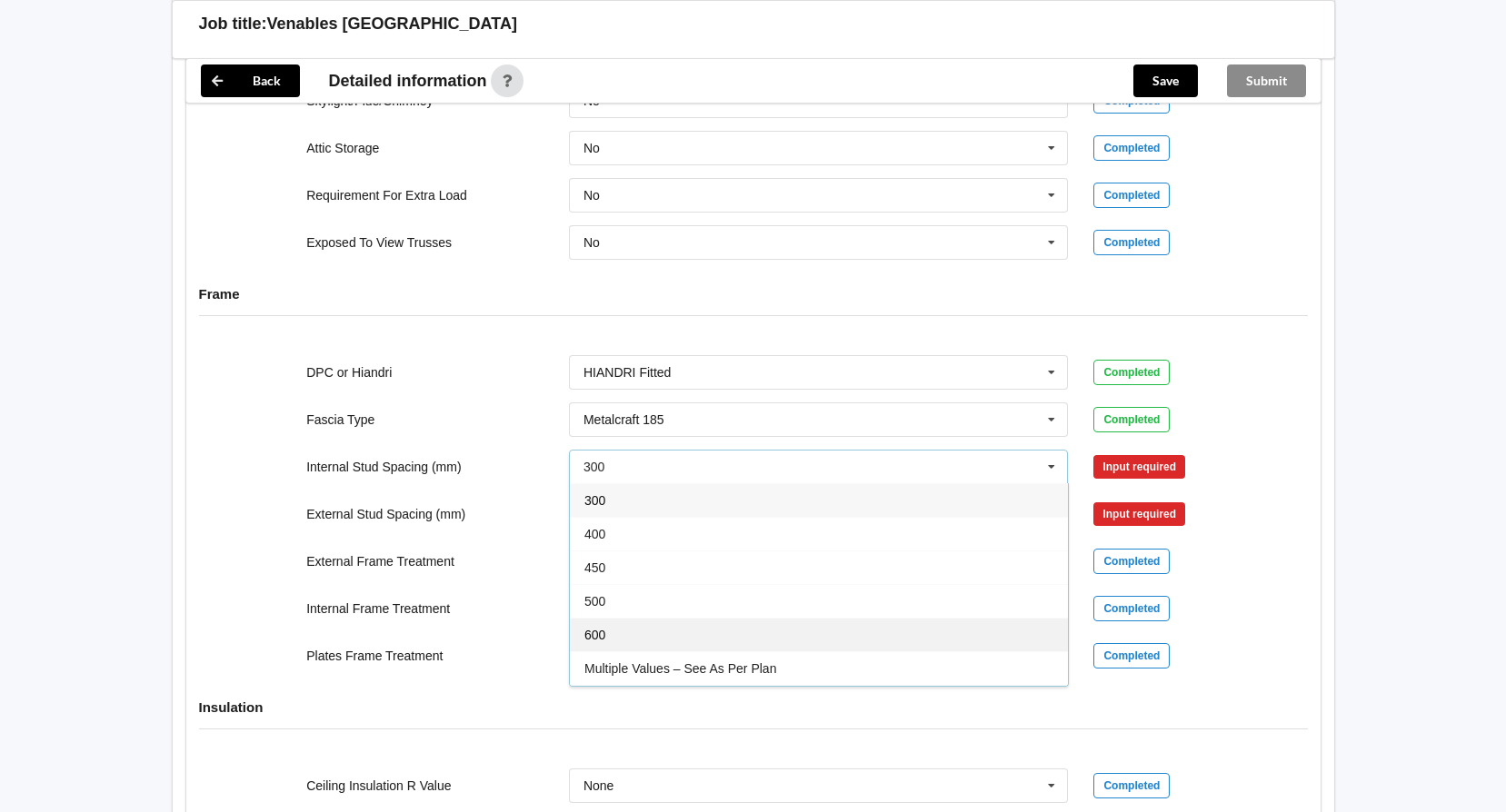
click at [593, 631] on span "600" at bounding box center [594, 635] width 20 height 15
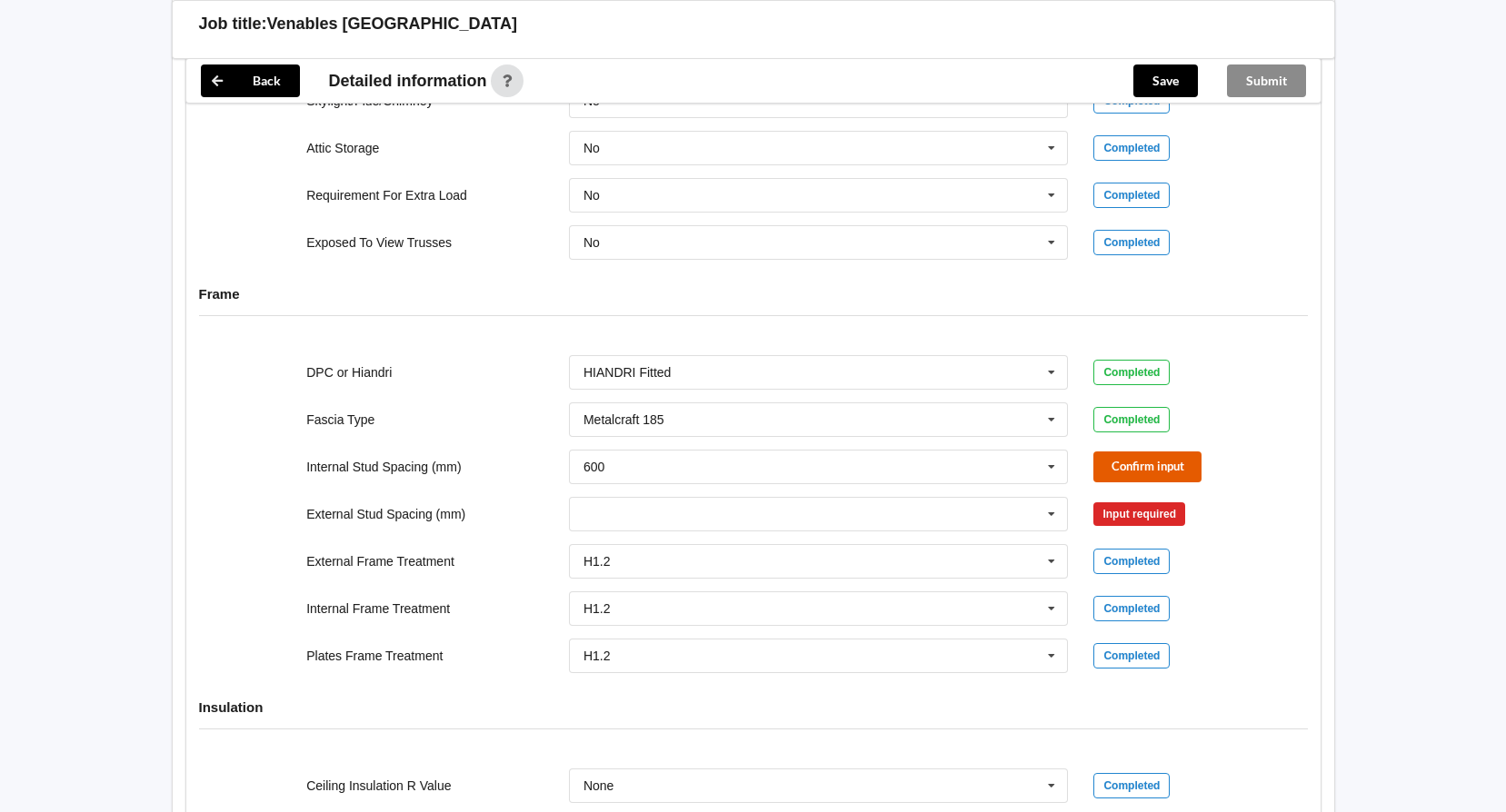
click at [1126, 463] on button "Confirm input" at bounding box center [1147, 467] width 108 height 30
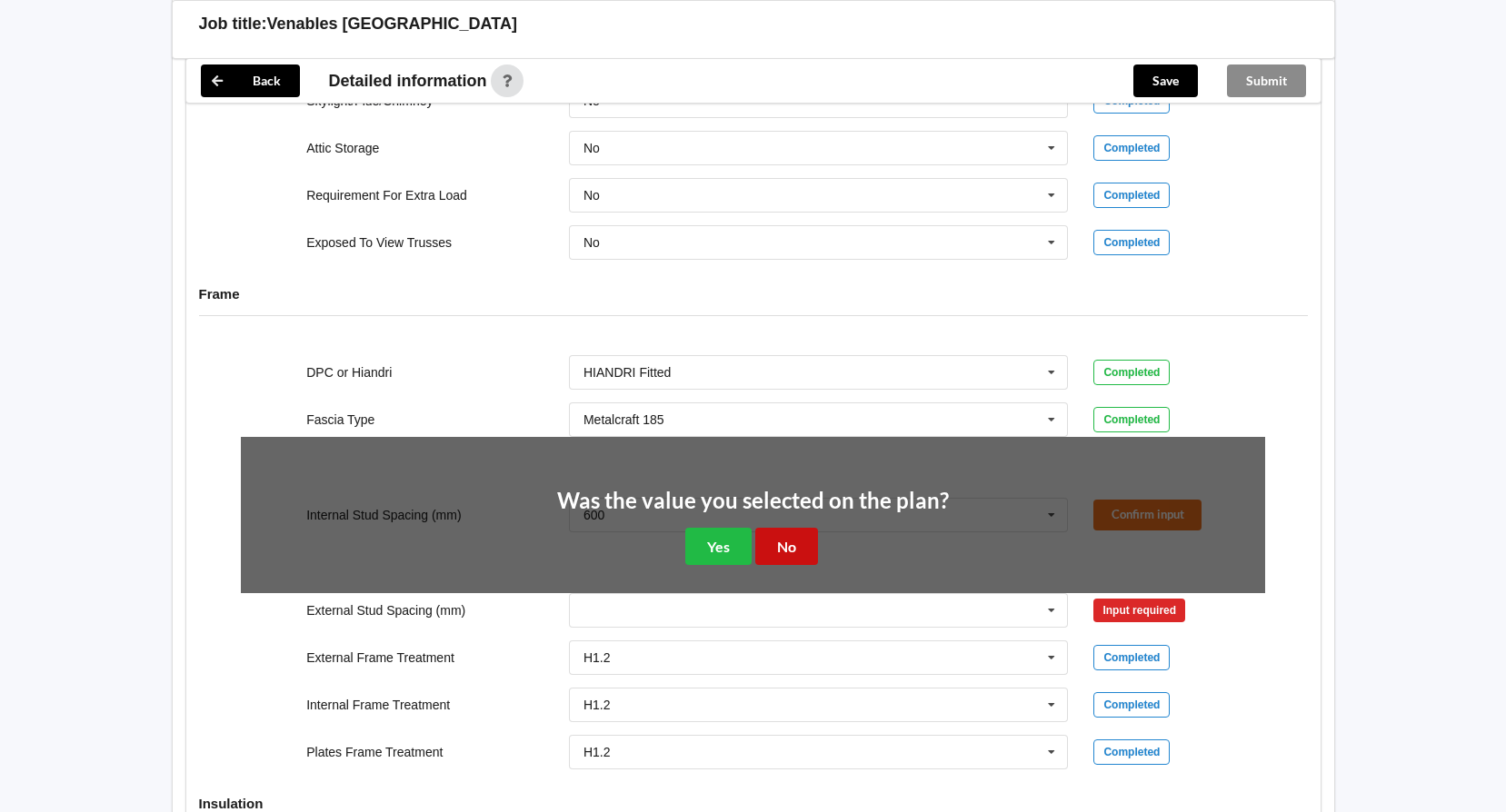
click at [800, 539] on button "No" at bounding box center [786, 547] width 62 height 37
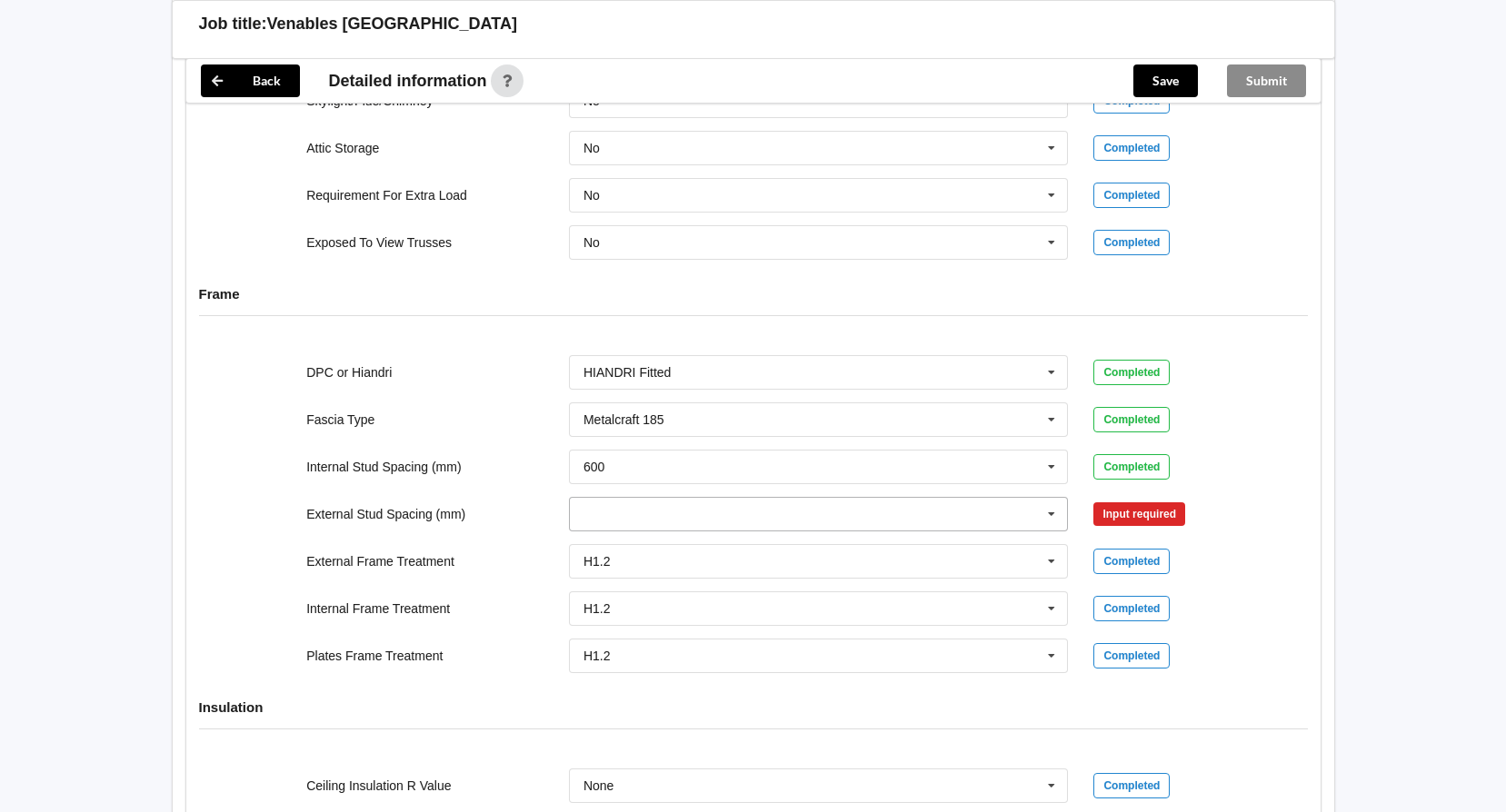
click at [1046, 516] on icon at bounding box center [1051, 514] width 27 height 33
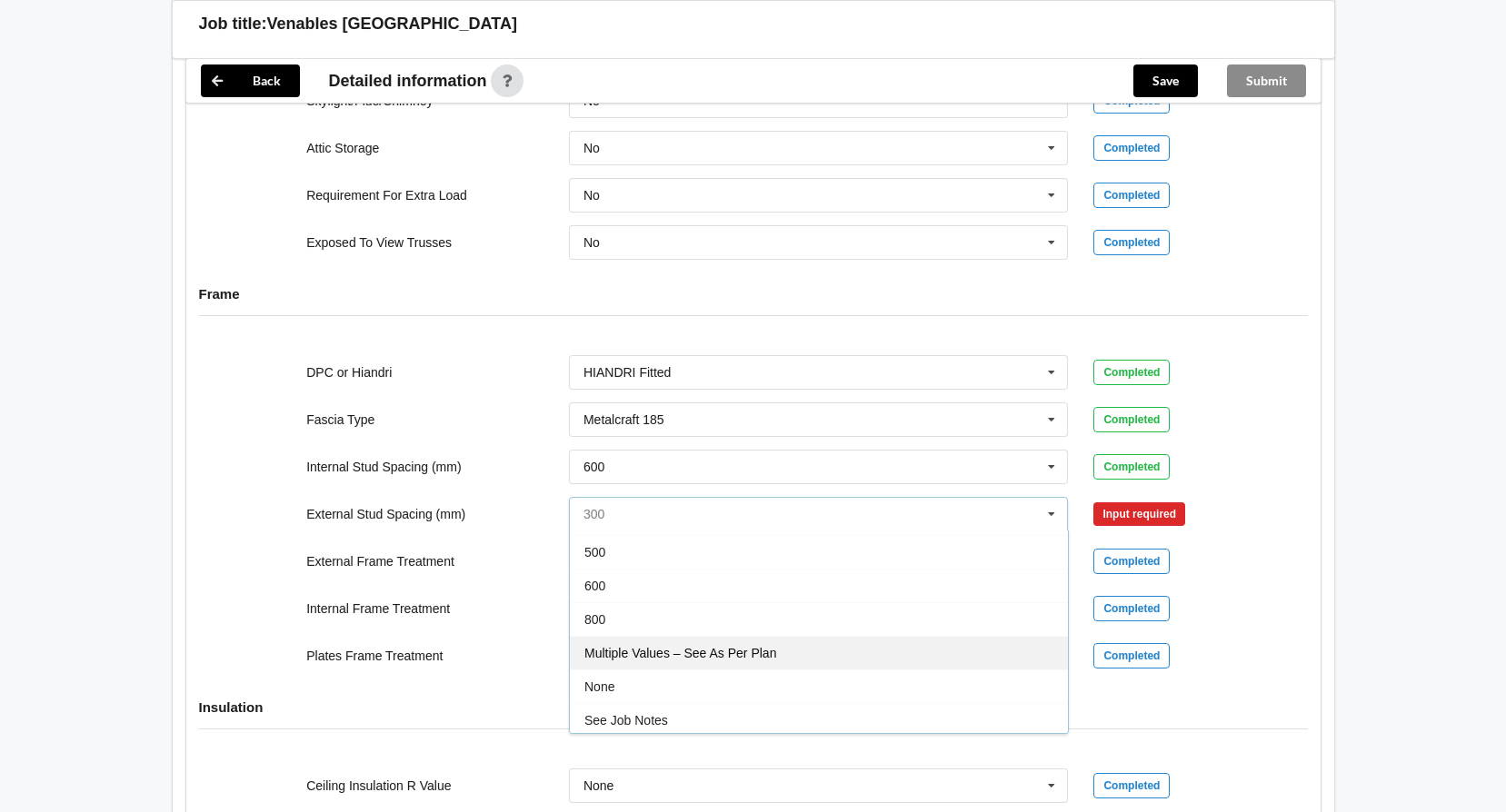
scroll to position [100, 0]
drag, startPoint x: 695, startPoint y: 650, endPoint x: 772, endPoint y: 597, distance: 93.5
click at [695, 649] on span "Multiple Values – See As Per Plan" at bounding box center [680, 650] width 192 height 15
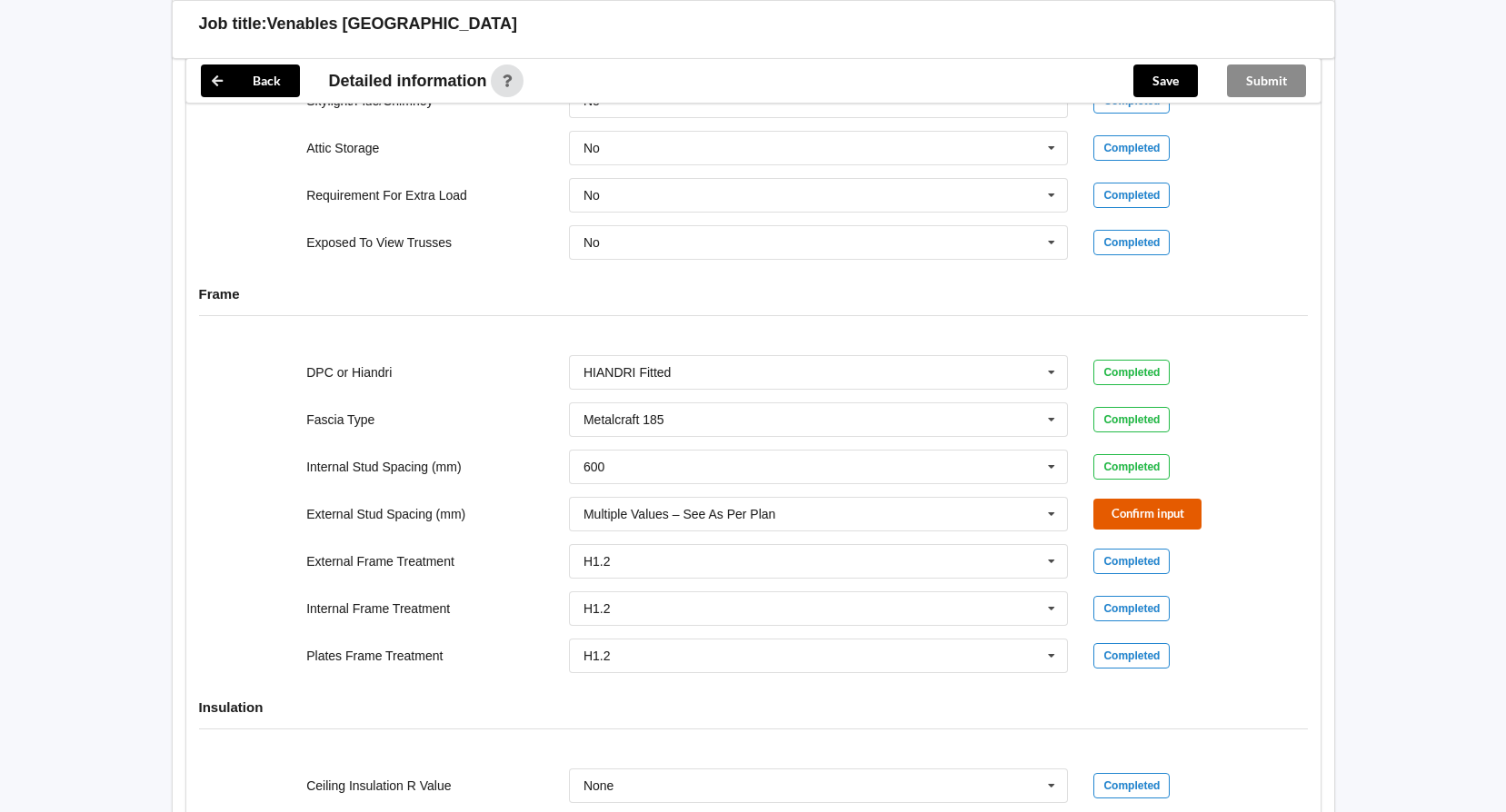
click at [1126, 512] on button "Confirm input" at bounding box center [1147, 513] width 108 height 30
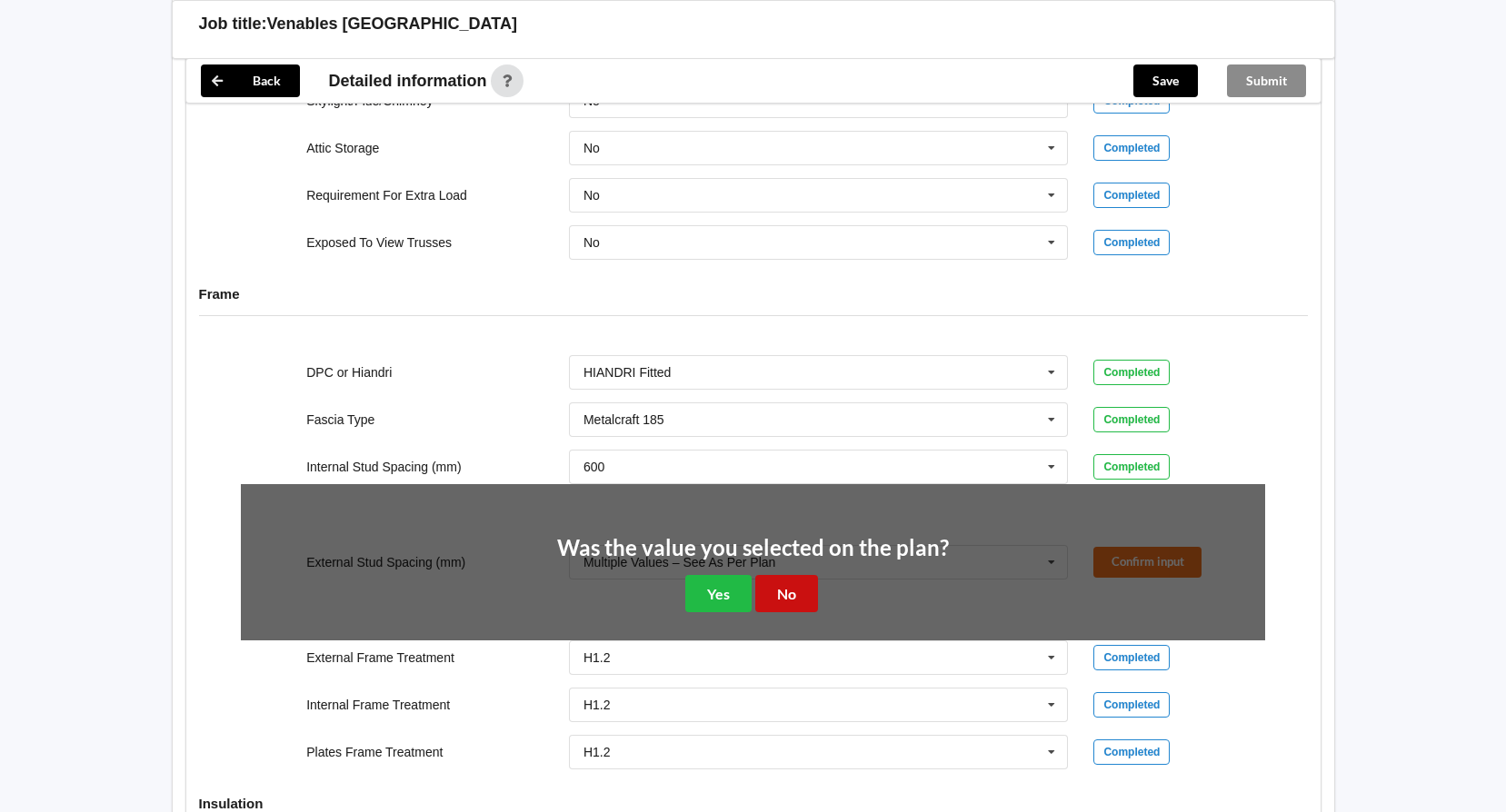
click at [787, 587] on button "No" at bounding box center [786, 593] width 62 height 37
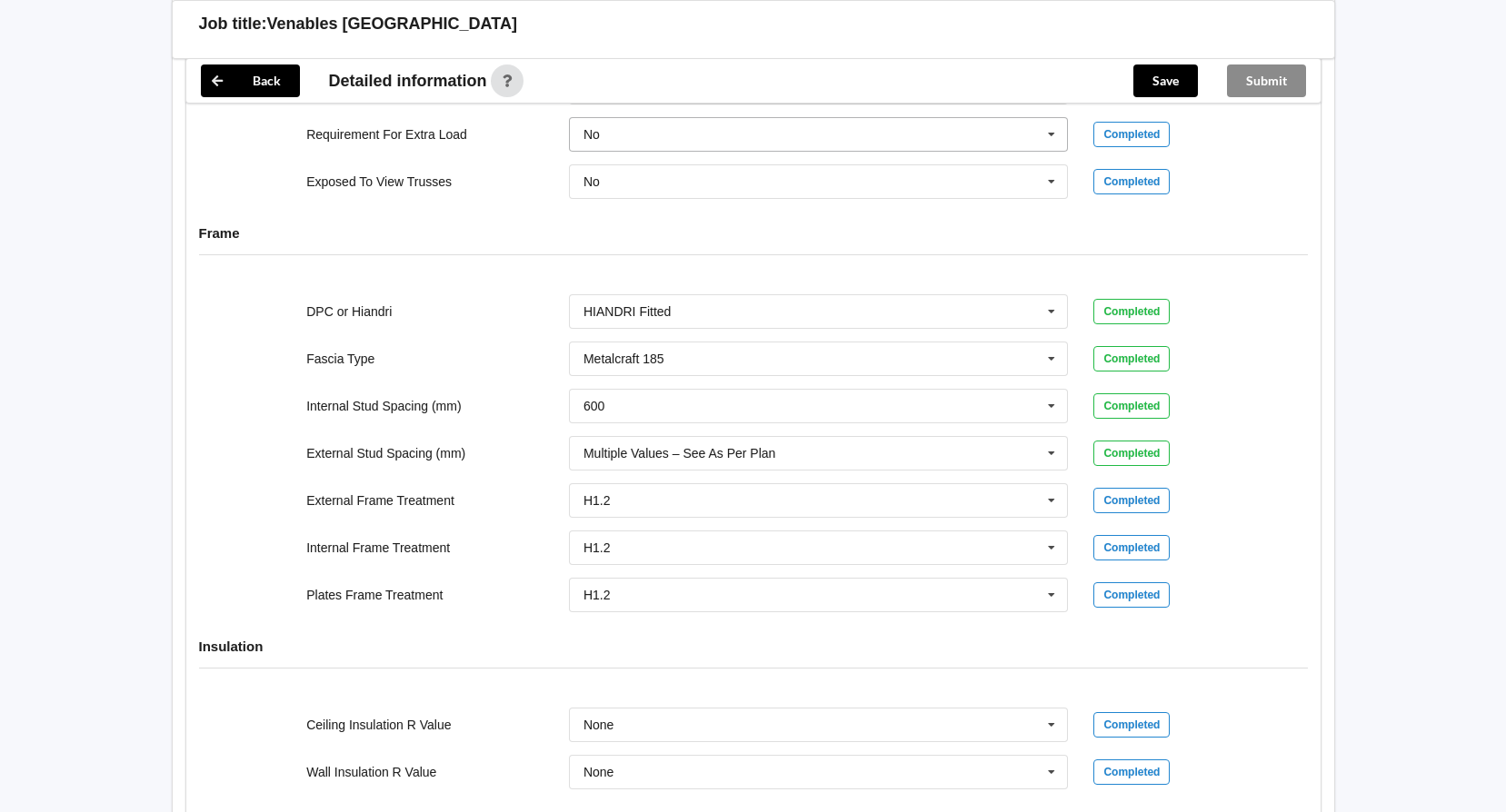
scroll to position [1254, 0]
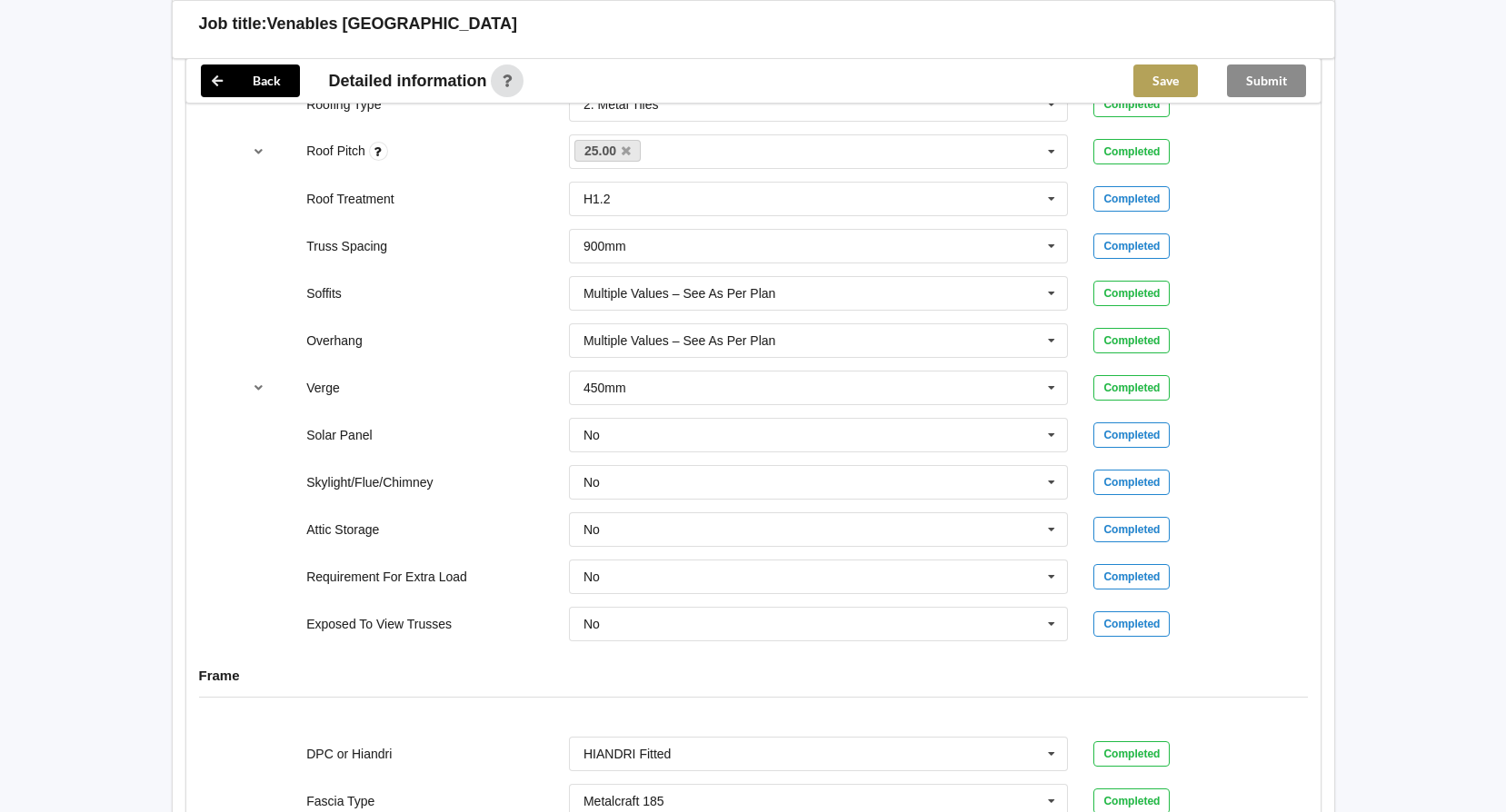
click at [1171, 73] on button "Save" at bounding box center [1165, 80] width 64 height 33
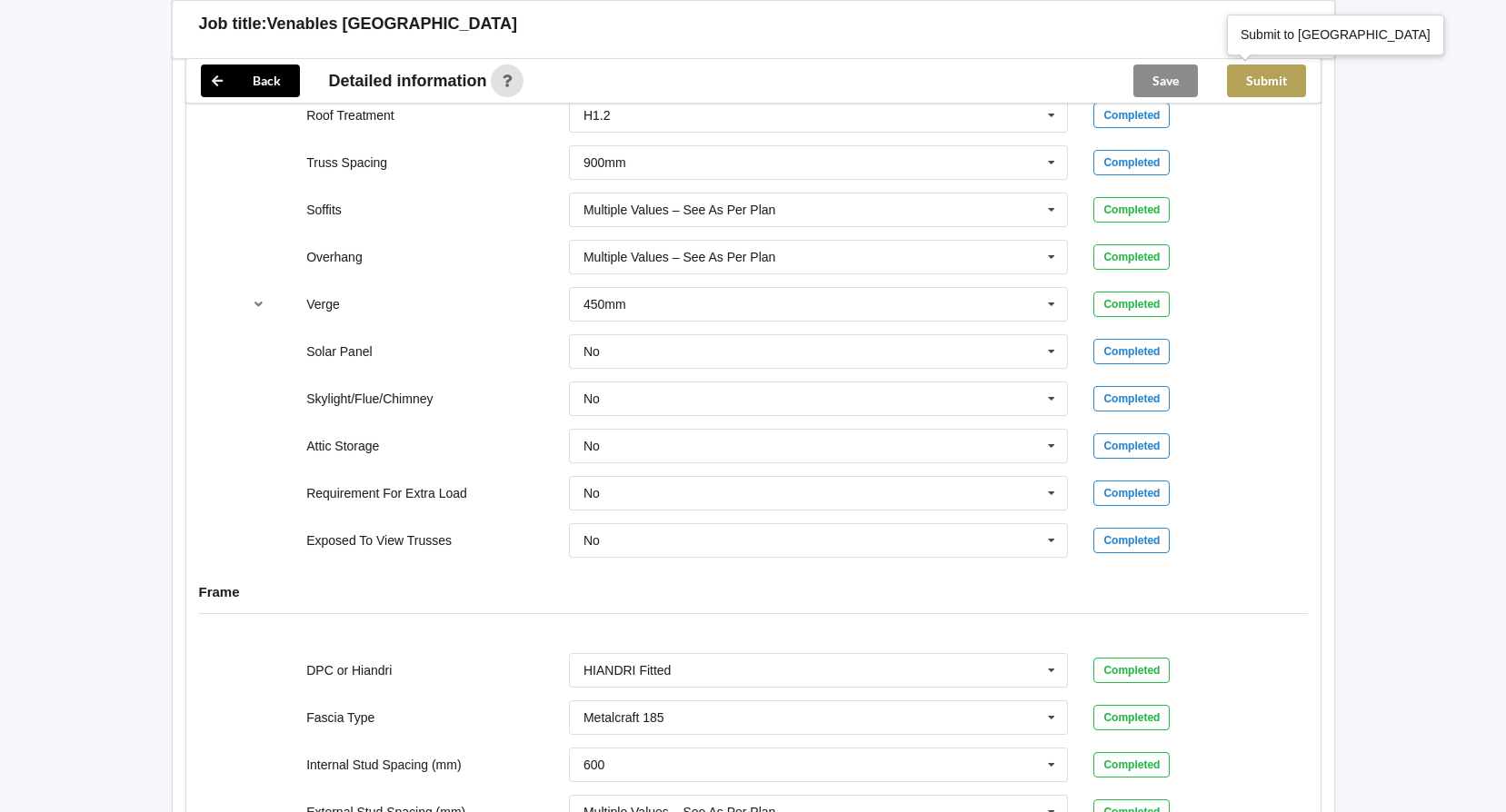
click at [1254, 87] on button "Submit" at bounding box center [1266, 80] width 79 height 33
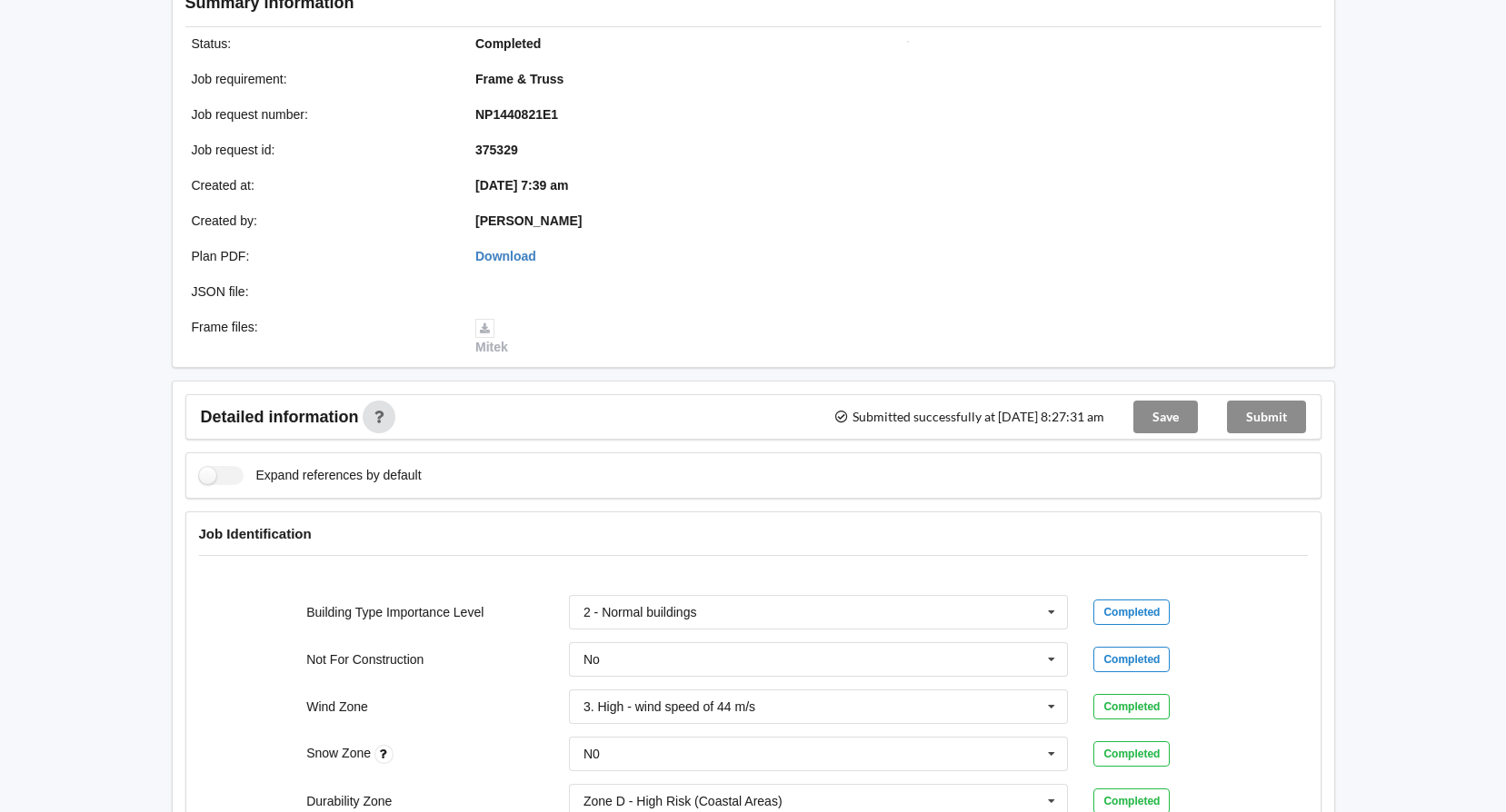
scroll to position [0, 0]
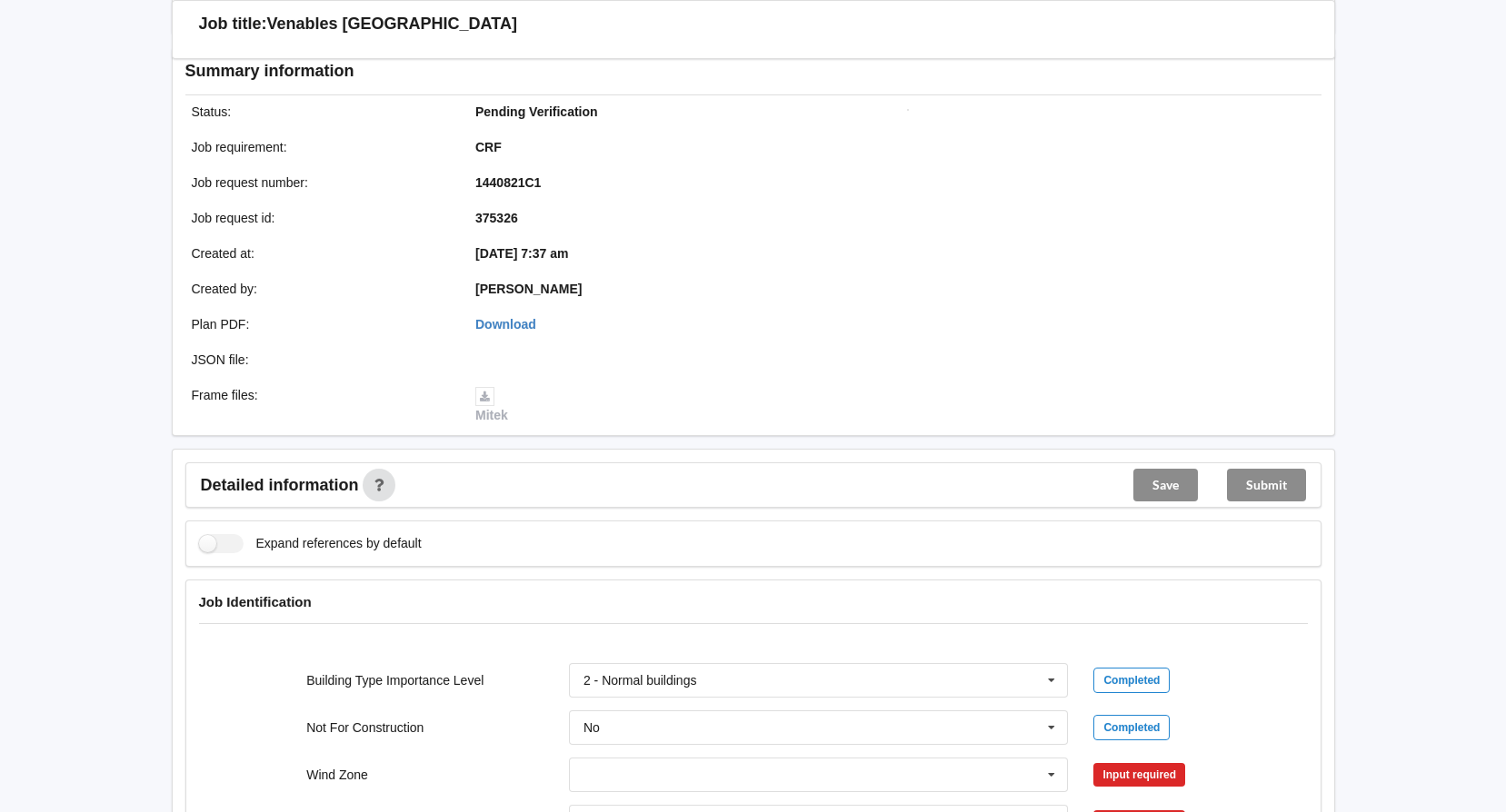
scroll to position [454, 0]
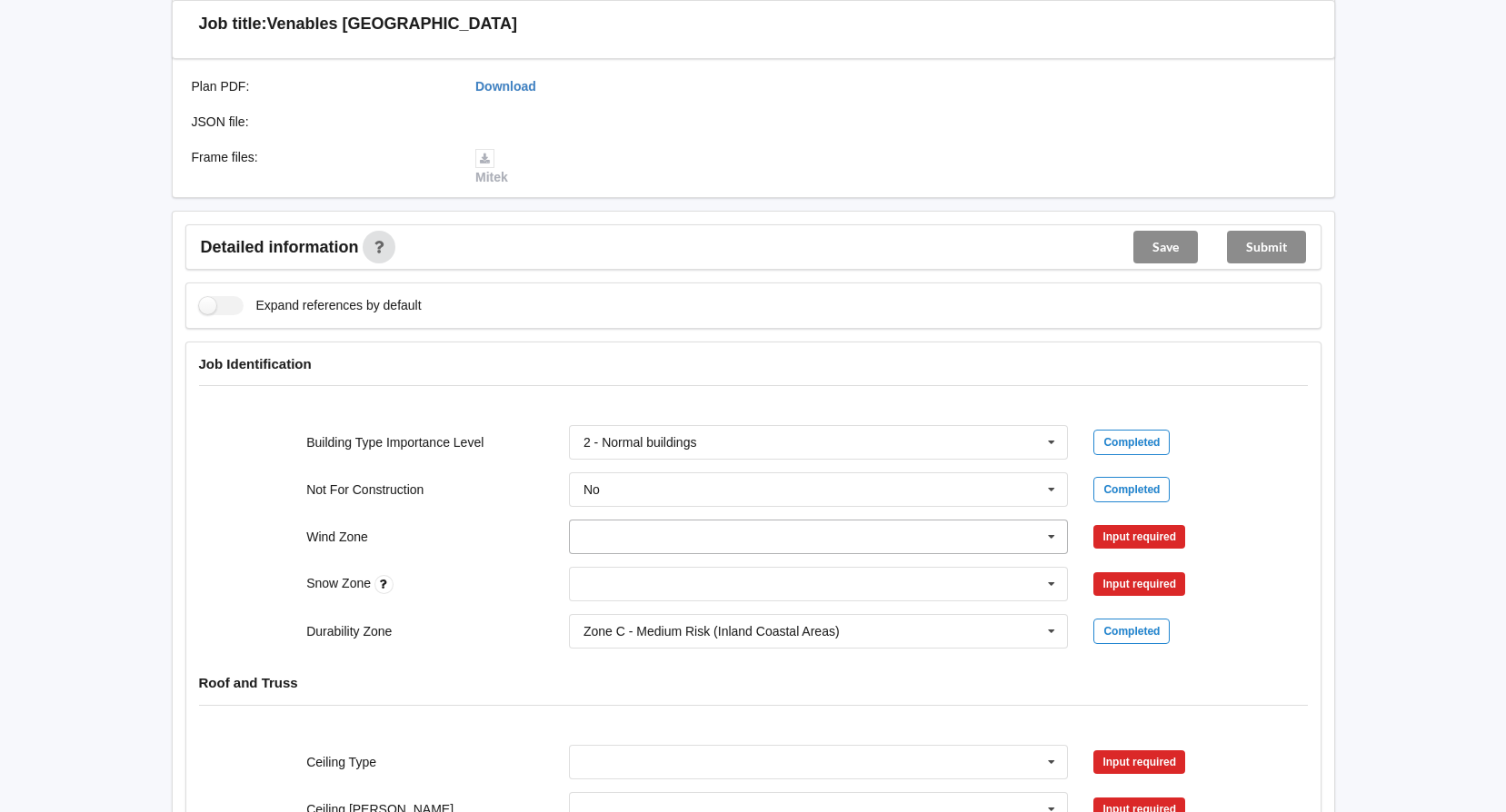
click at [1054, 532] on icon at bounding box center [1051, 538] width 27 height 33
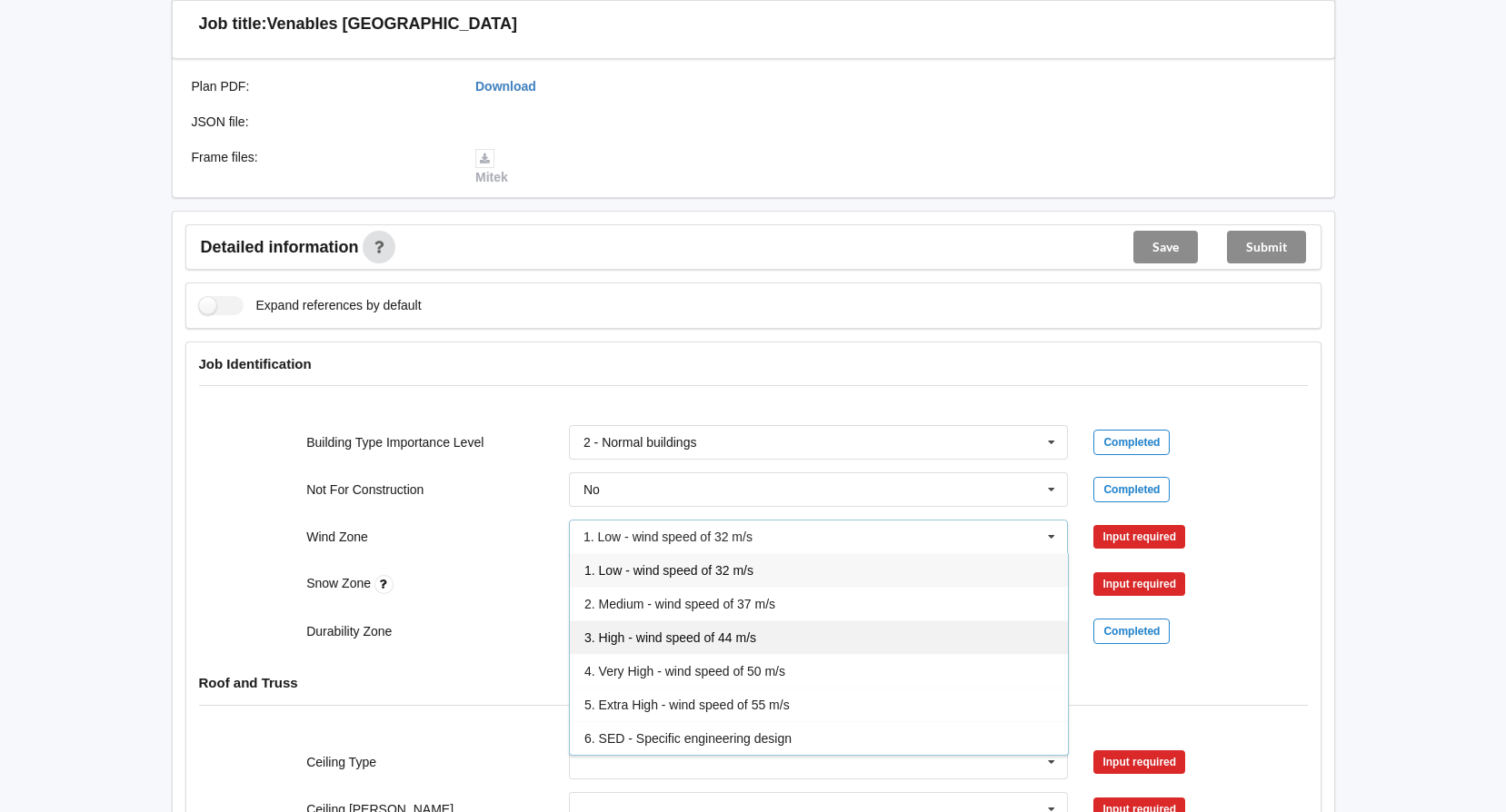
click at [647, 637] on span "3. High - wind speed of 44 m/s" at bounding box center [670, 638] width 172 height 15
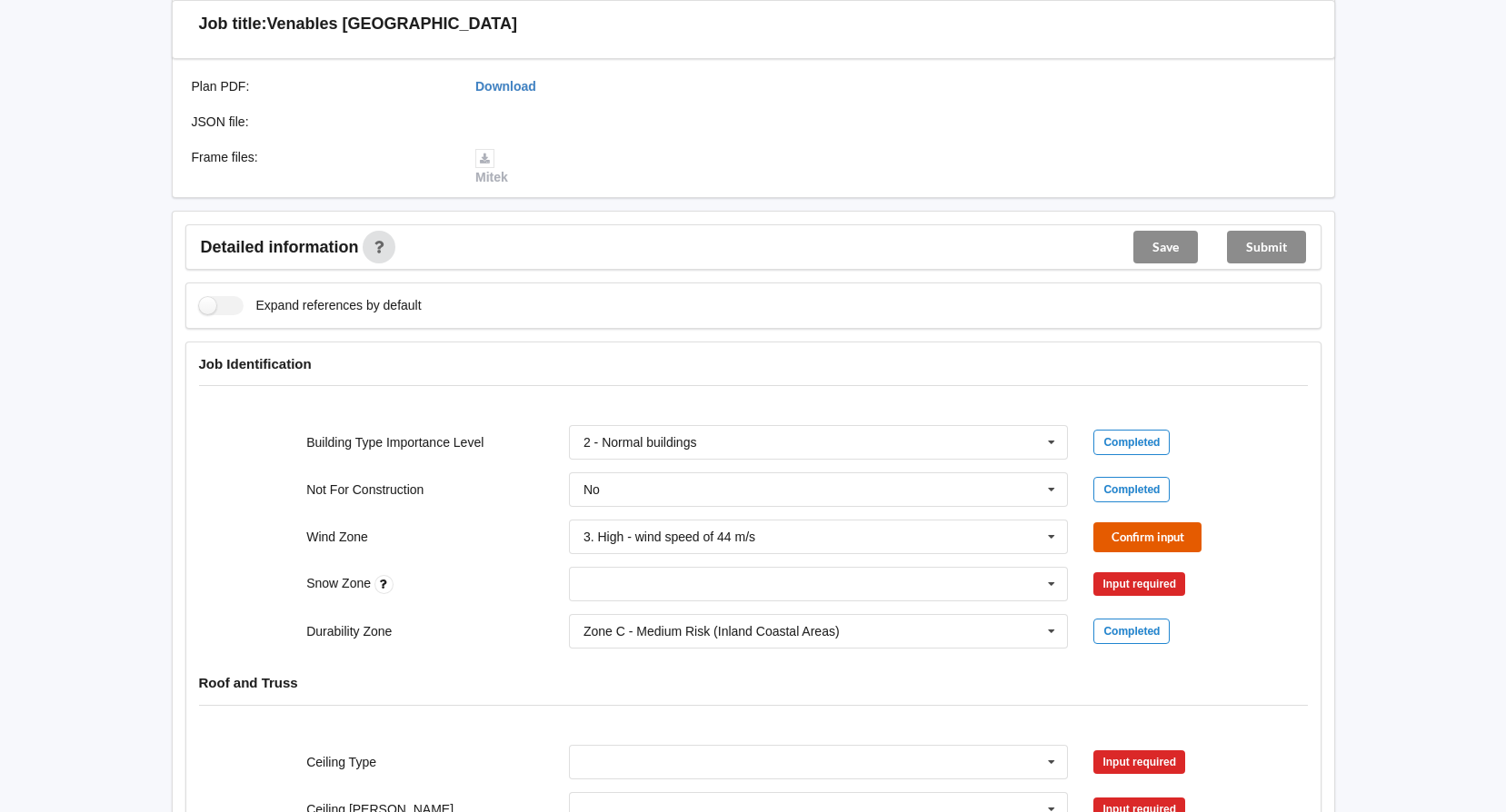
click at [1122, 538] on button "Confirm input" at bounding box center [1147, 538] width 108 height 30
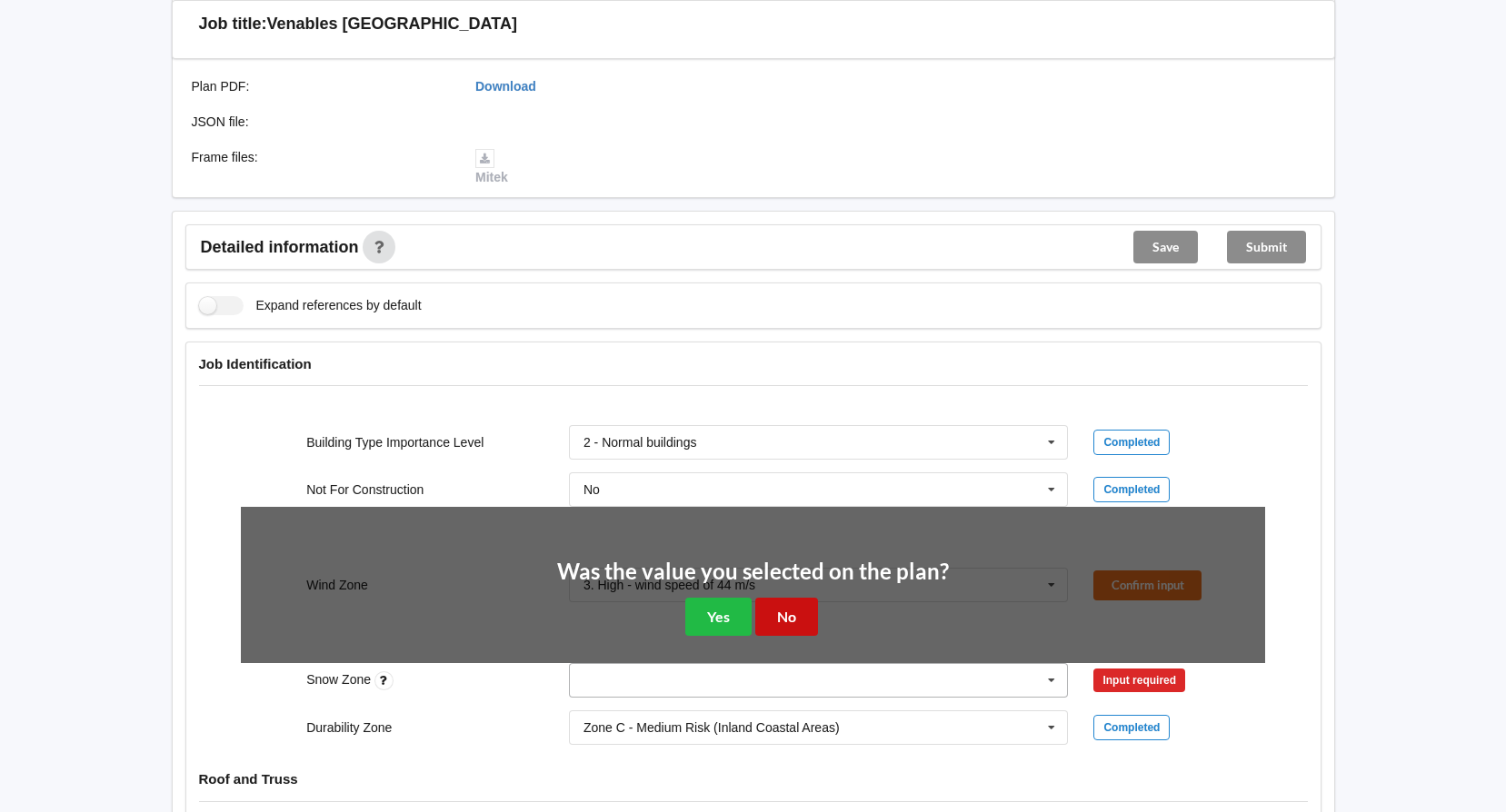
drag, startPoint x: 791, startPoint y: 616, endPoint x: 836, endPoint y: 594, distance: 50.1
click at [801, 613] on button "No" at bounding box center [786, 617] width 62 height 37
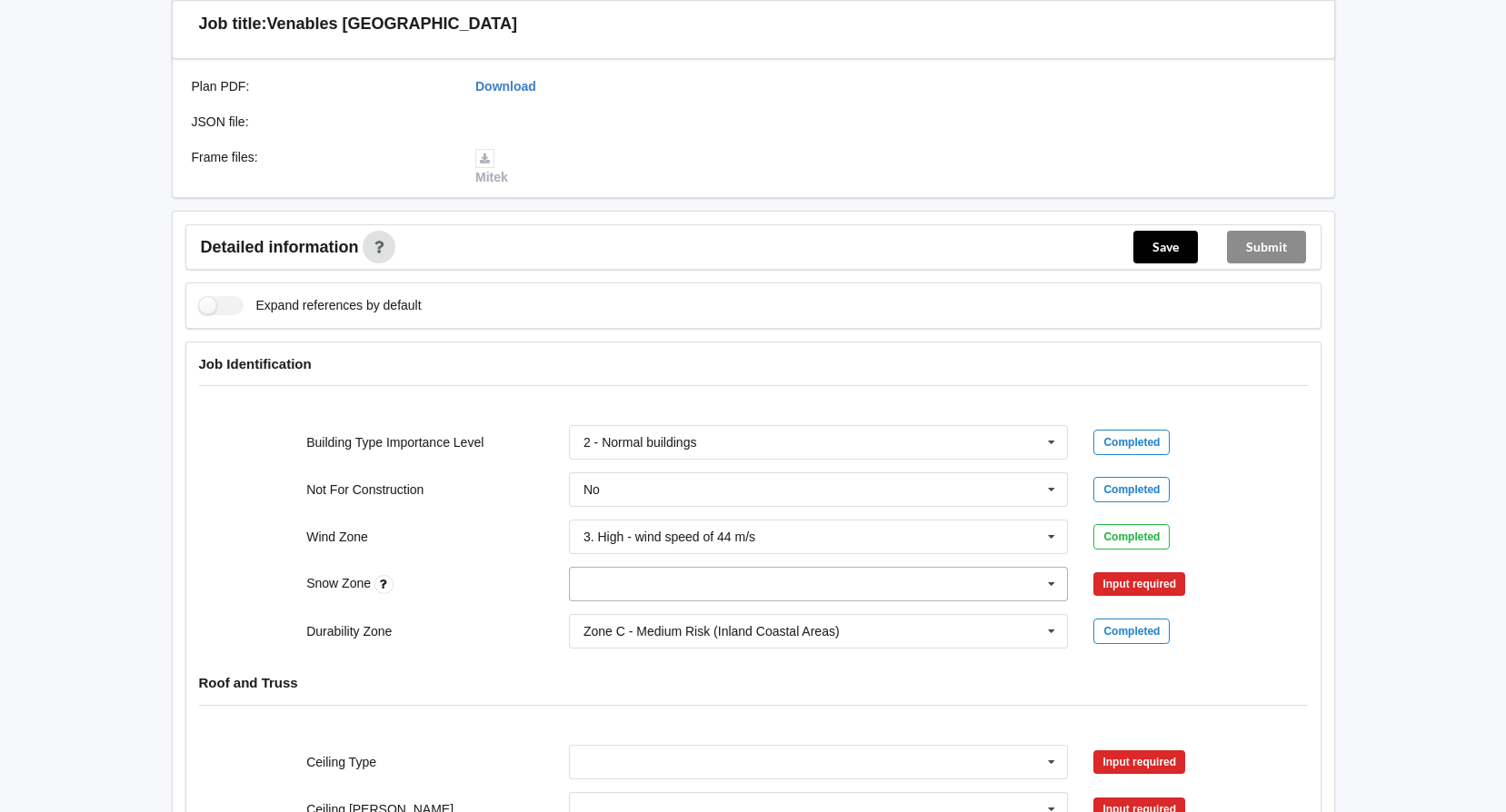
click at [1060, 579] on icon at bounding box center [1051, 585] width 27 height 33
click at [598, 614] on span "N0" at bounding box center [593, 618] width 17 height 15
click at [1119, 571] on button "Confirm input" at bounding box center [1147, 585] width 108 height 30
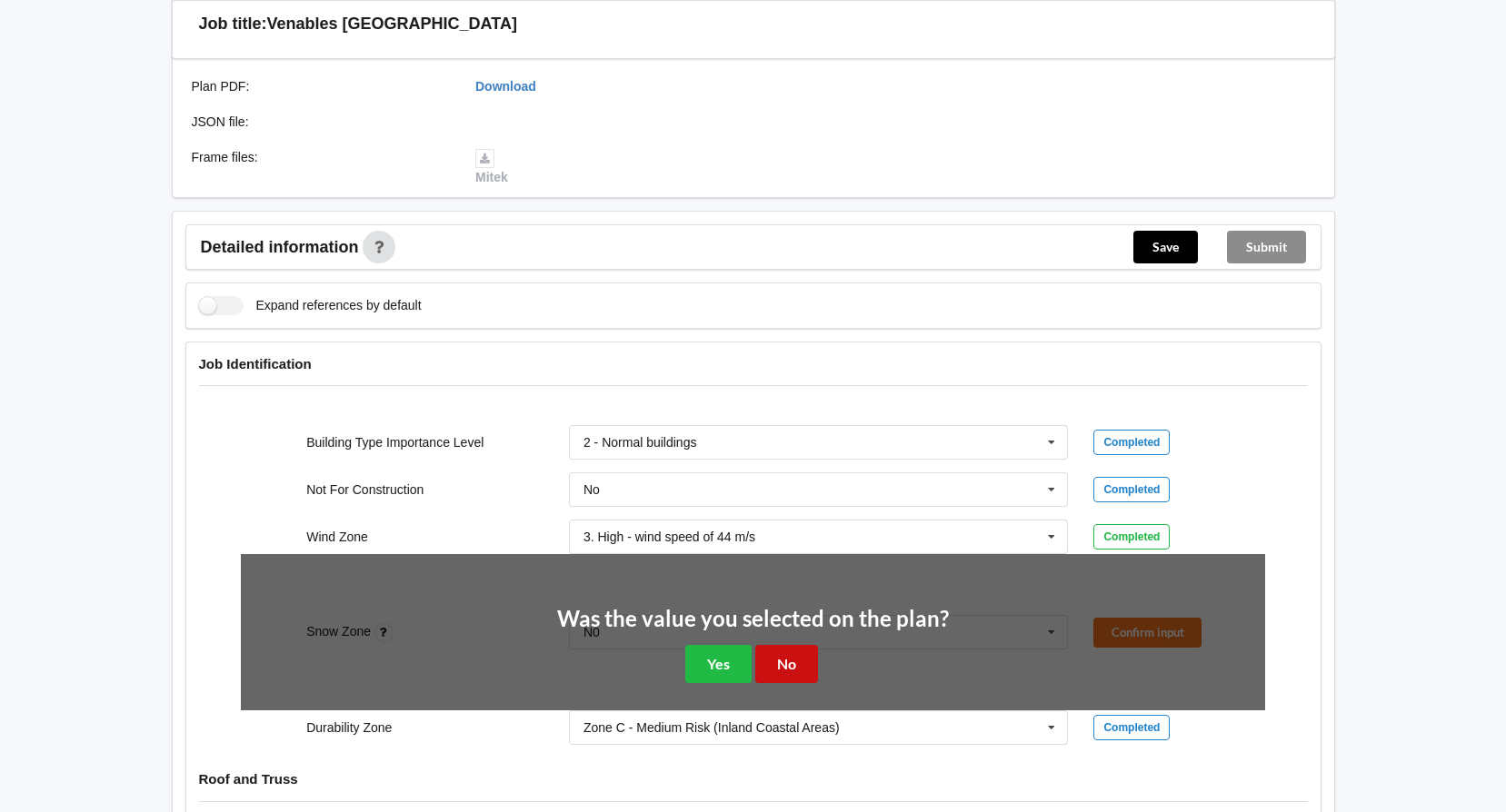
click at [799, 654] on button "No" at bounding box center [786, 664] width 62 height 37
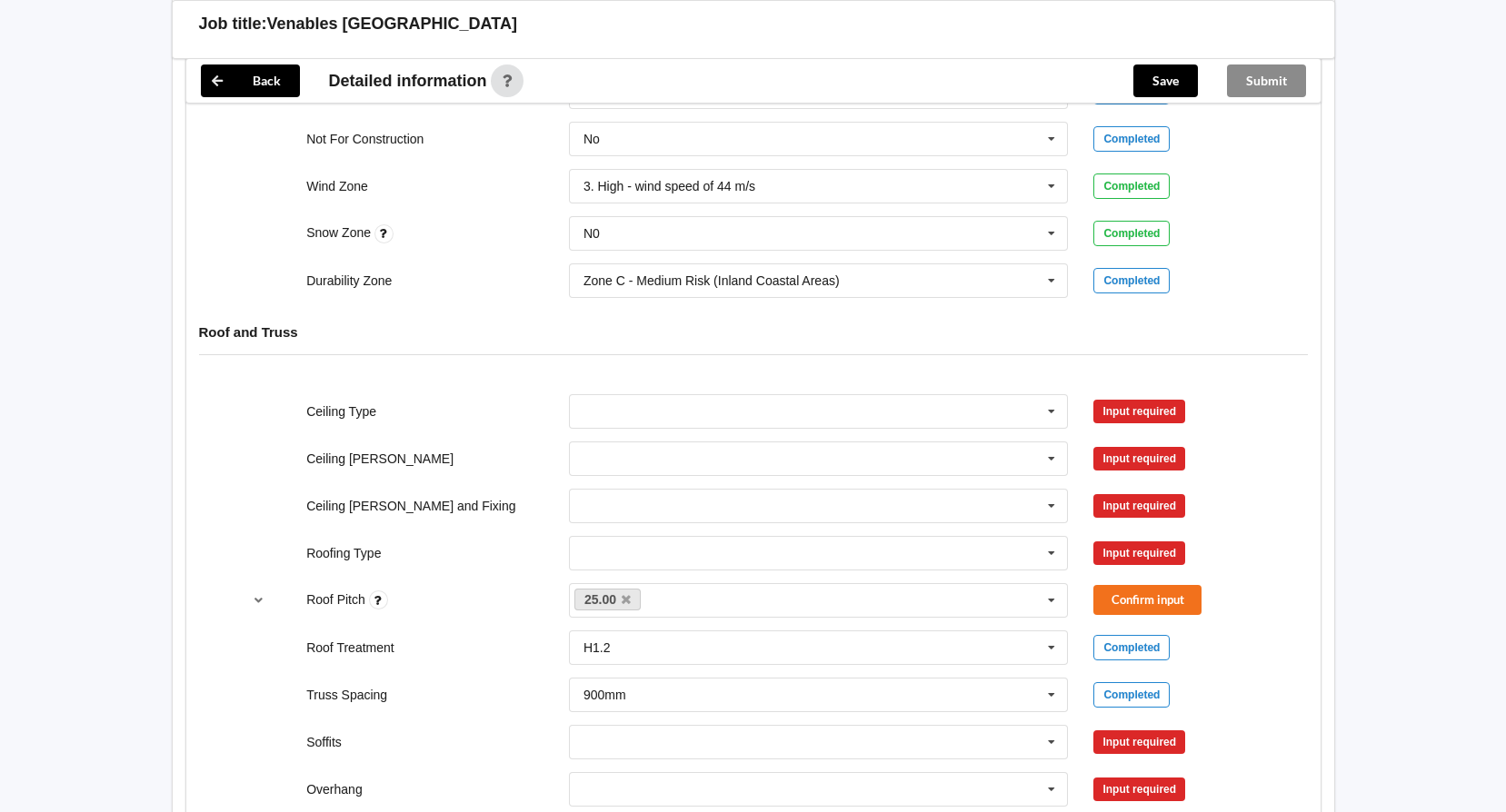
scroll to position [818, 0]
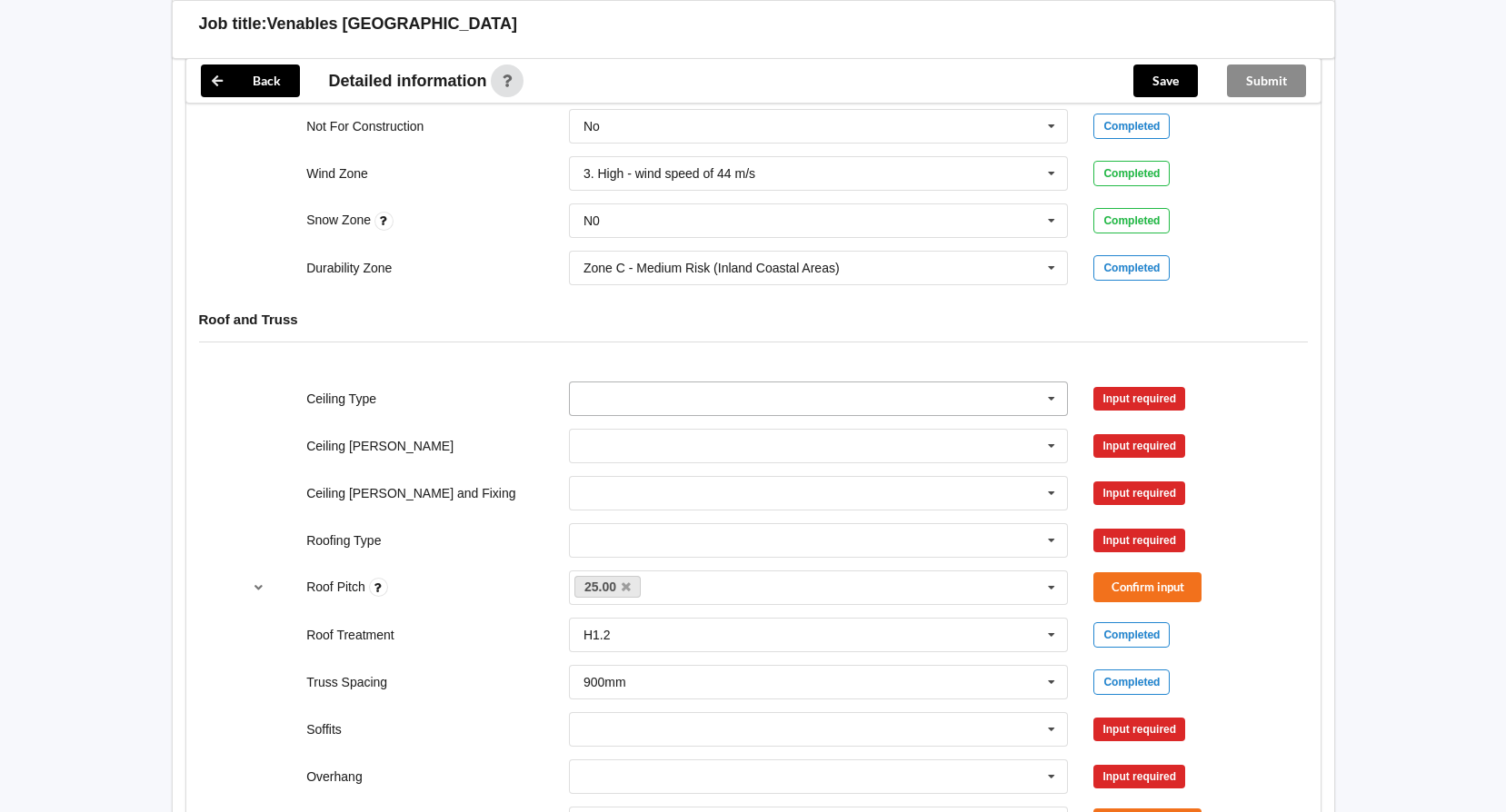
click at [1051, 401] on icon at bounding box center [1051, 399] width 27 height 33
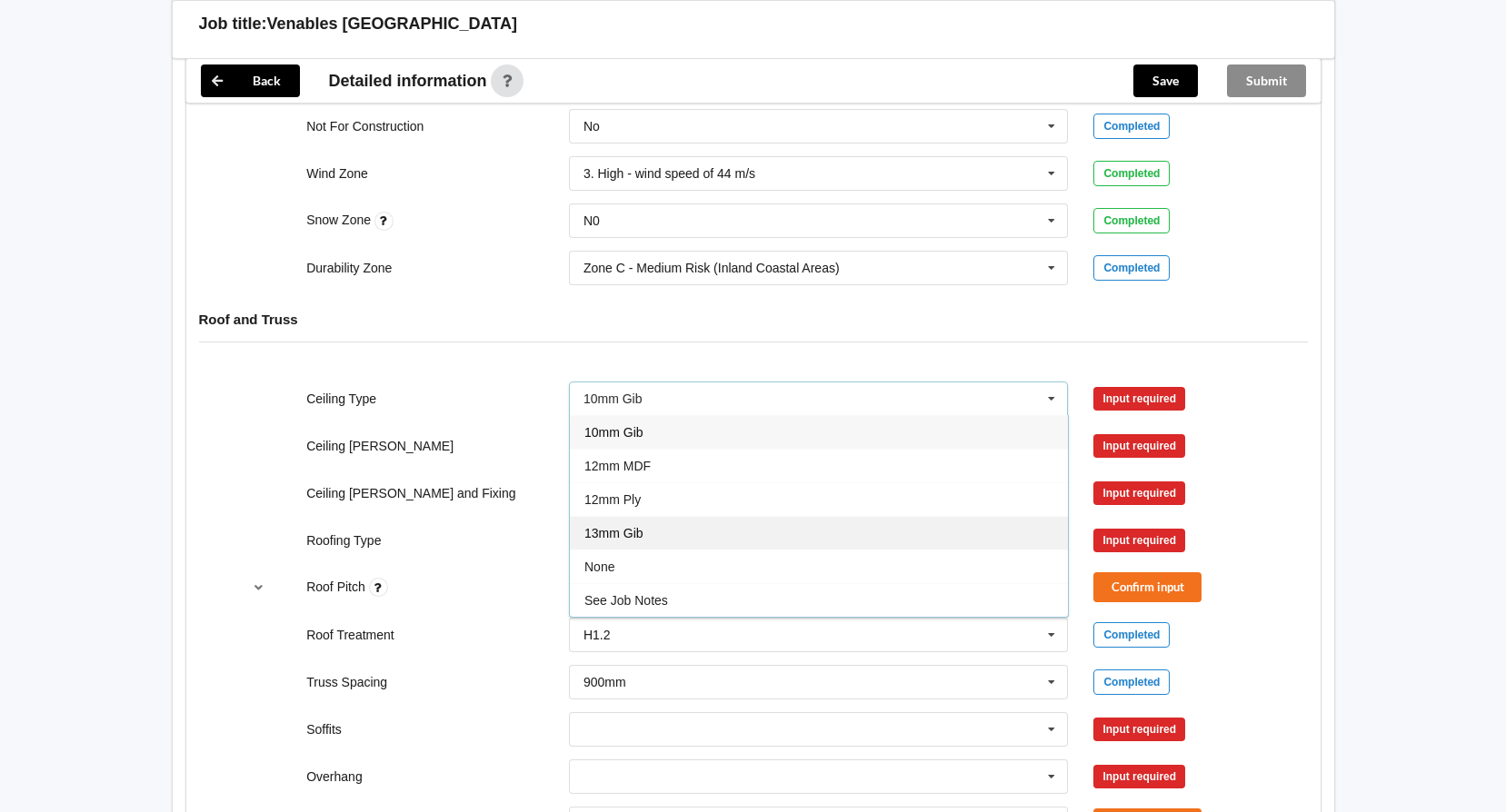
click at [632, 528] on span "13mm Gib" at bounding box center [613, 534] width 59 height 15
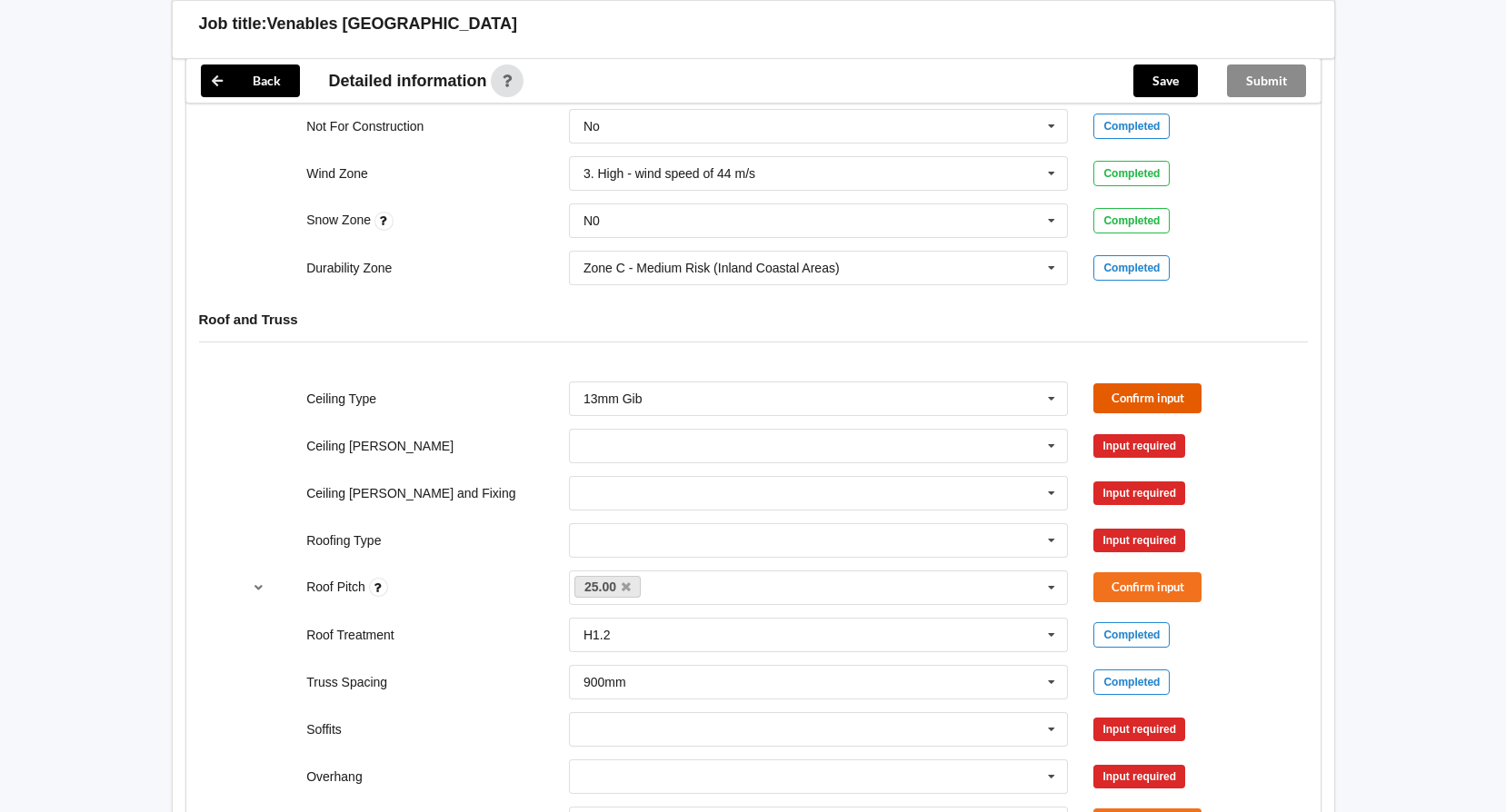
click at [1110, 393] on button "Confirm input" at bounding box center [1147, 398] width 108 height 30
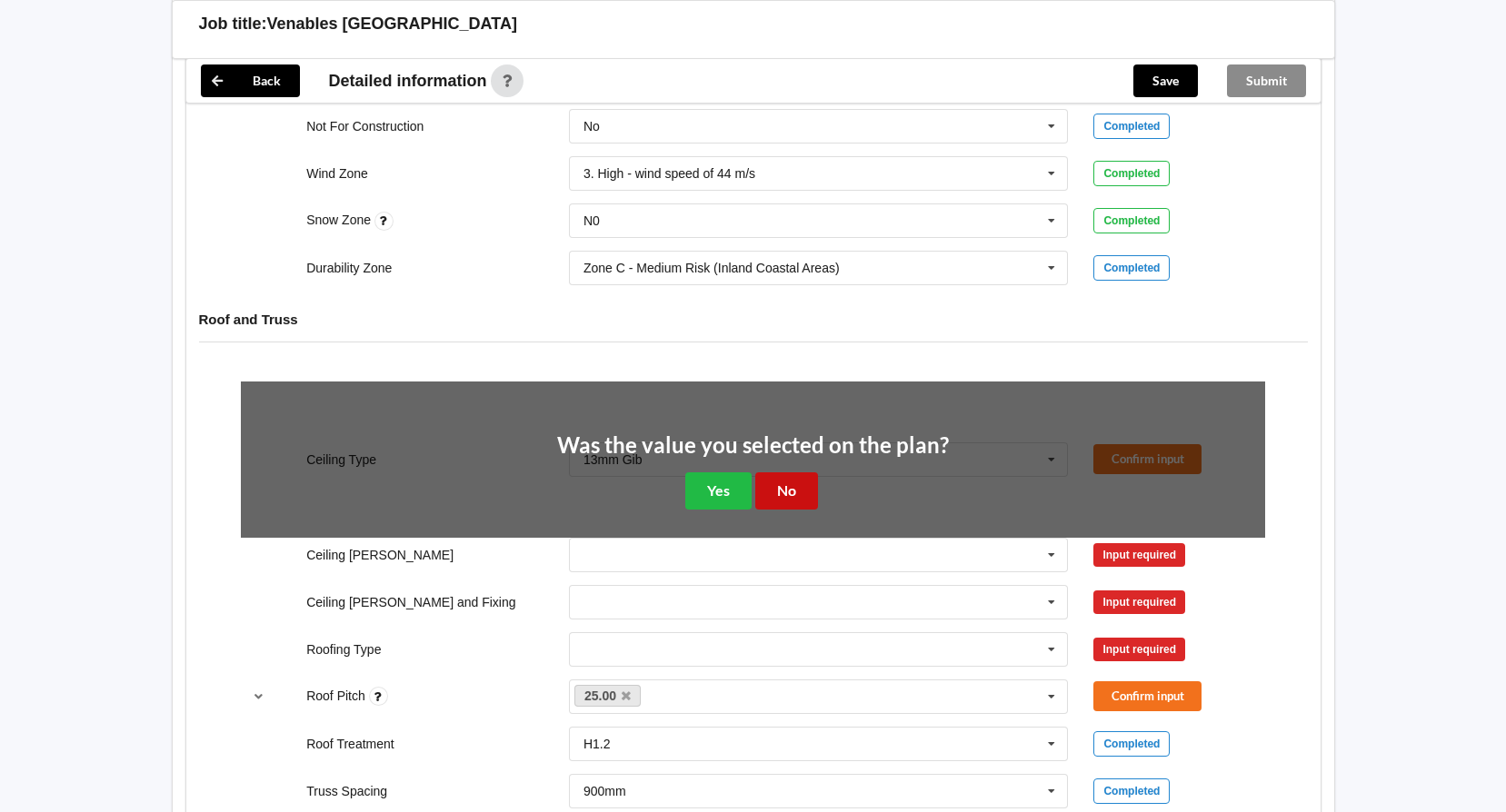
click at [774, 489] on button "No" at bounding box center [786, 491] width 62 height 37
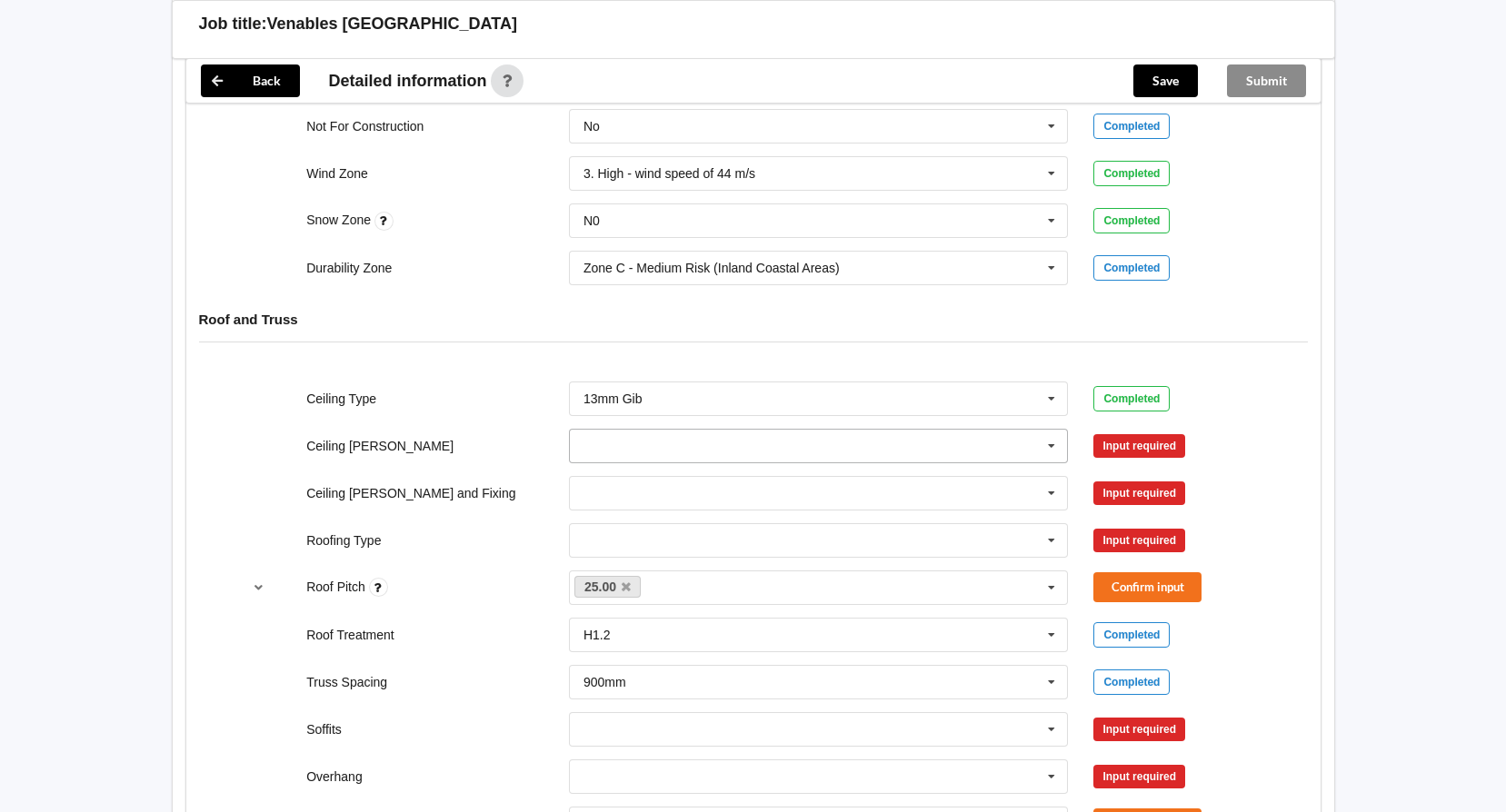
click at [1051, 448] on icon at bounding box center [1051, 446] width 27 height 33
click at [637, 545] on div "600mm" at bounding box center [819, 547] width 498 height 33
click at [1140, 435] on button "Confirm input" at bounding box center [1147, 446] width 108 height 30
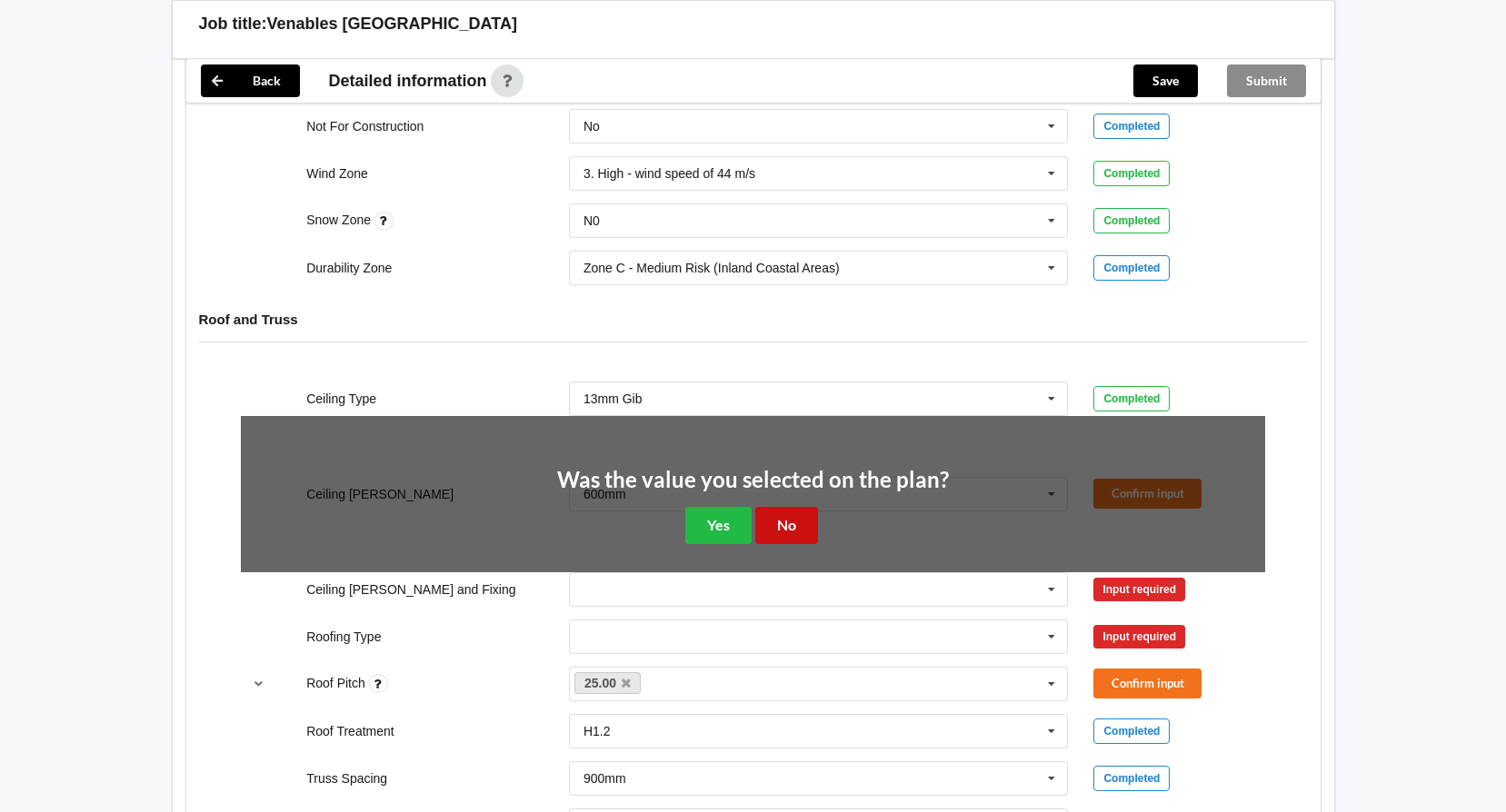
click at [783, 519] on button "No" at bounding box center [786, 526] width 62 height 37
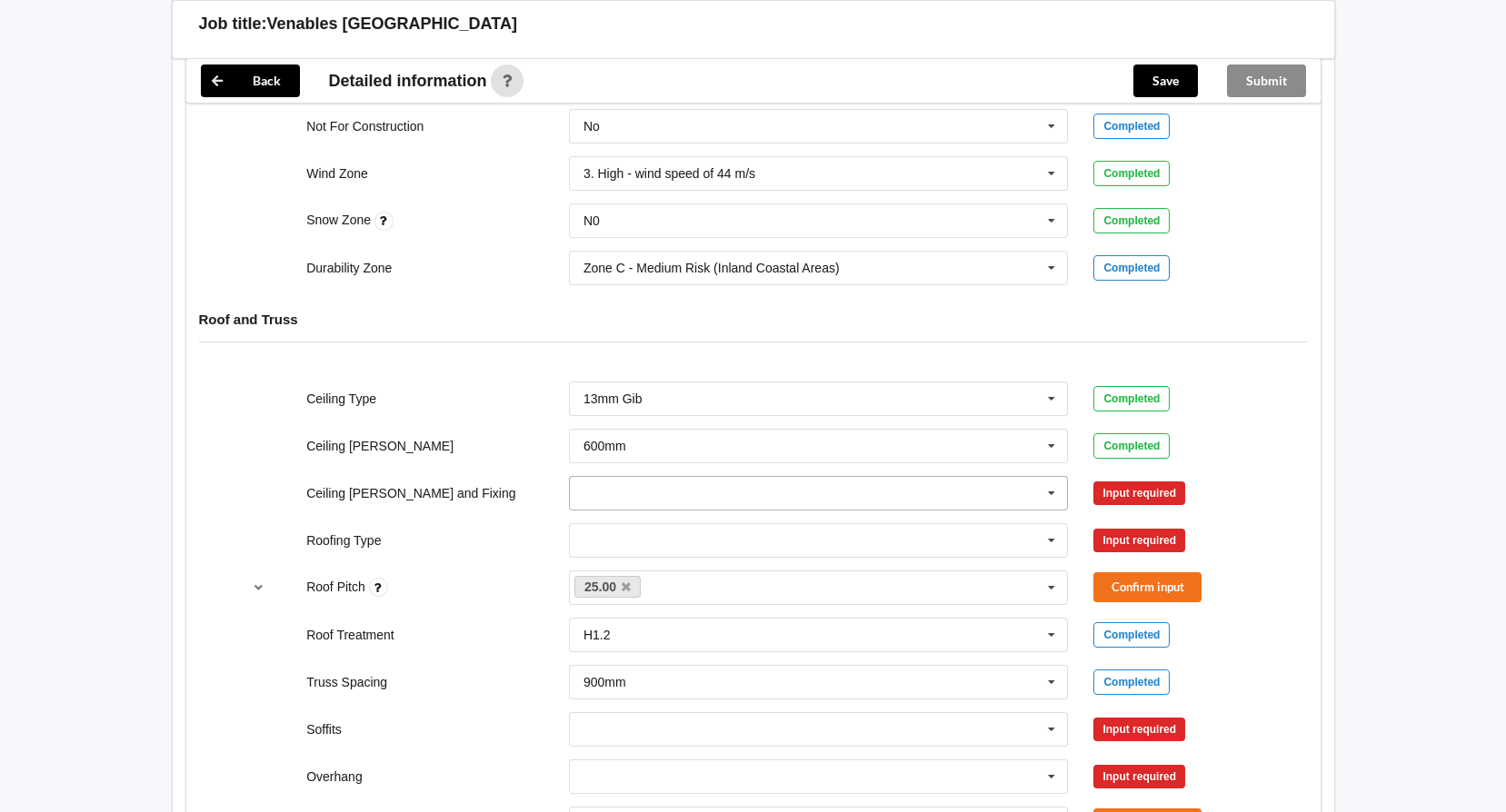
click at [1052, 492] on icon at bounding box center [1051, 494] width 27 height 33
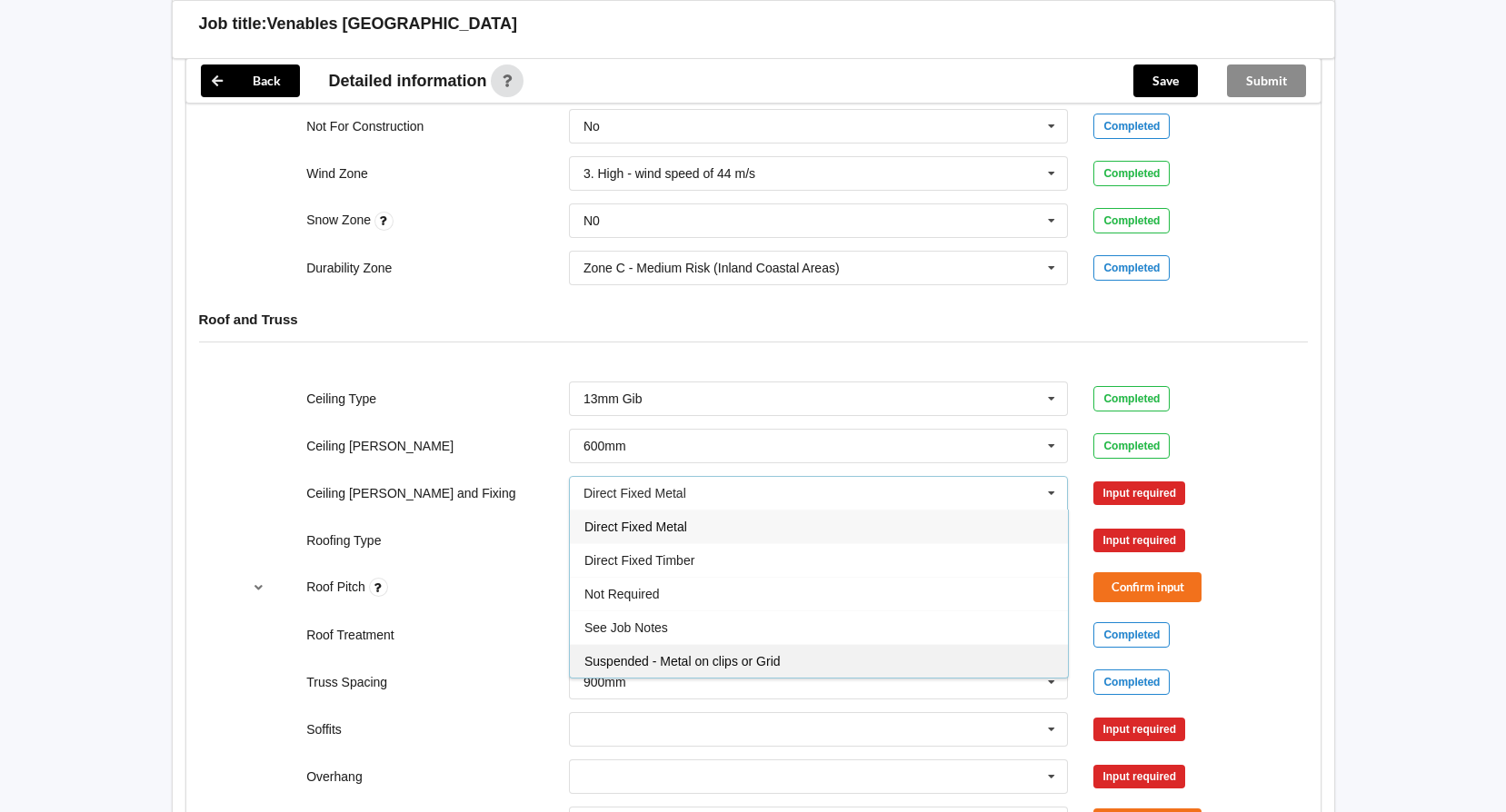
click at [737, 656] on span "Suspended - Metal on clips or Grid" at bounding box center [682, 661] width 196 height 15
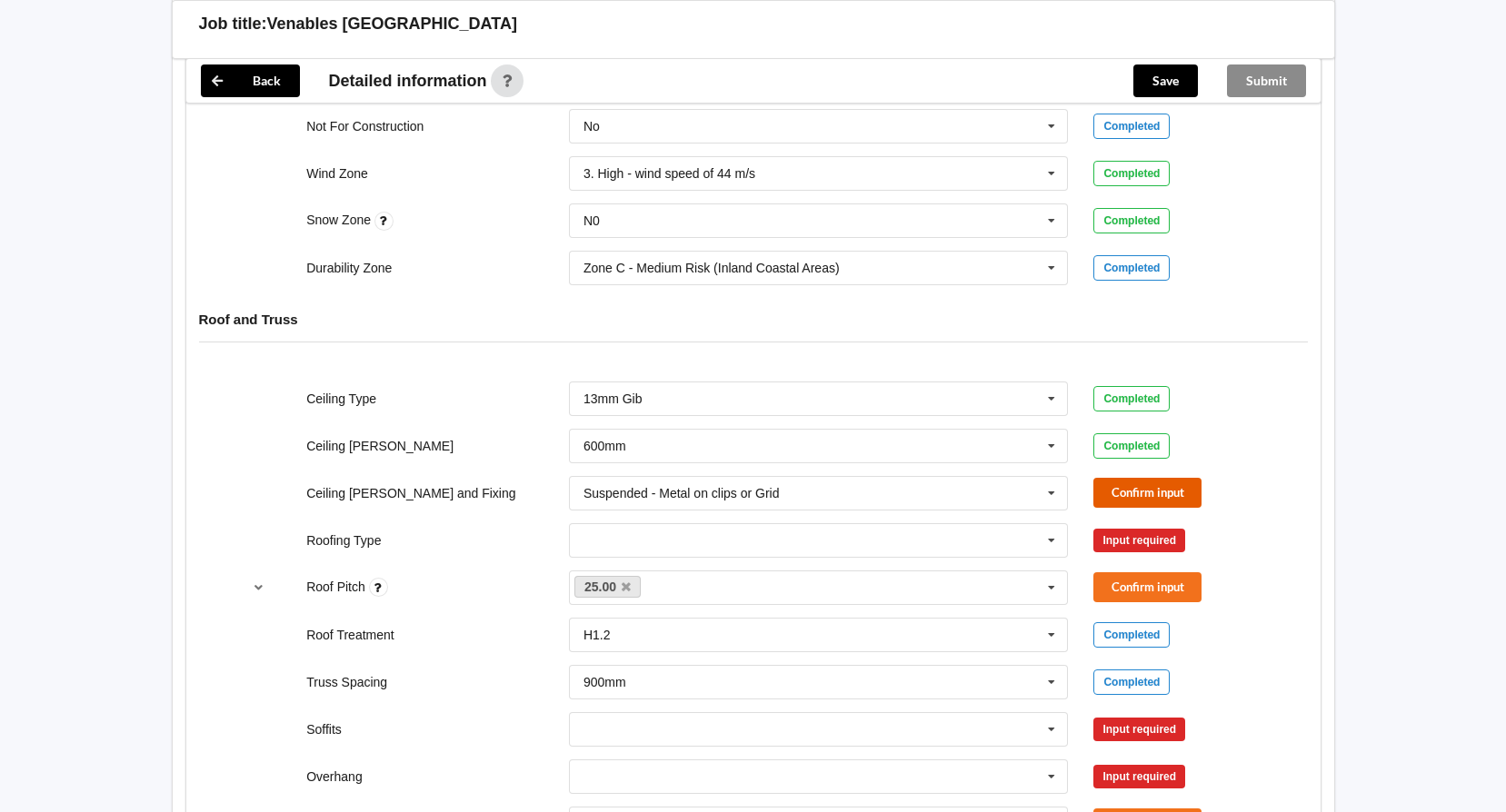
click at [1132, 499] on button "Confirm input" at bounding box center [1147, 493] width 108 height 30
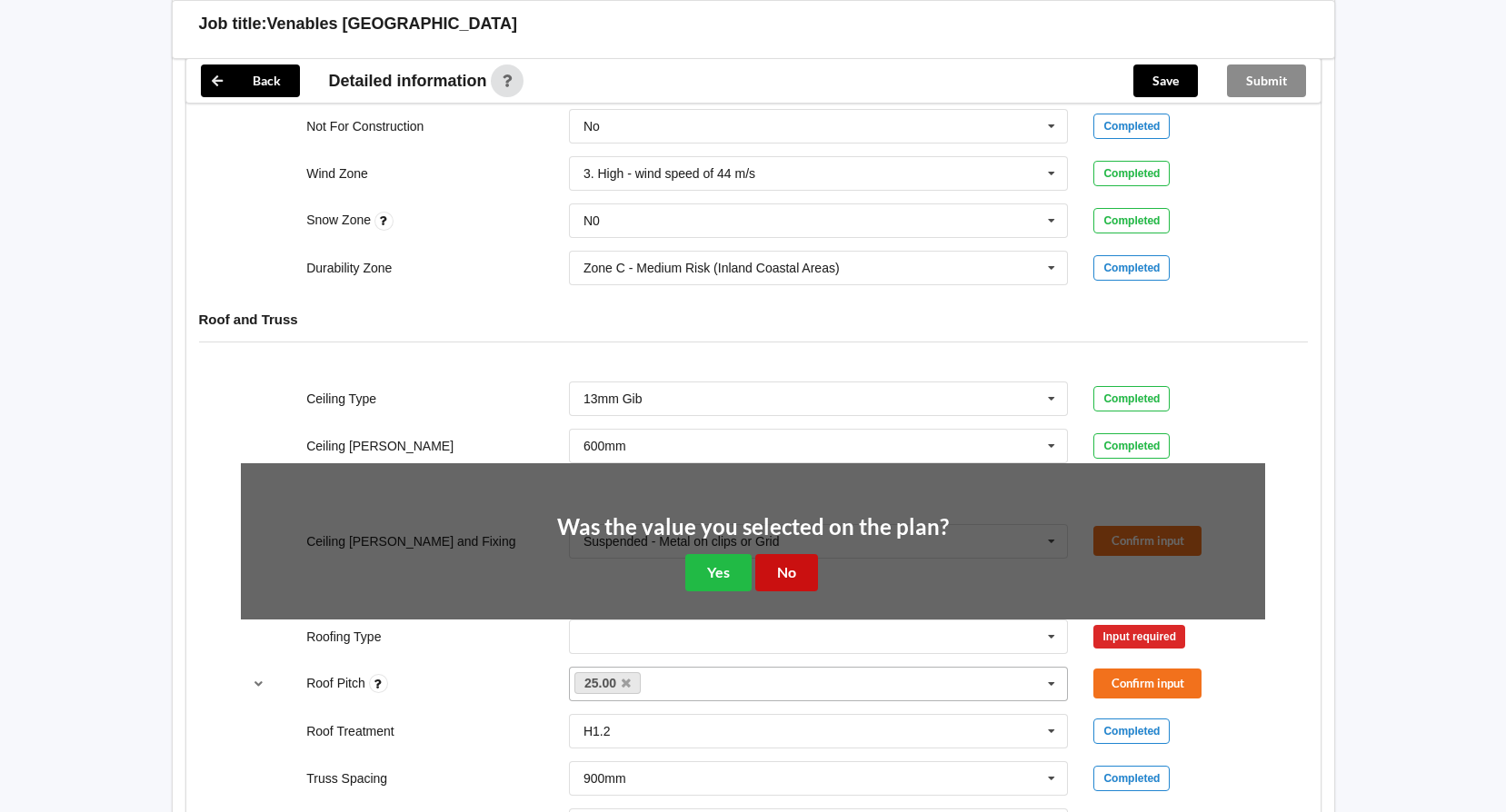
click at [779, 573] on button "No" at bounding box center [786, 573] width 62 height 37
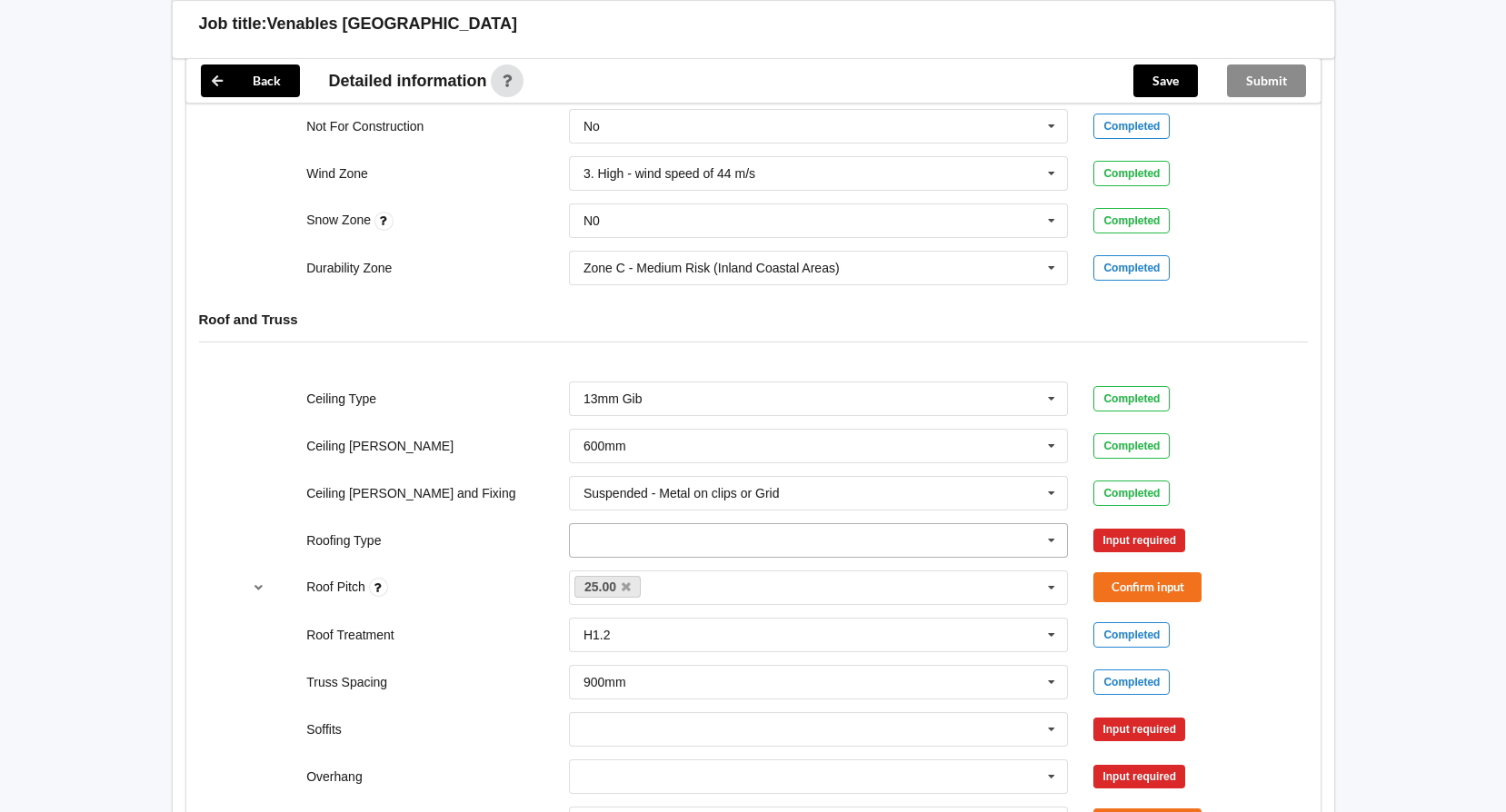
click at [810, 536] on input "text" at bounding box center [819, 540] width 498 height 33
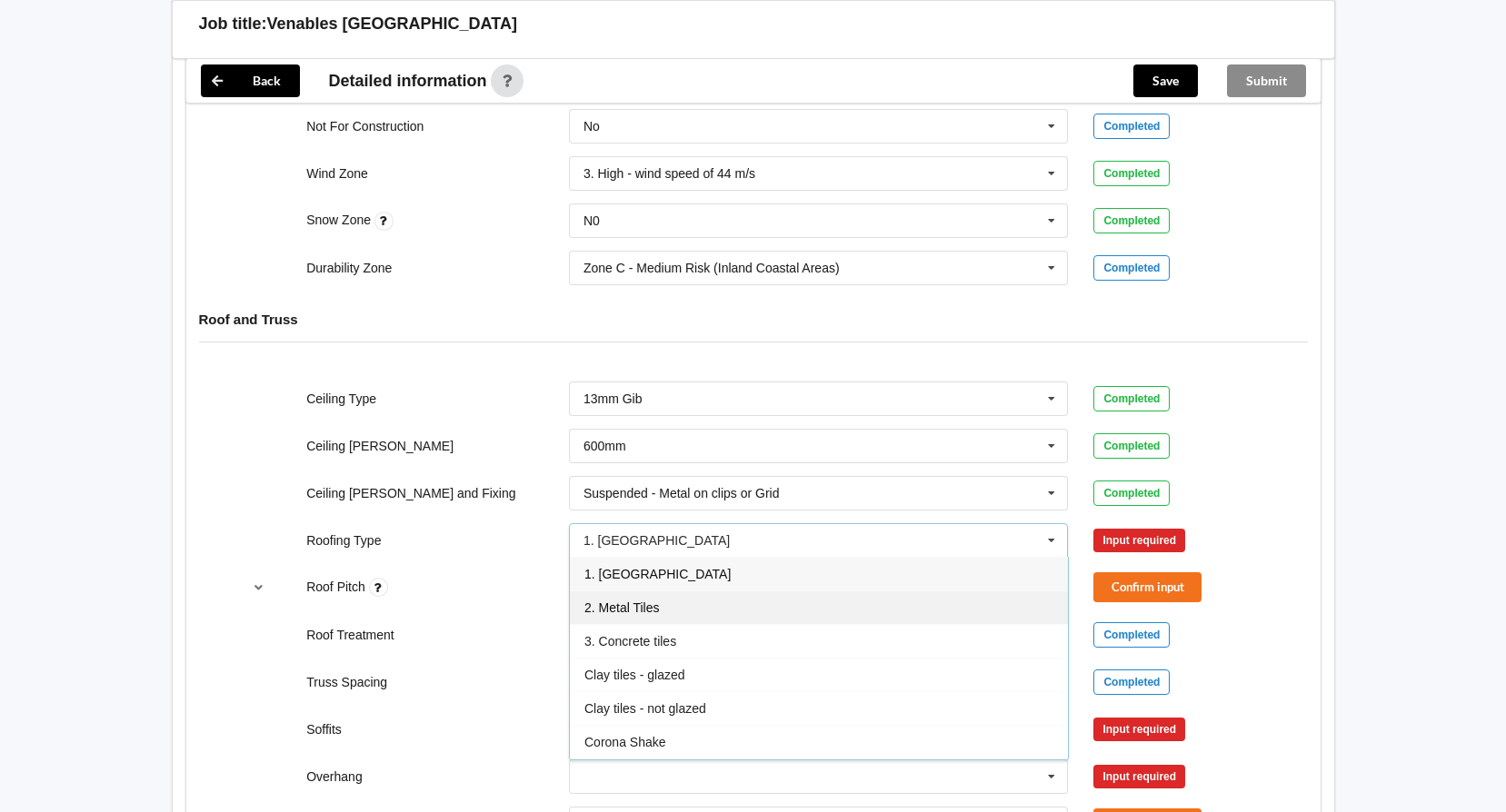
click at [677, 609] on div "2. Metal Tiles" at bounding box center [819, 607] width 498 height 33
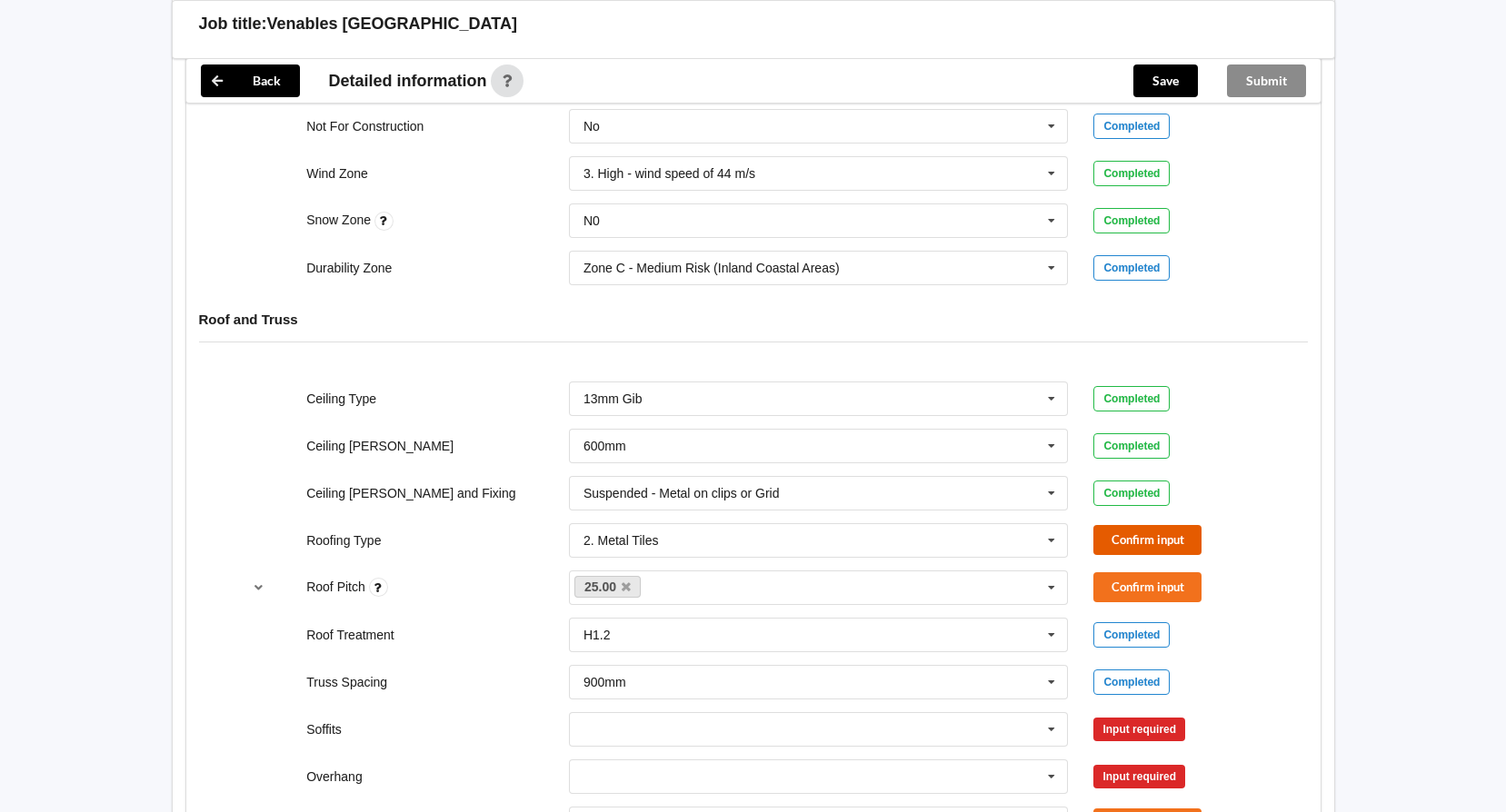
click at [1131, 533] on button "Confirm input" at bounding box center [1147, 540] width 108 height 30
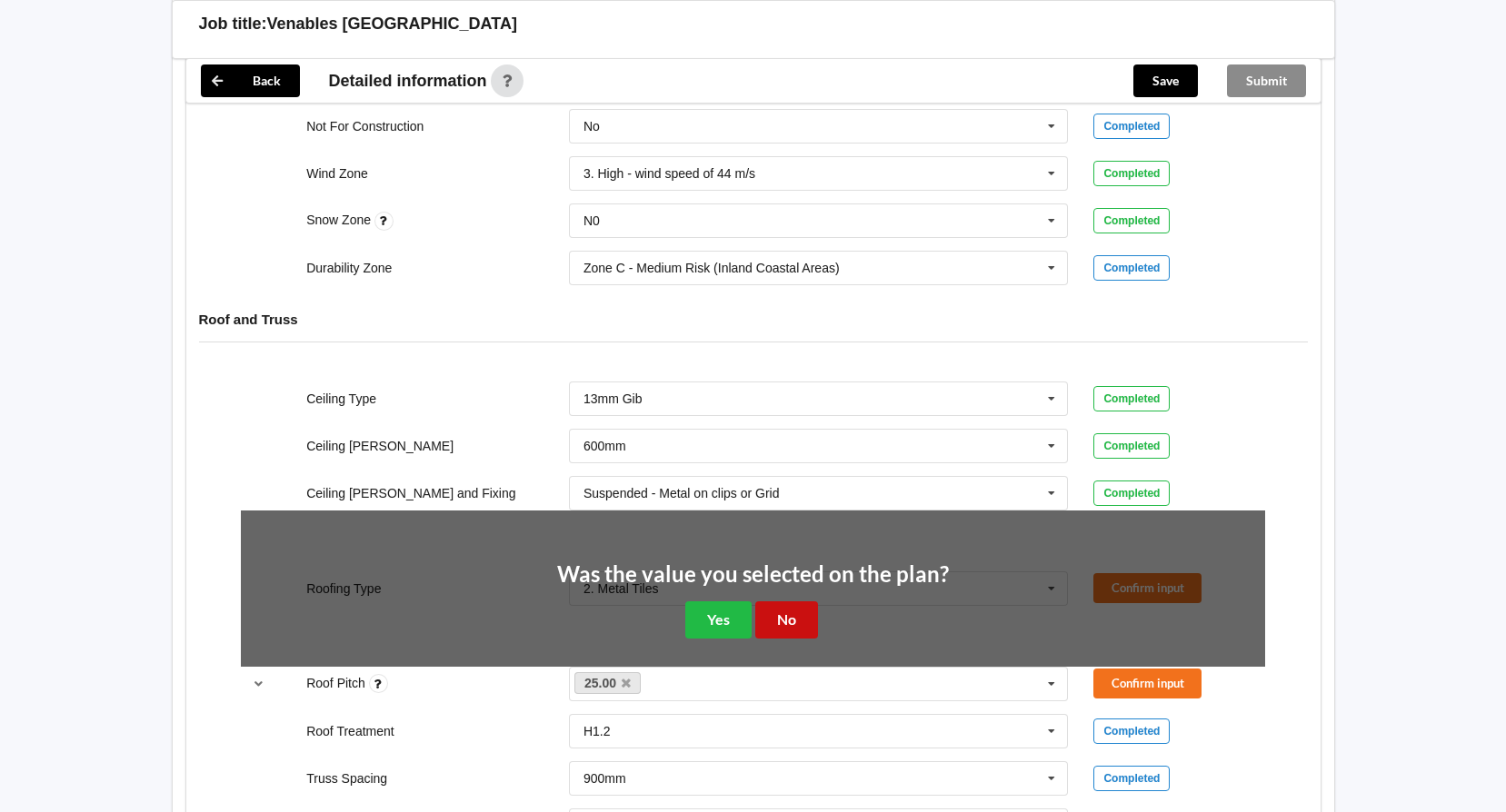
click at [787, 618] on button "No" at bounding box center [786, 620] width 62 height 37
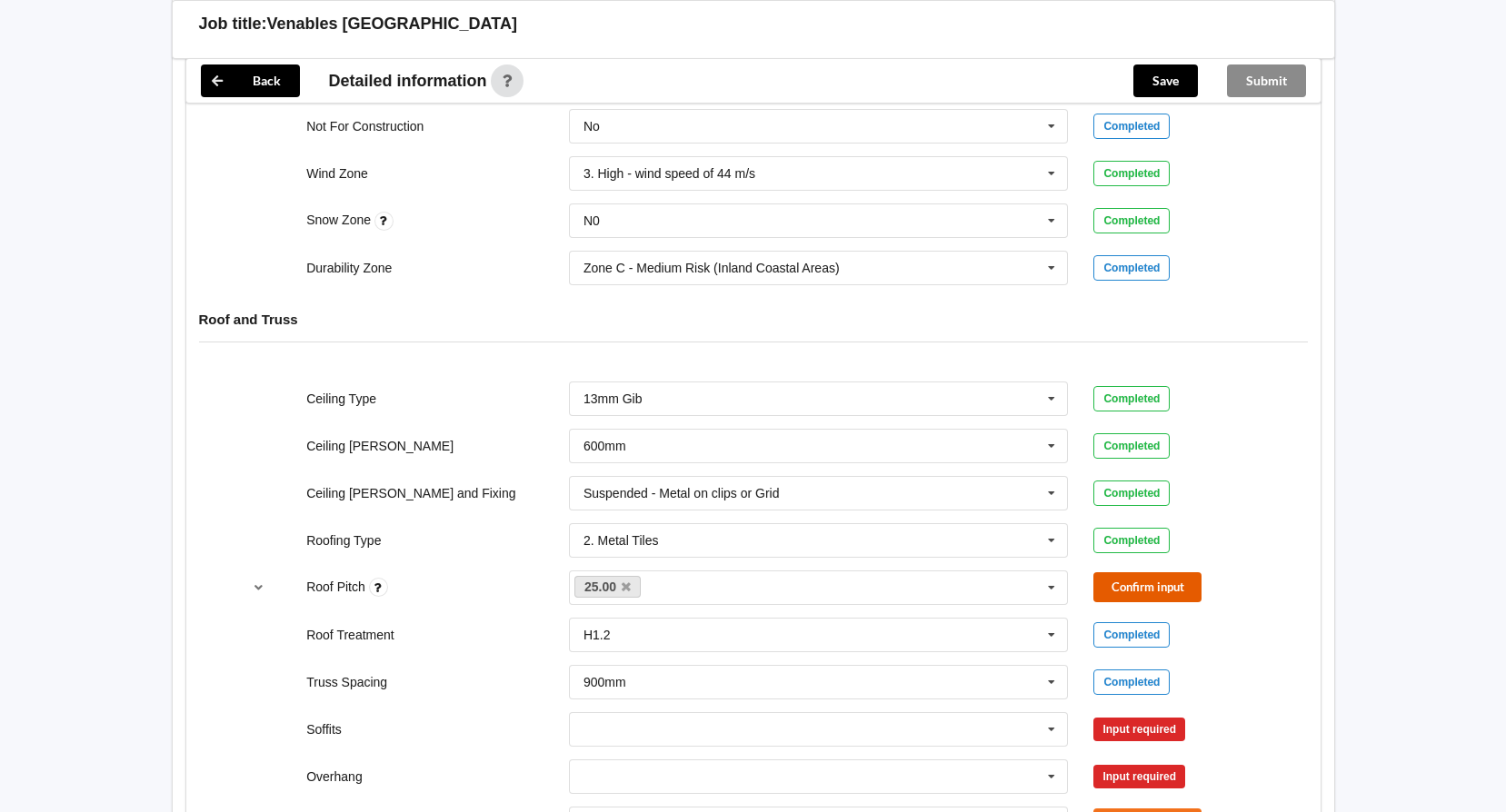
click at [1144, 587] on button "Confirm input" at bounding box center [1147, 587] width 108 height 30
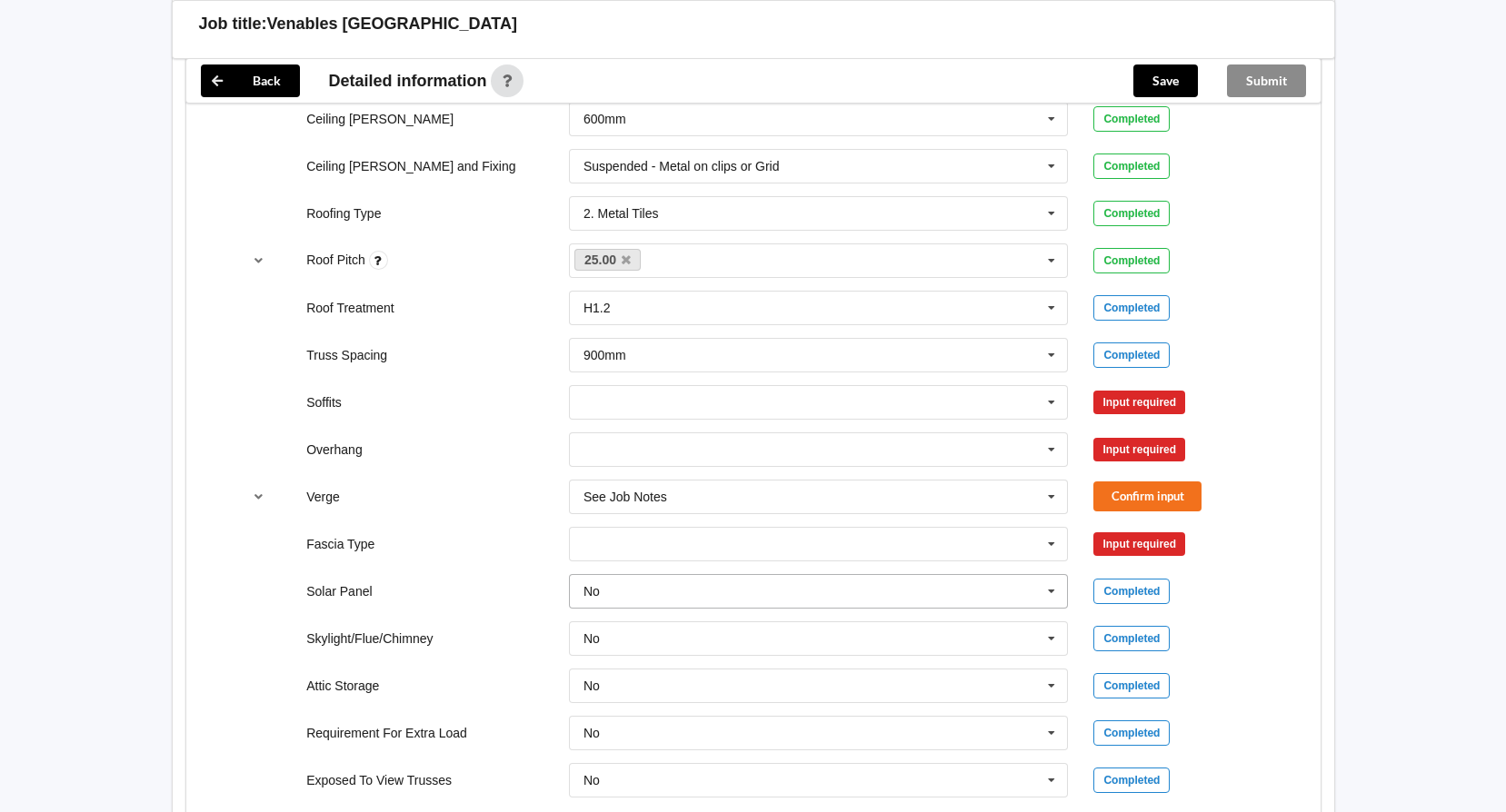
scroll to position [1181, 0]
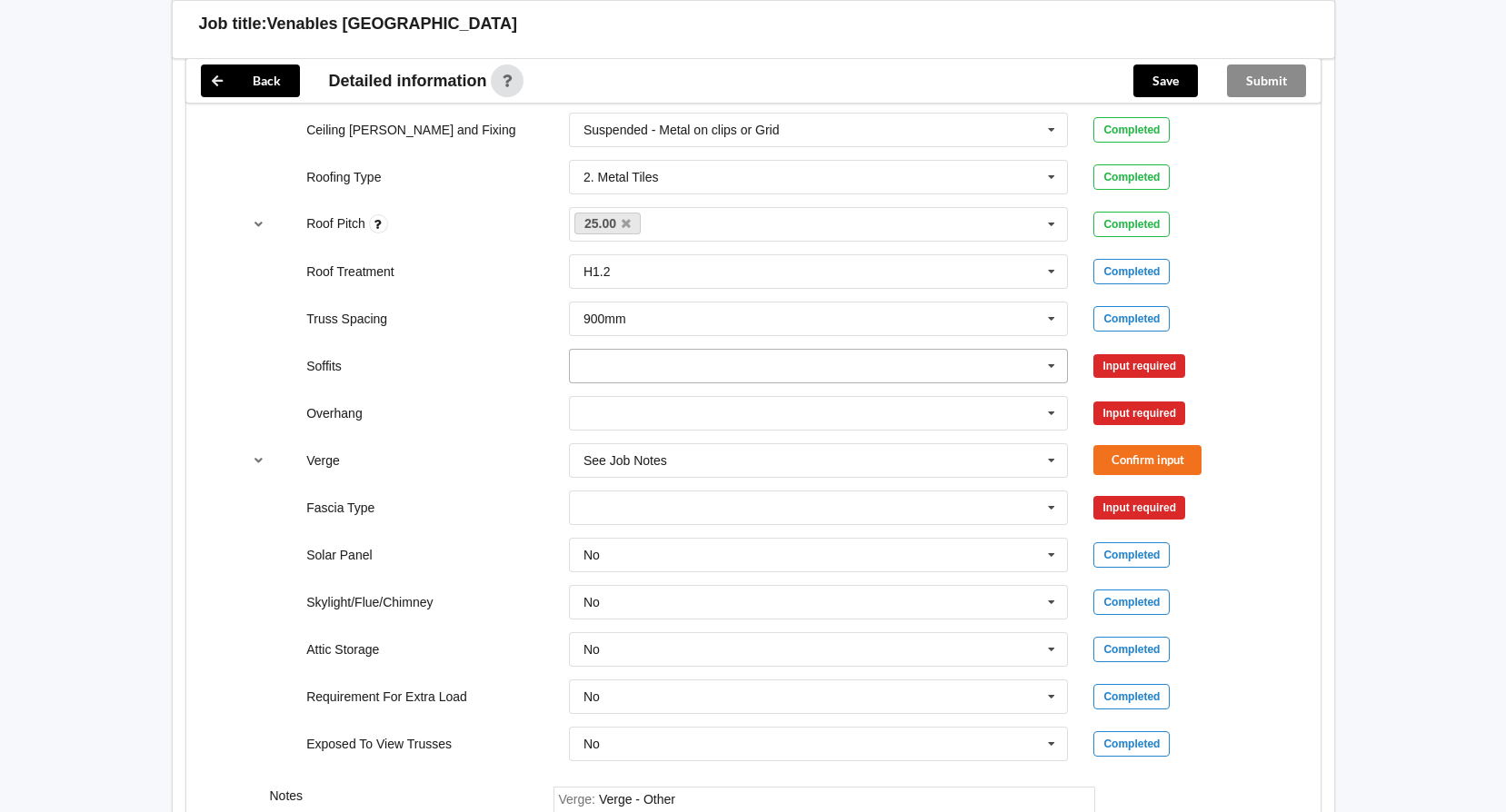
click at [1049, 364] on icon at bounding box center [1051, 366] width 27 height 33
click at [600, 397] on span "Boxed" at bounding box center [602, 400] width 36 height 15
click at [1126, 365] on button "Confirm input" at bounding box center [1147, 366] width 108 height 30
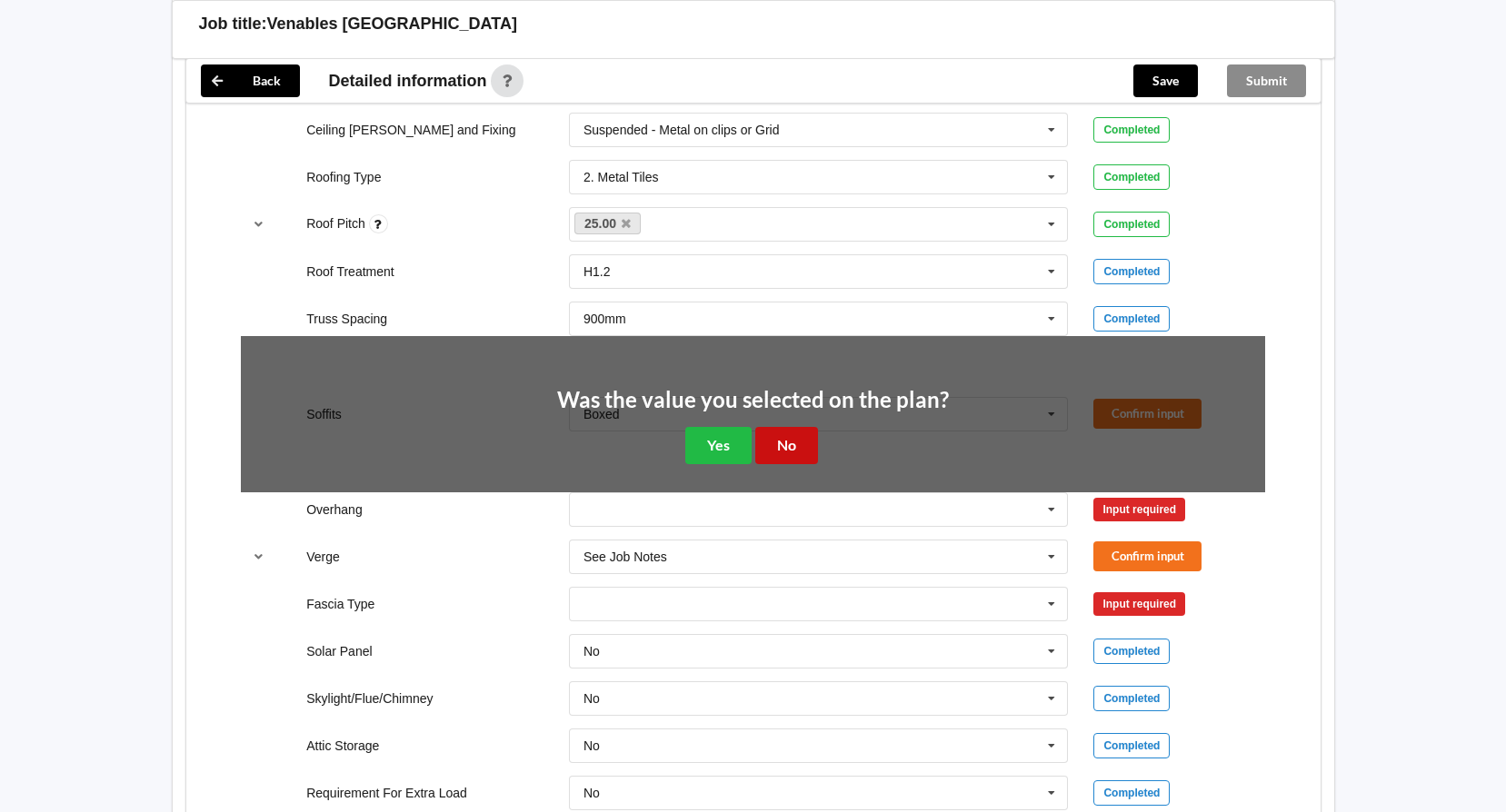
click at [790, 447] on button "No" at bounding box center [786, 446] width 62 height 37
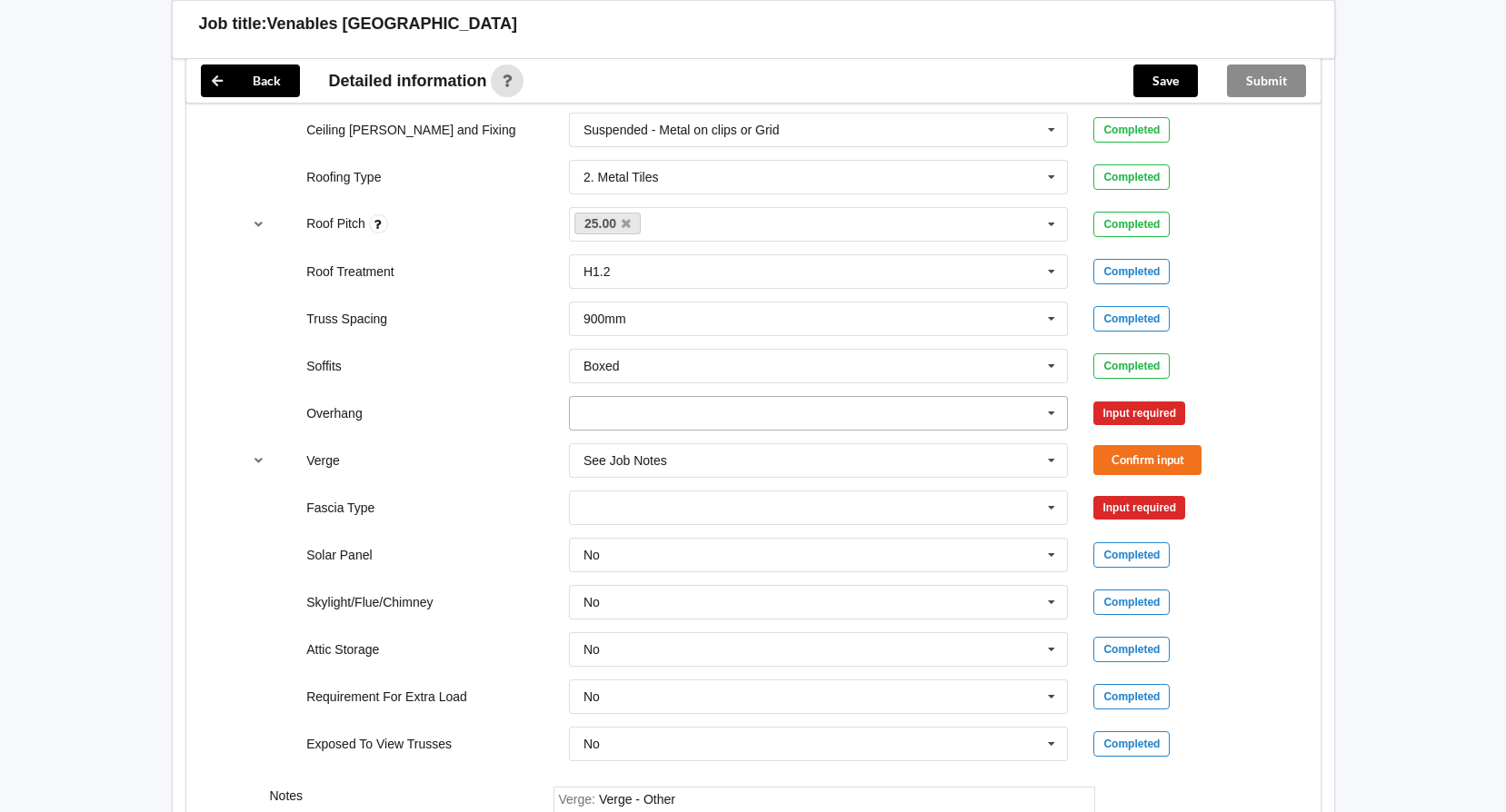
click at [1050, 413] on icon at bounding box center [1051, 414] width 27 height 33
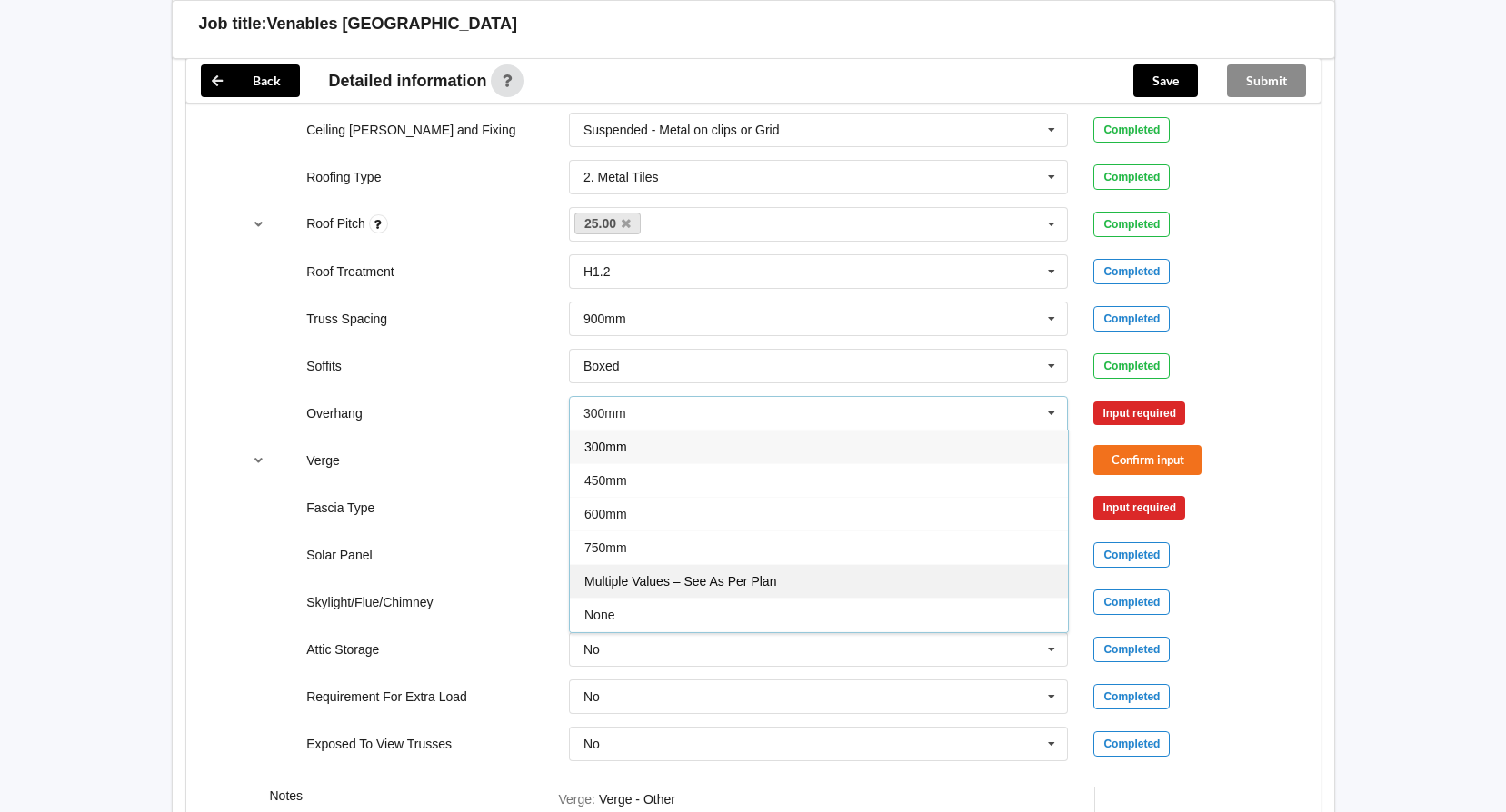
click at [665, 579] on span "Multiple Values – See As Per Plan" at bounding box center [680, 581] width 192 height 15
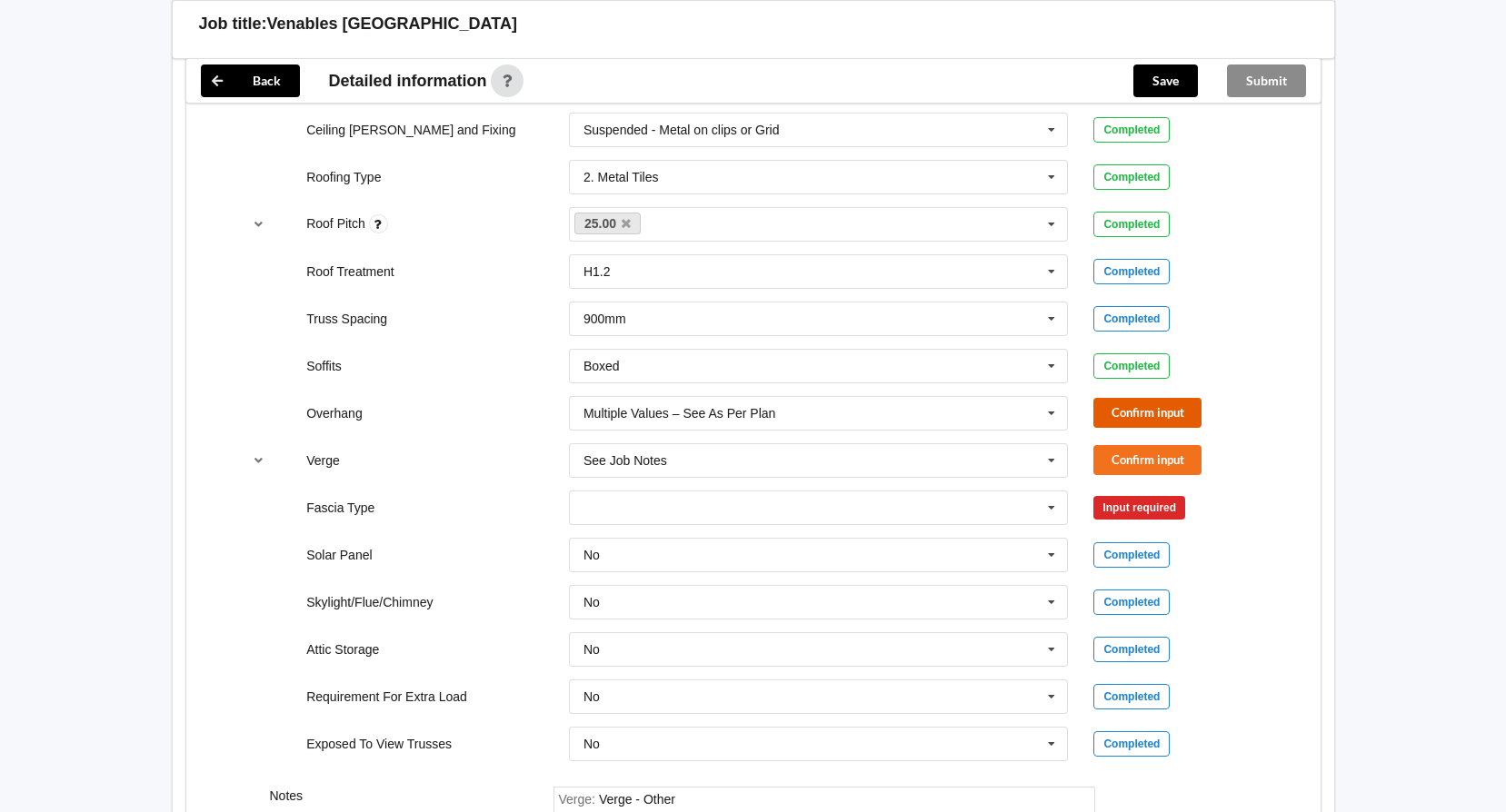
click at [1126, 407] on button "Confirm input" at bounding box center [1147, 413] width 108 height 30
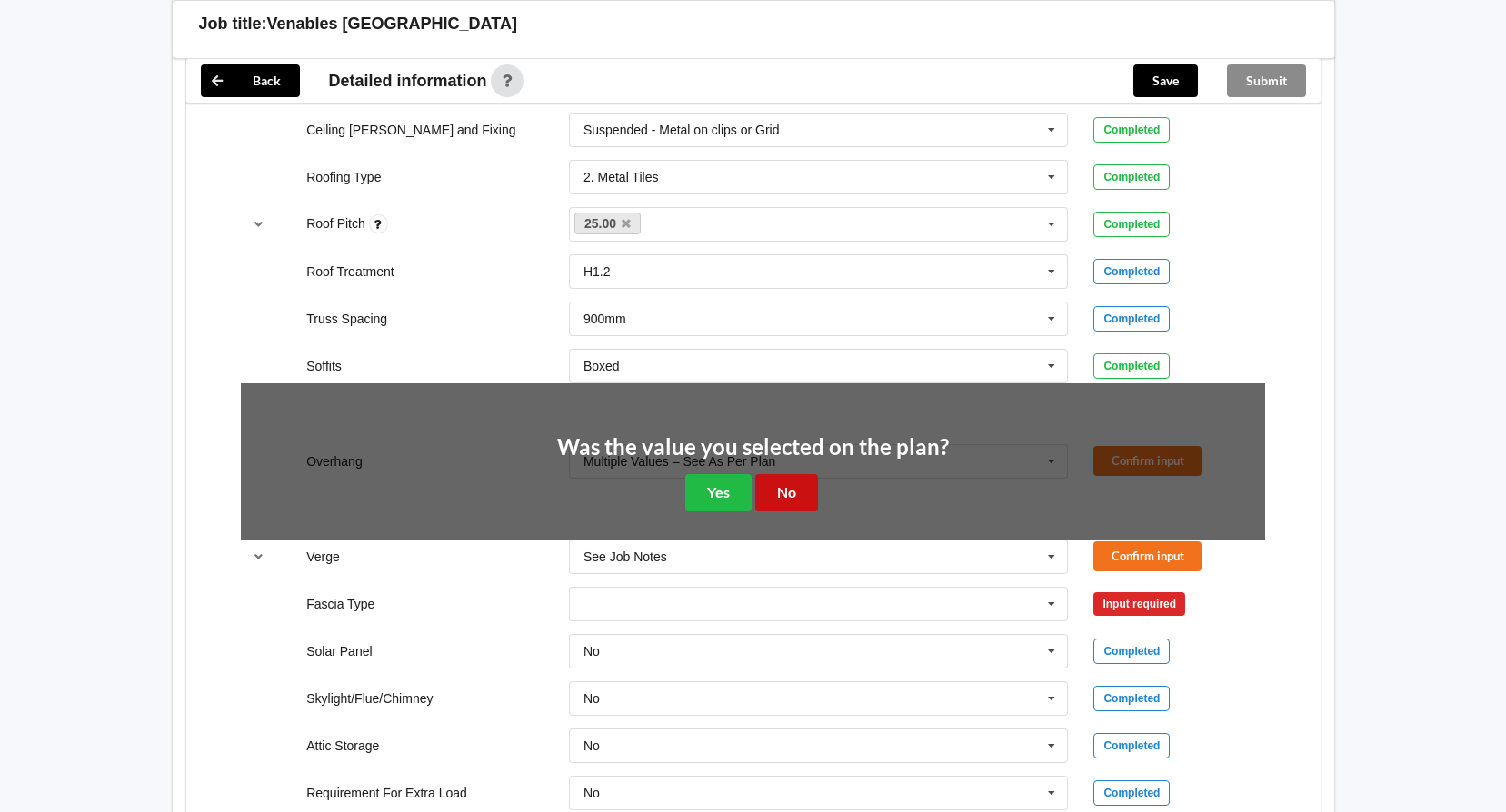
click at [791, 484] on button "No" at bounding box center [786, 493] width 62 height 37
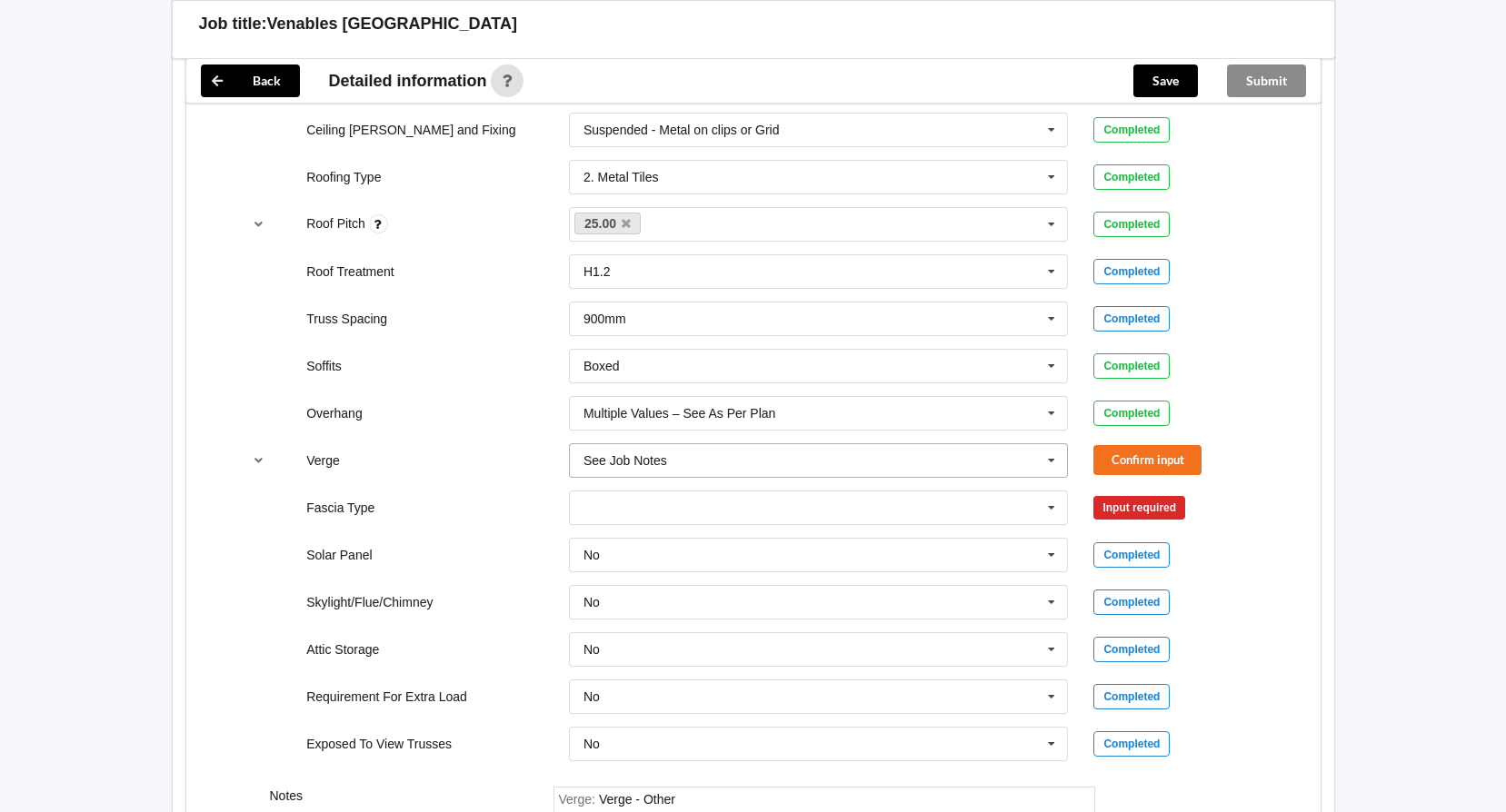
click at [816, 451] on input "text" at bounding box center [819, 460] width 498 height 33
click at [644, 555] on div "450mm" at bounding box center [819, 561] width 498 height 33
click at [1128, 456] on button "Confirm input" at bounding box center [1147, 460] width 108 height 30
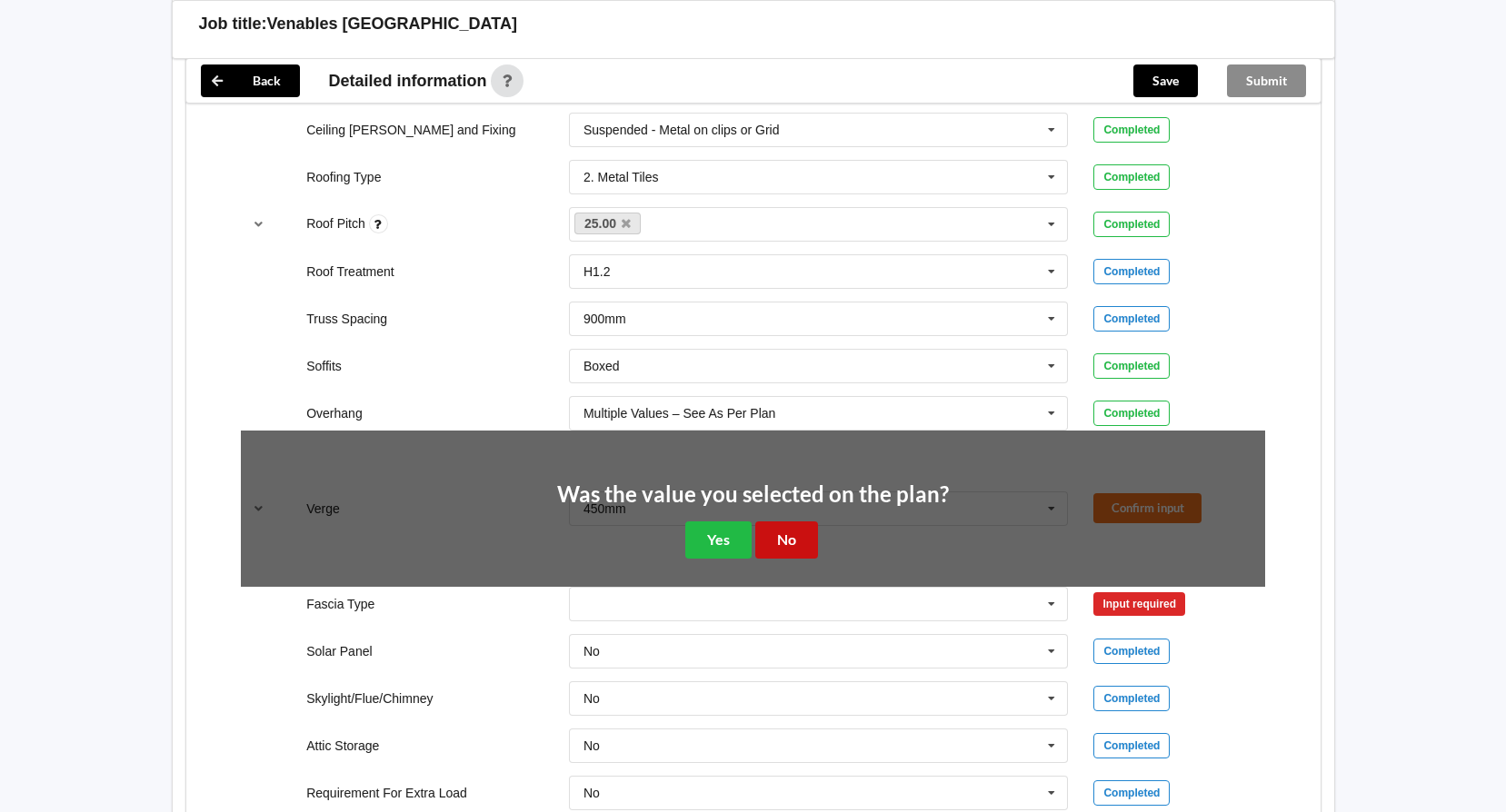
click at [800, 525] on button "No" at bounding box center [786, 540] width 62 height 37
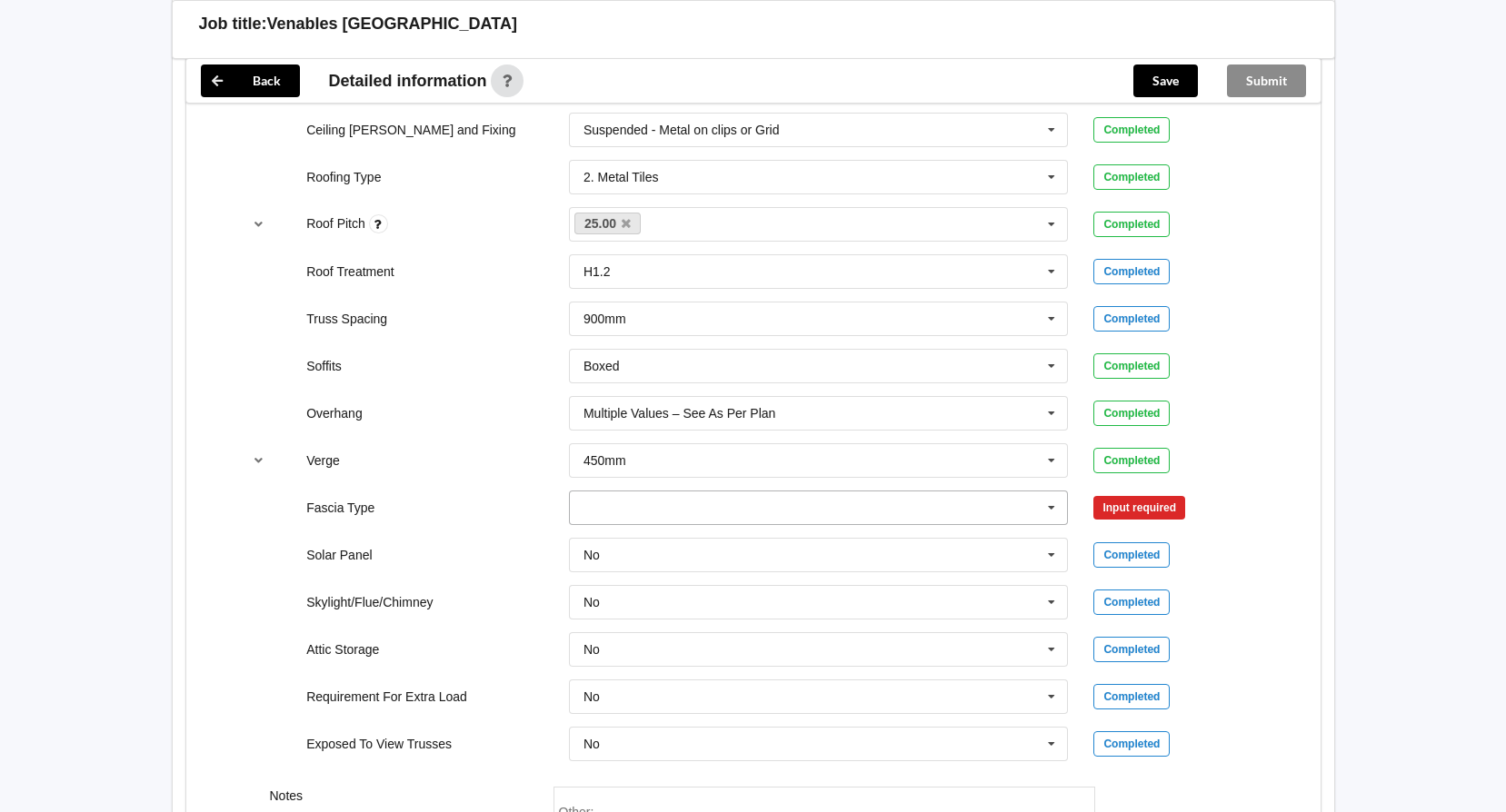
click at [1051, 505] on icon at bounding box center [1051, 509] width 27 height 33
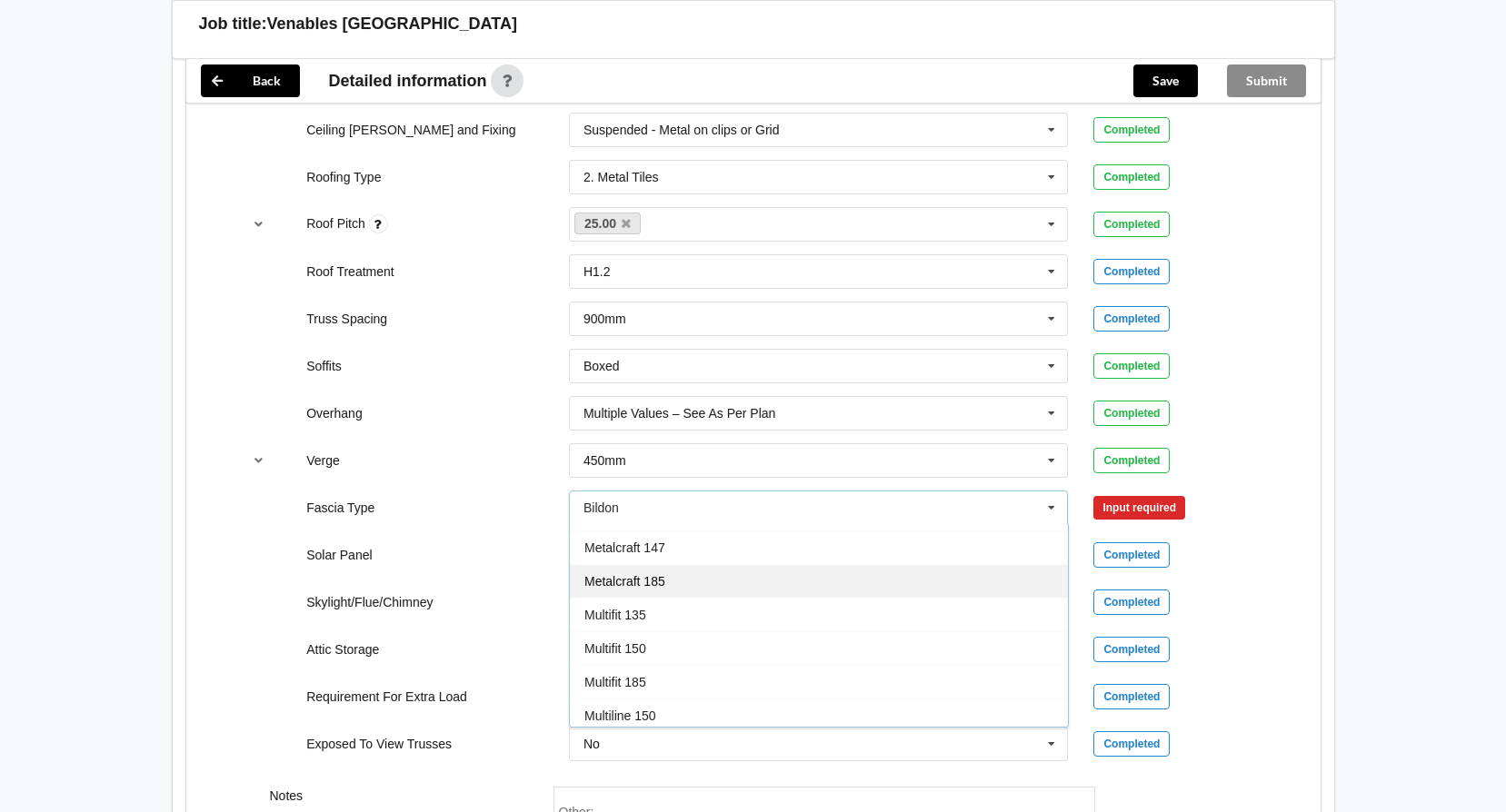
click at [670, 582] on div "Metalcraft 185" at bounding box center [819, 581] width 498 height 33
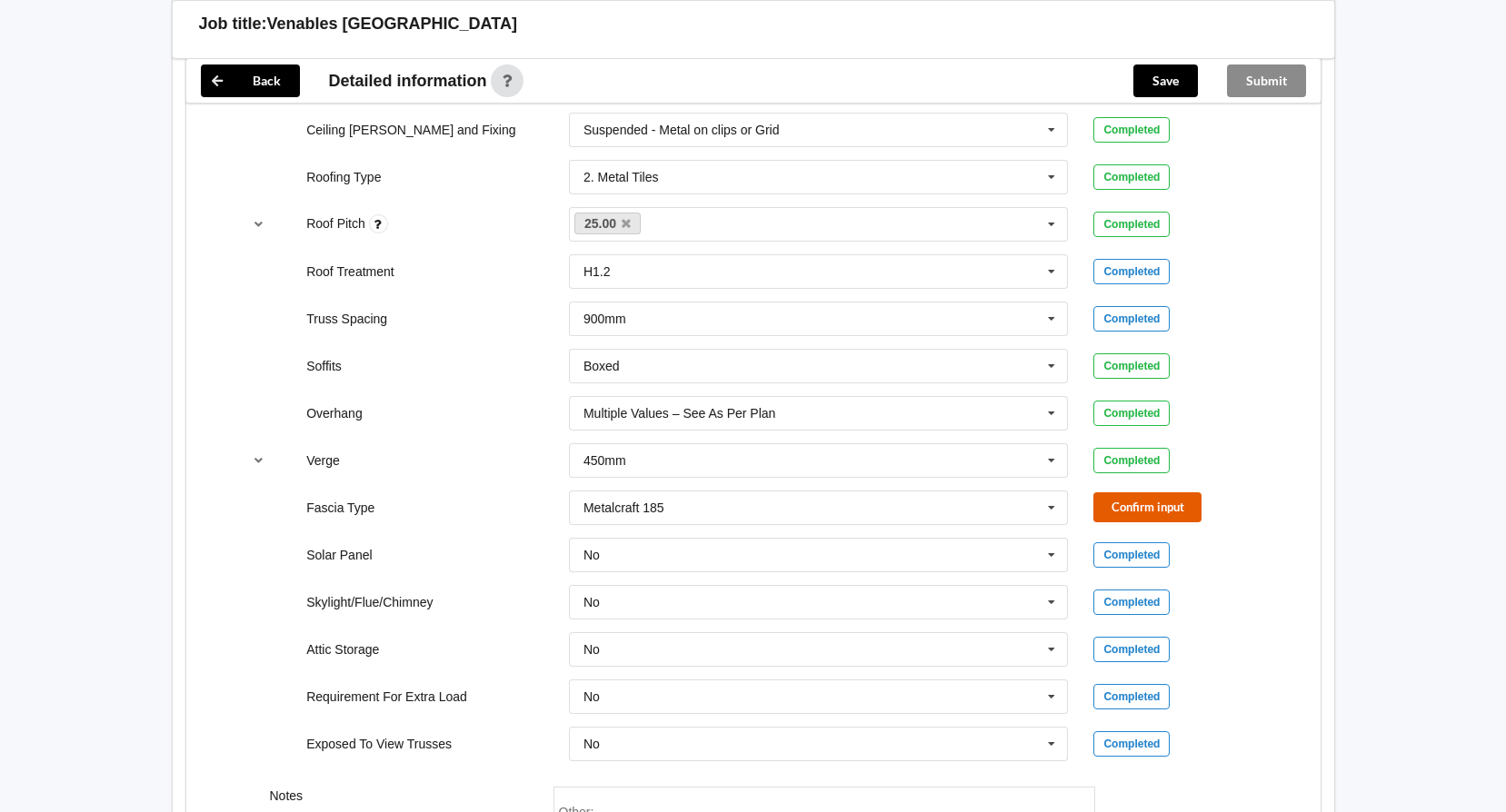
click at [1152, 499] on button "Confirm input" at bounding box center [1147, 507] width 108 height 30
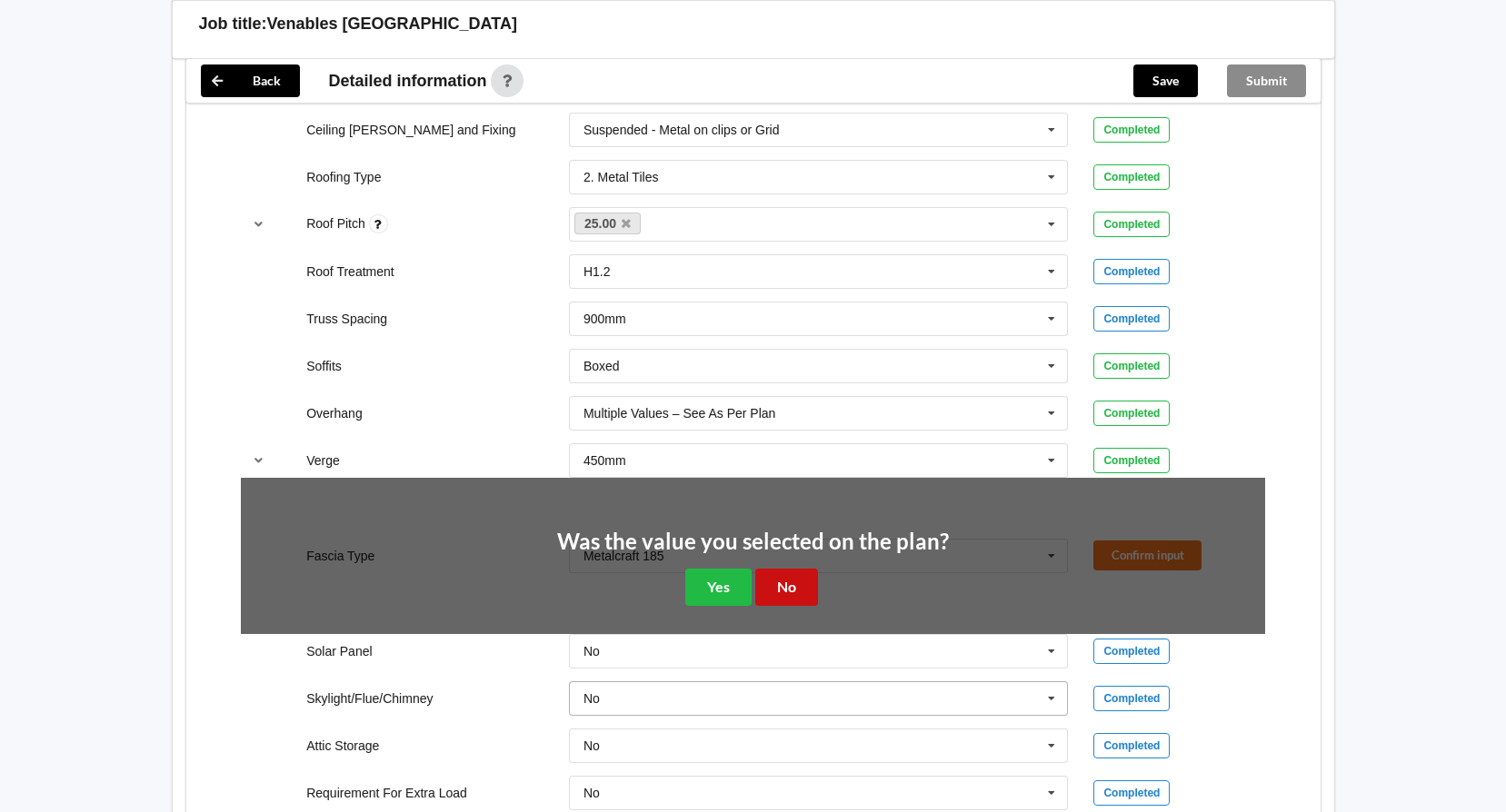
click at [805, 589] on button "No" at bounding box center [786, 588] width 62 height 37
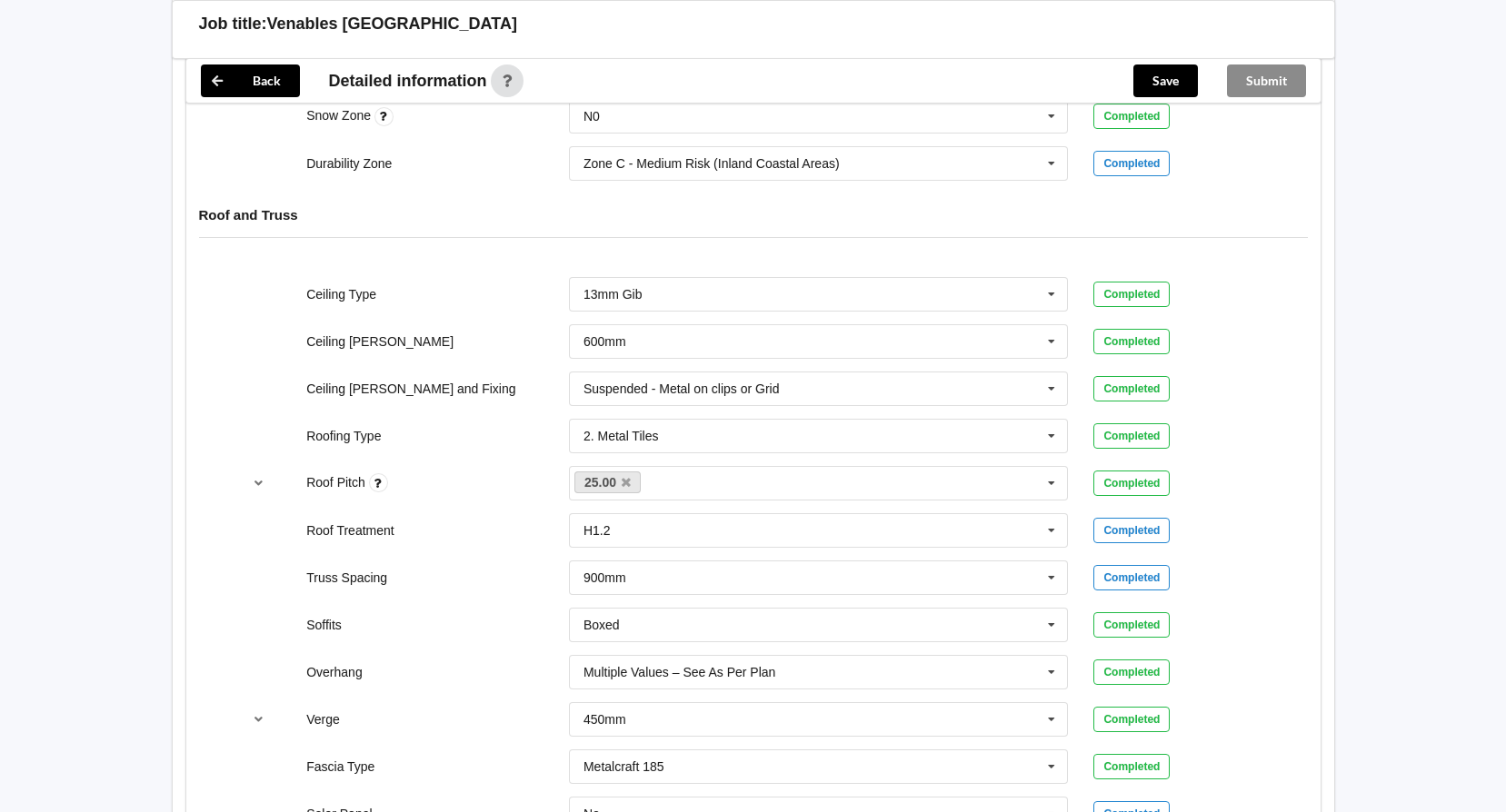
scroll to position [711, 0]
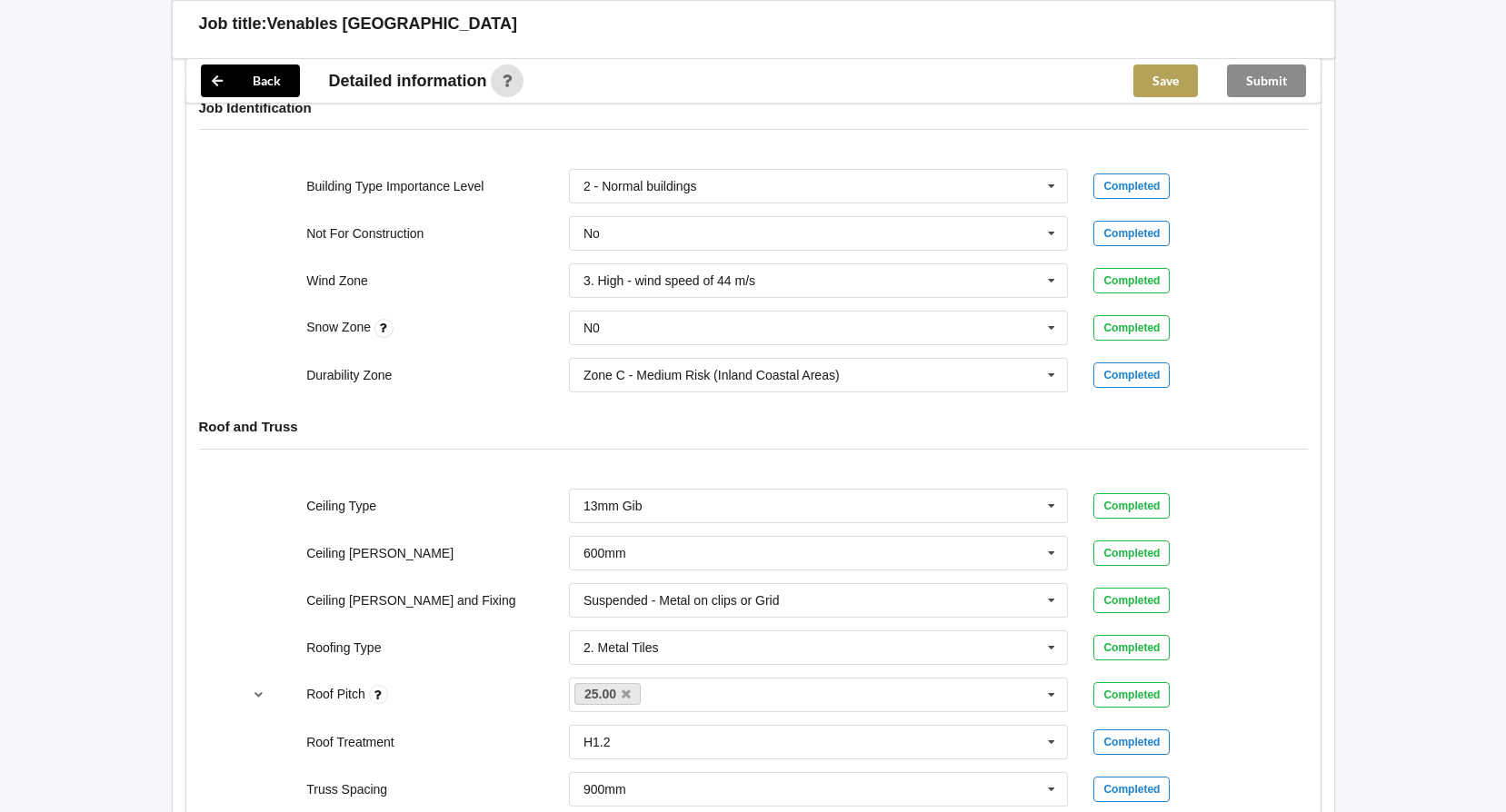
click at [1177, 78] on button "Save" at bounding box center [1165, 80] width 64 height 33
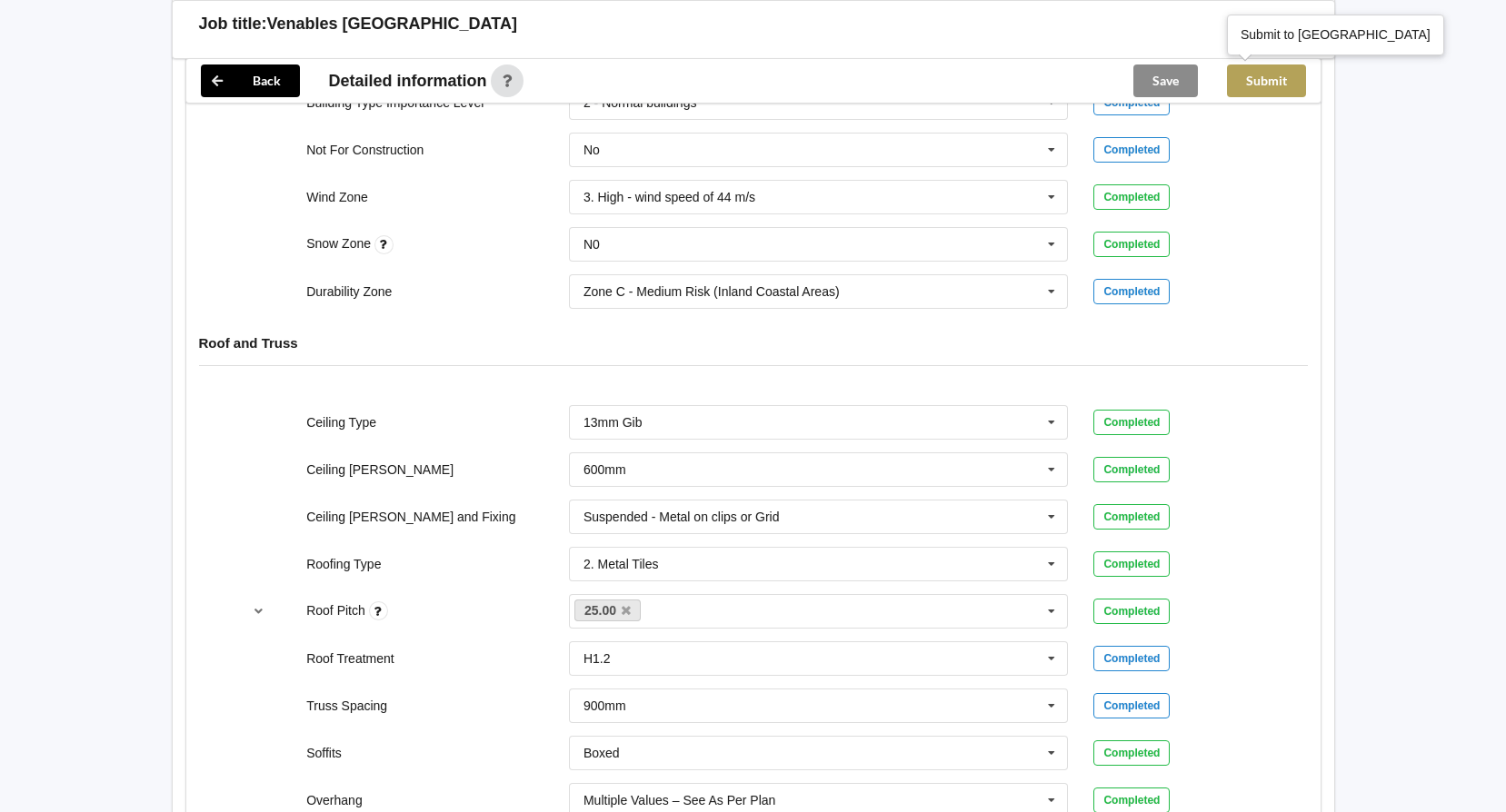
click at [1259, 78] on button "Submit" at bounding box center [1266, 80] width 79 height 33
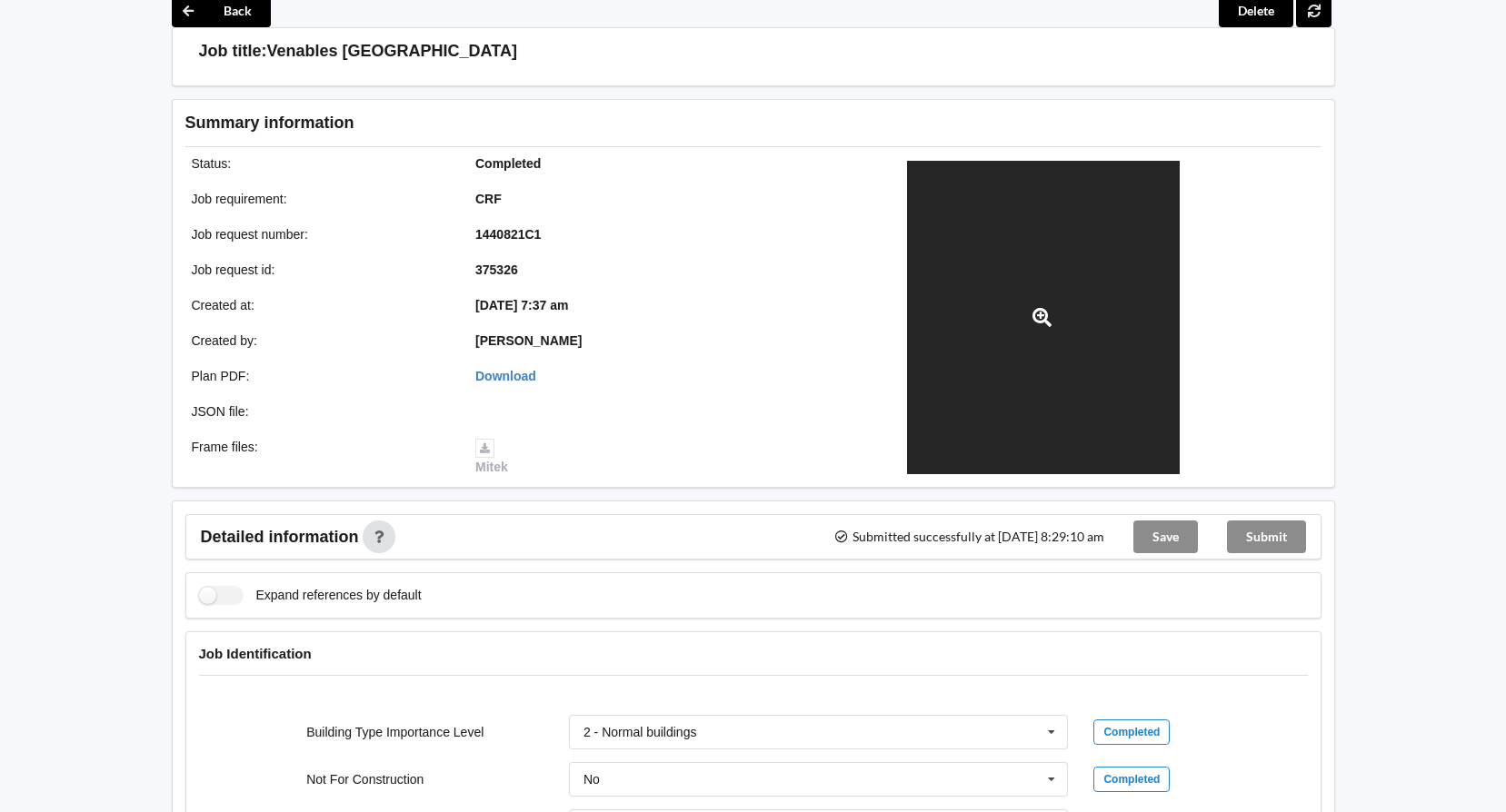
scroll to position [0, 0]
